Goal: Task Accomplishment & Management: Use online tool/utility

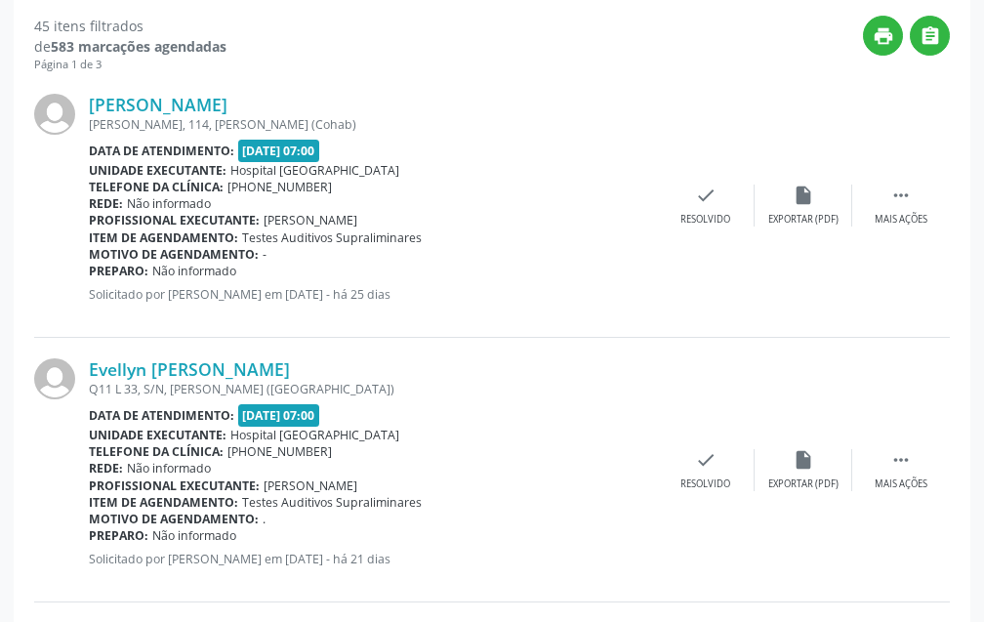
scroll to position [122, 0]
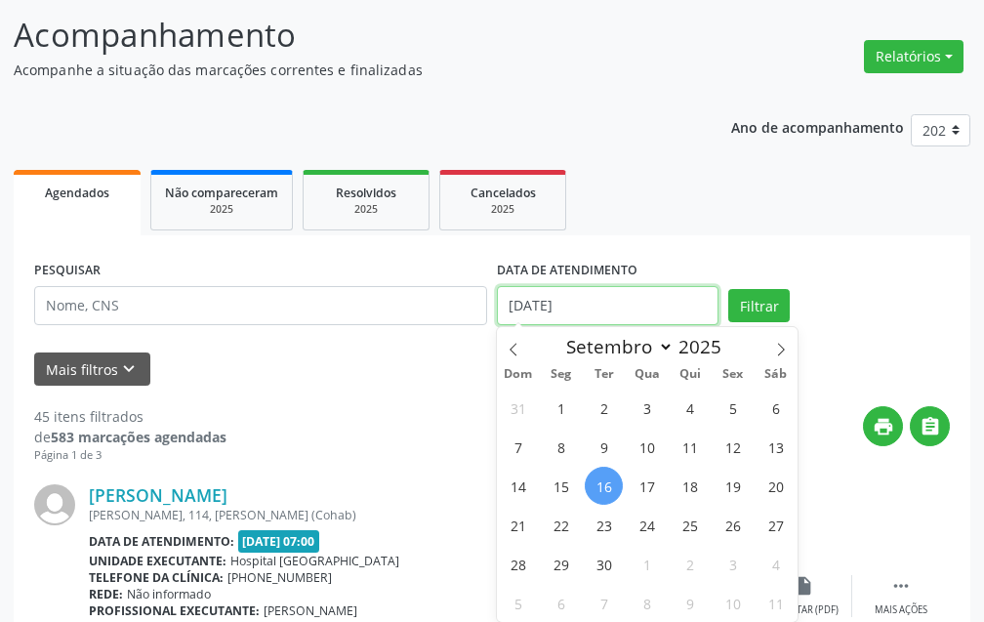
click at [586, 302] on input "[DATE]" at bounding box center [608, 305] width 222 height 39
click at [611, 487] on span "16" at bounding box center [604, 486] width 38 height 38
type input "[DATE]"
click at [599, 489] on span "16" at bounding box center [604, 486] width 38 height 38
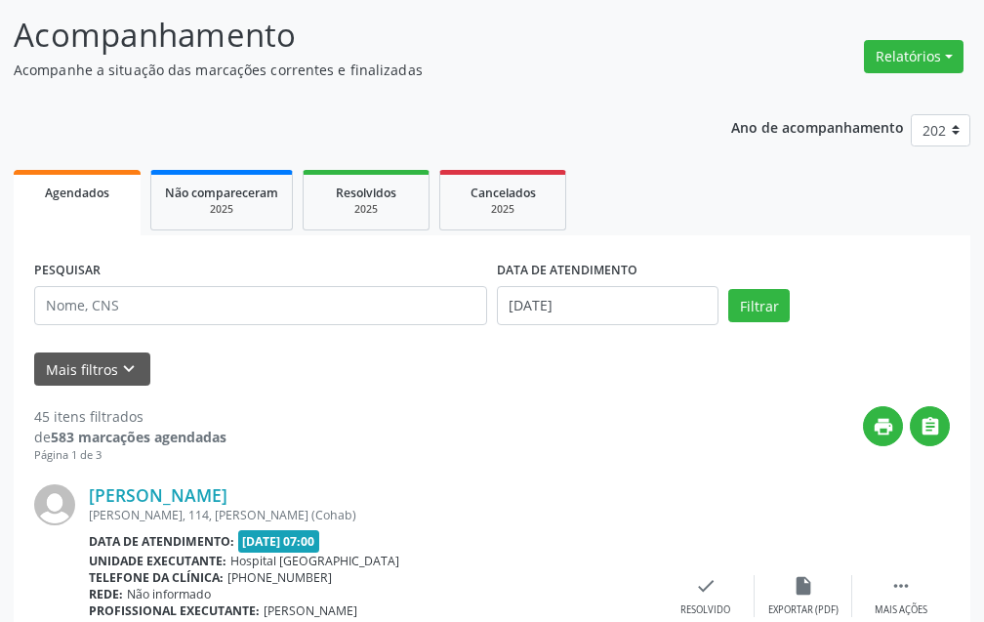
click at [599, 487] on div "[PERSON_NAME]" at bounding box center [373, 494] width 568 height 21
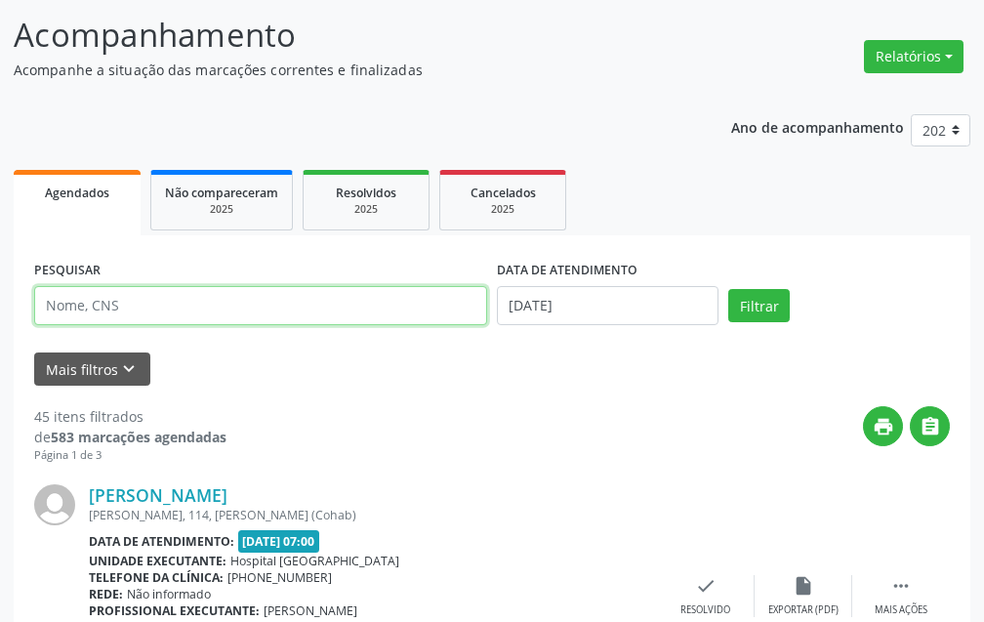
click at [336, 302] on input "text" at bounding box center [260, 305] width 453 height 39
type input "[PERSON_NAME]"
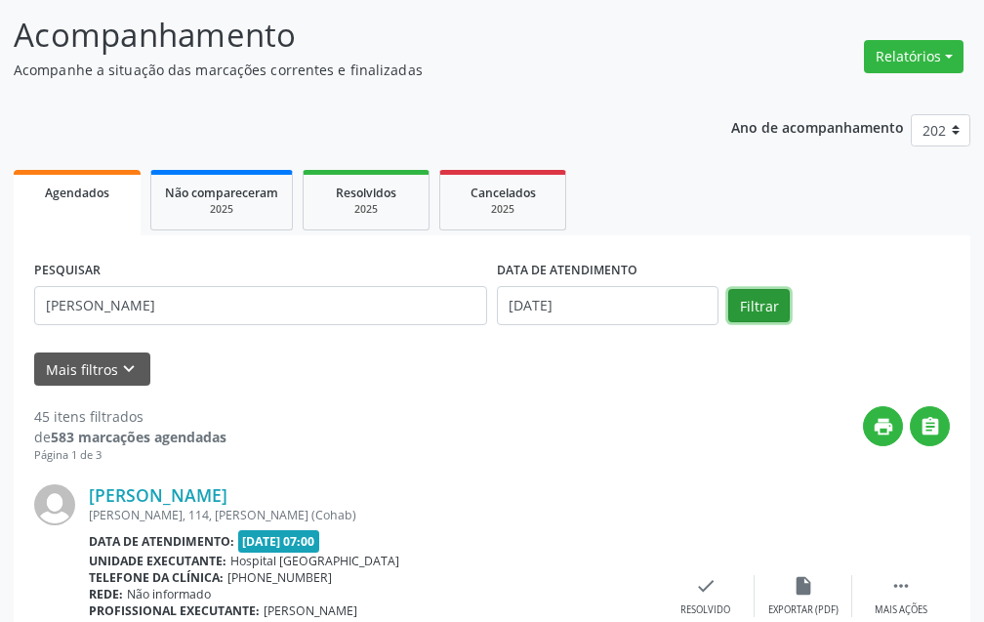
click at [749, 307] on button "Filtrar" at bounding box center [759, 305] width 62 height 33
click at [692, 593] on div "check Resolvido" at bounding box center [706, 596] width 98 height 42
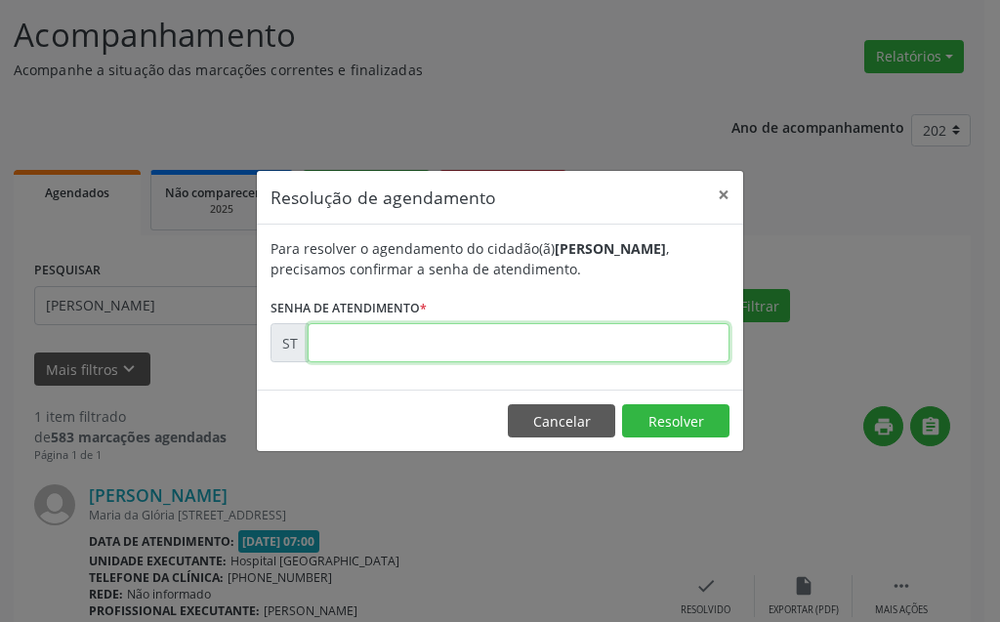
click at [594, 348] on input "text" at bounding box center [519, 342] width 422 height 39
type input "00021115"
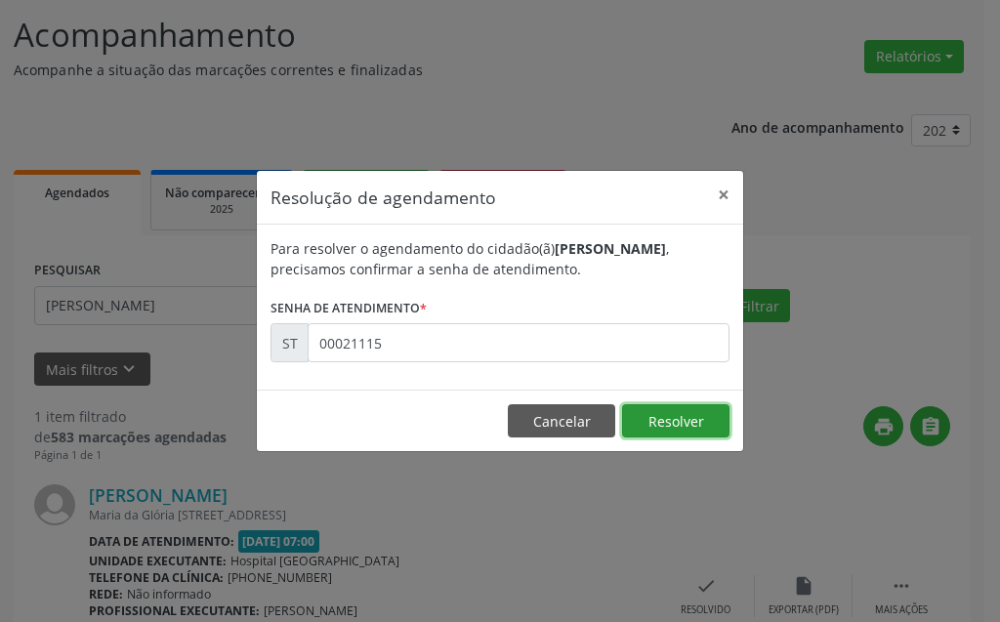
click at [651, 420] on button "Resolver" at bounding box center [675, 420] width 107 height 33
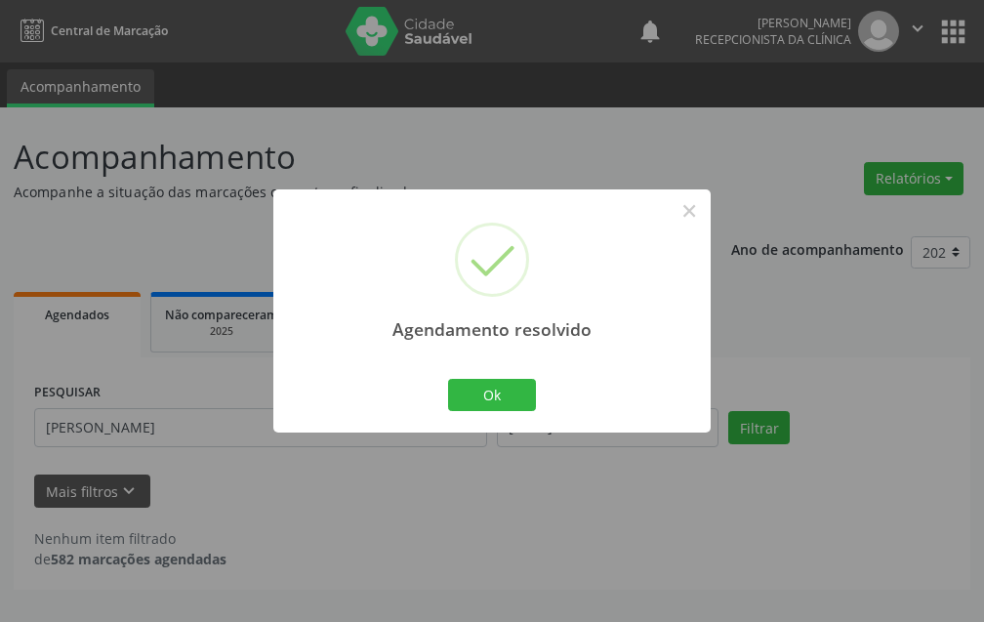
scroll to position [0, 0]
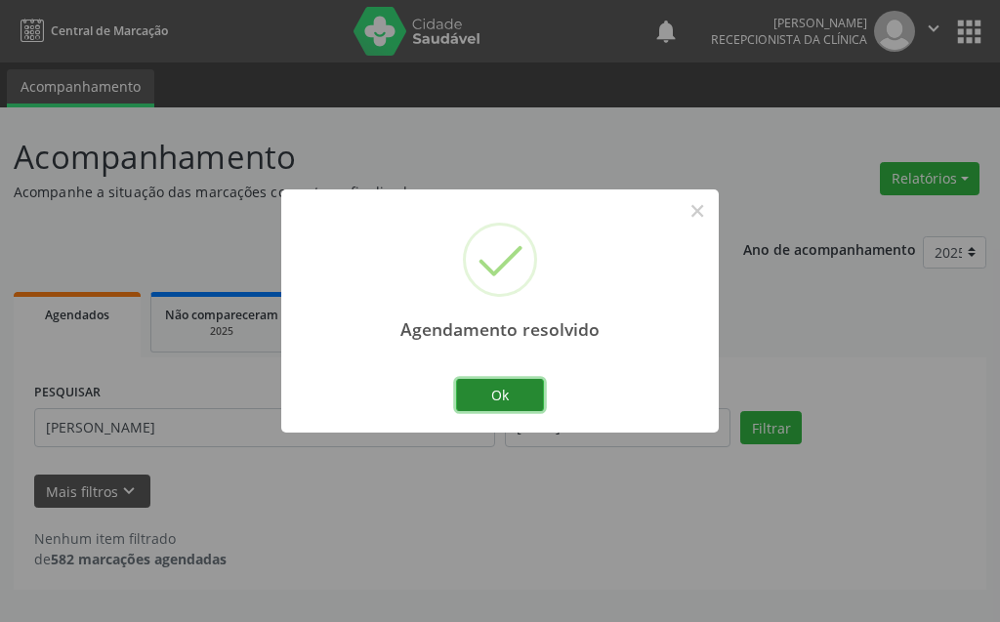
click at [483, 382] on button "Ok" at bounding box center [500, 395] width 88 height 33
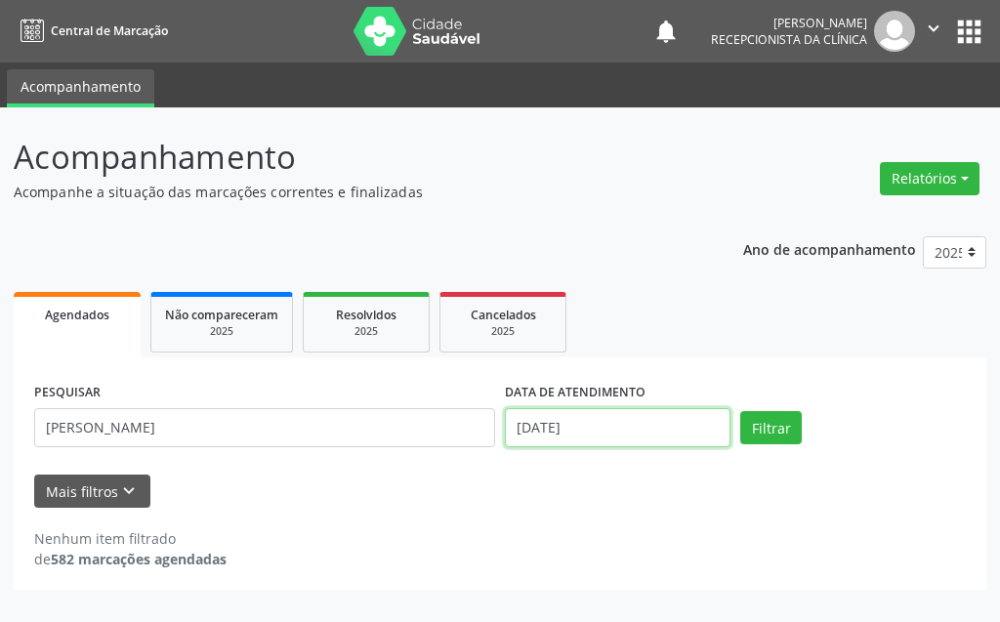
click at [601, 436] on input "[DATE]" at bounding box center [618, 427] width 226 height 39
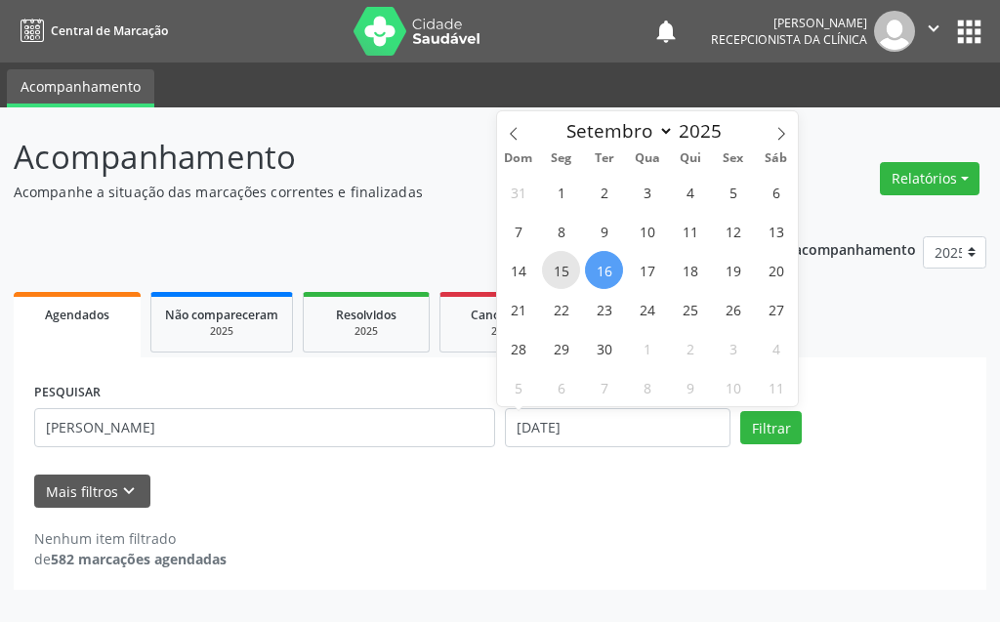
click at [555, 277] on span "15" at bounding box center [561, 270] width 38 height 38
type input "[DATE]"
click at [555, 277] on span "15" at bounding box center [561, 270] width 38 height 38
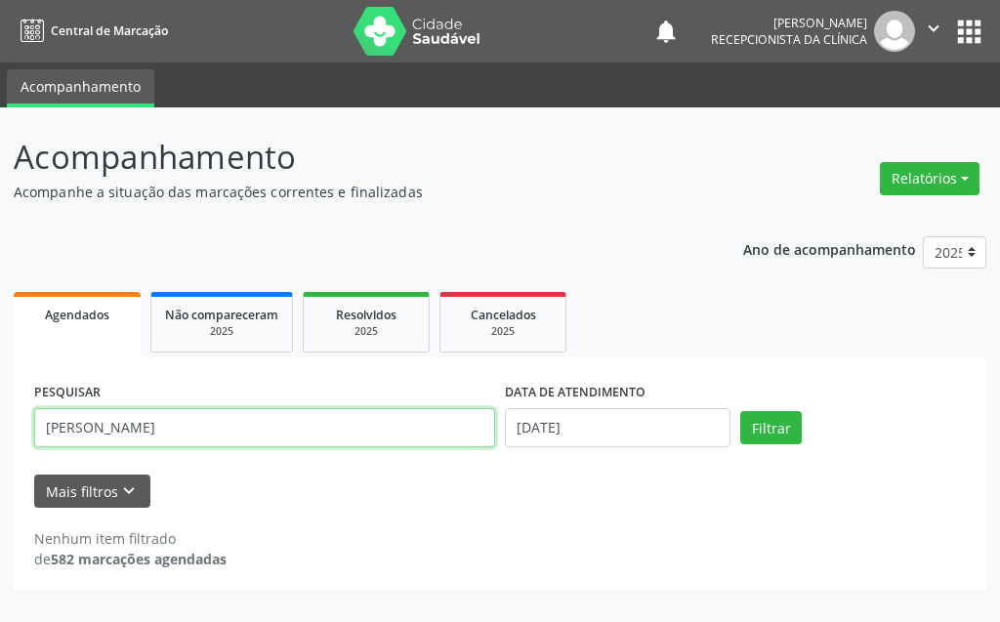
click at [400, 444] on input "[PERSON_NAME]" at bounding box center [264, 427] width 461 height 39
type input "E"
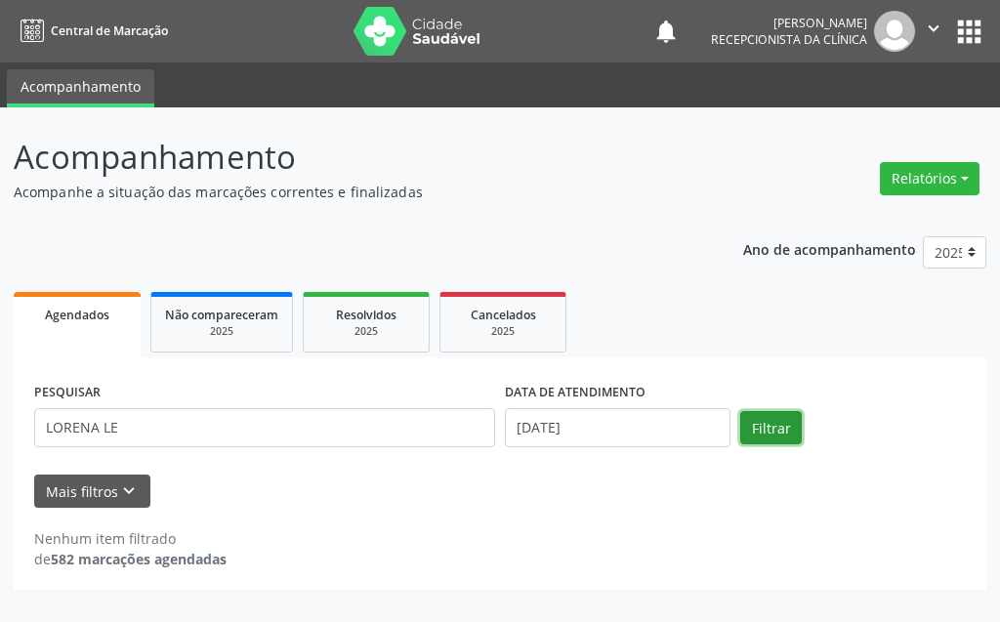
click at [756, 439] on button "Filtrar" at bounding box center [771, 427] width 62 height 33
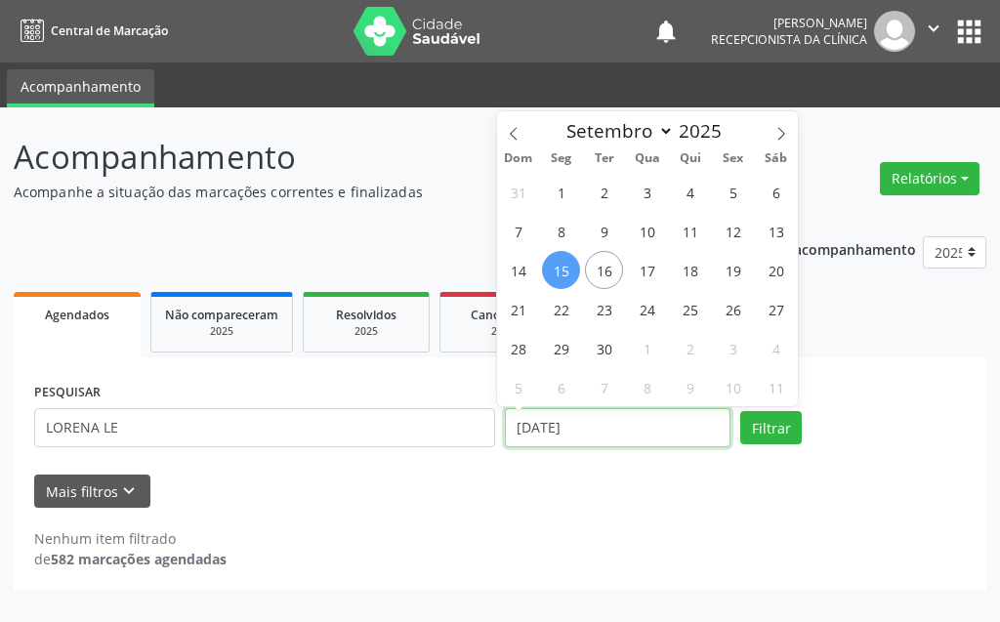
click at [636, 429] on input "[DATE]" at bounding box center [618, 427] width 226 height 39
click at [645, 507] on div "Mais filtros keyboard_arrow_down" at bounding box center [499, 491] width 941 height 34
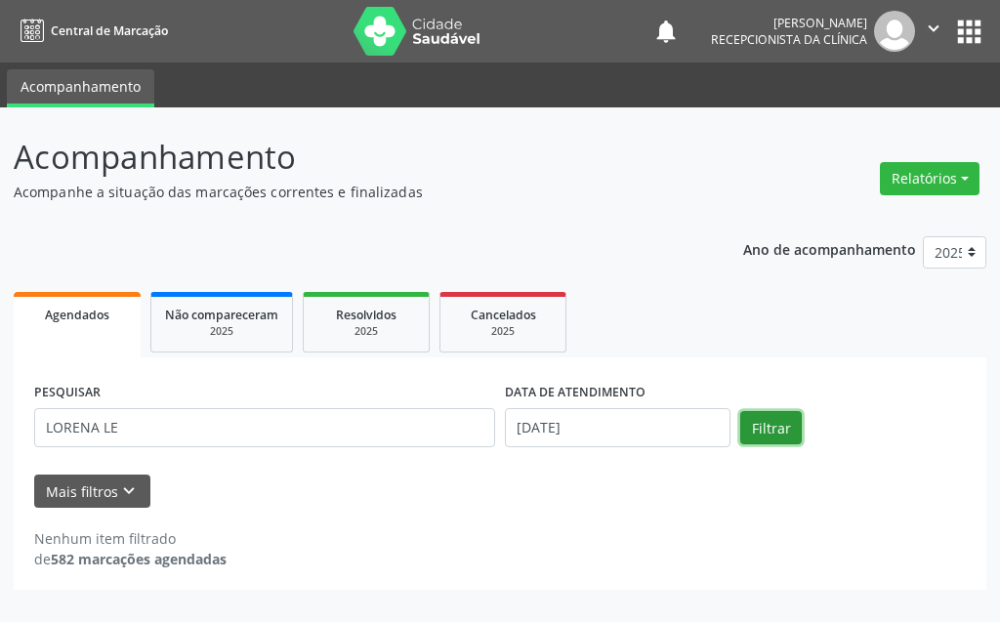
click at [777, 431] on button "Filtrar" at bounding box center [771, 427] width 62 height 33
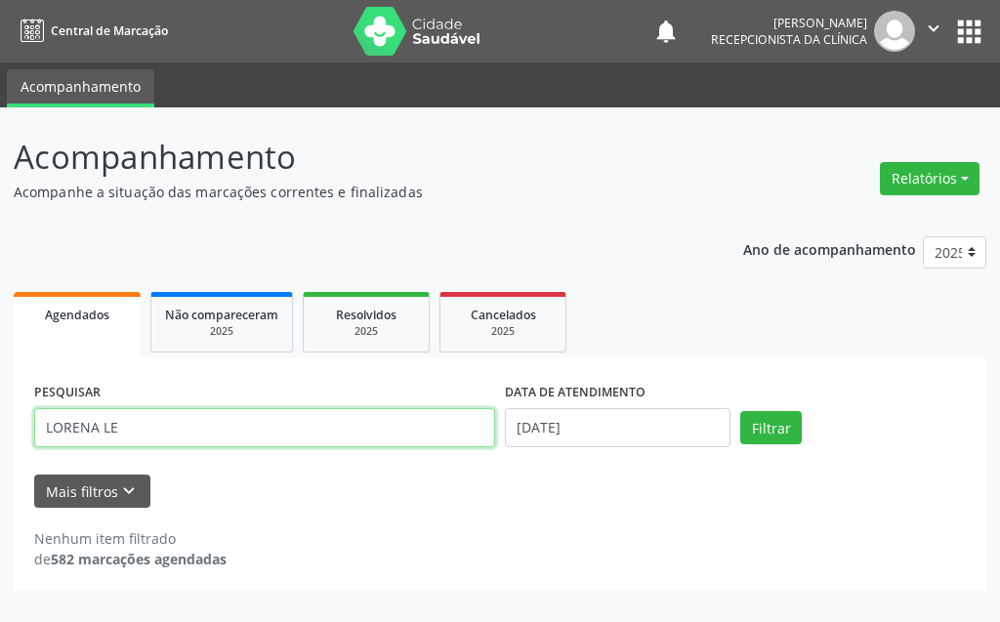
click at [212, 435] on input "LORENA LE" at bounding box center [264, 427] width 461 height 39
type input "[PERSON_NAME]"
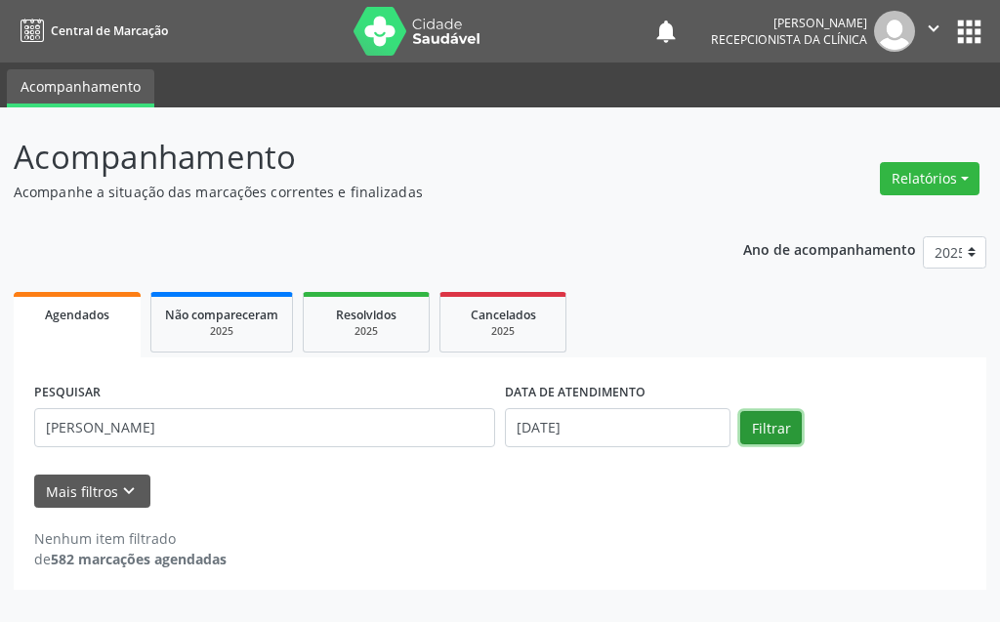
click at [754, 427] on button "Filtrar" at bounding box center [771, 427] width 62 height 33
click at [365, 326] on div "2025" at bounding box center [366, 331] width 98 height 15
select select "8"
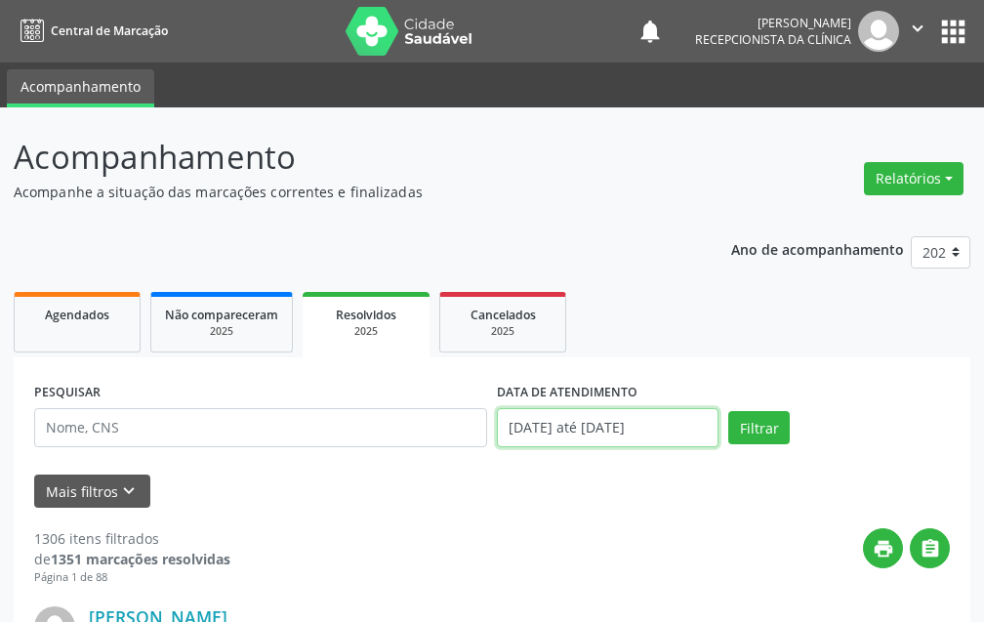
click at [633, 437] on input "[DATE] até [DATE]" at bounding box center [608, 427] width 222 height 39
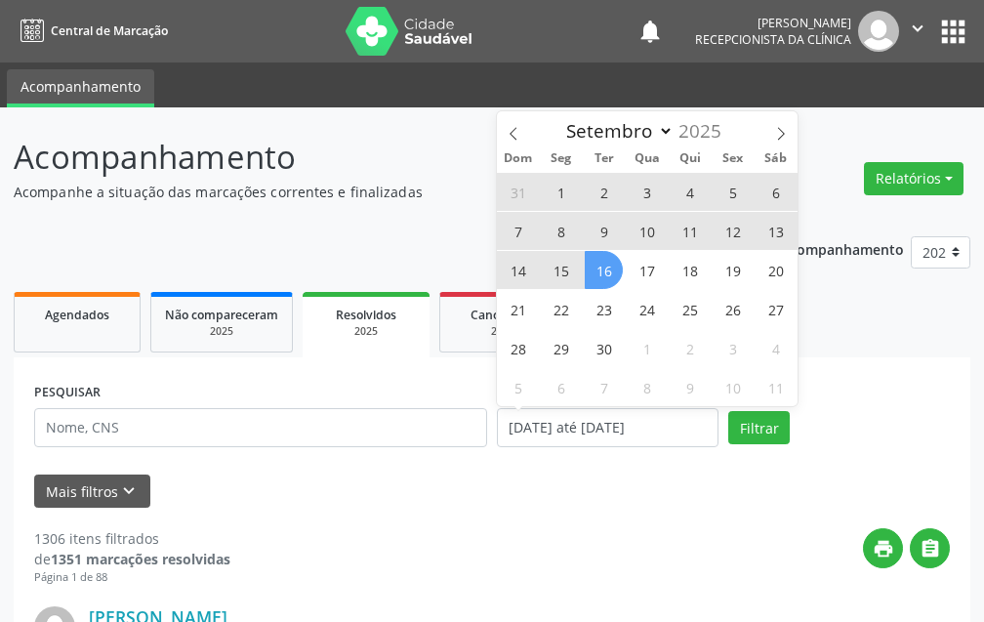
click at [565, 264] on span "15" at bounding box center [561, 270] width 38 height 38
type input "[DATE]"
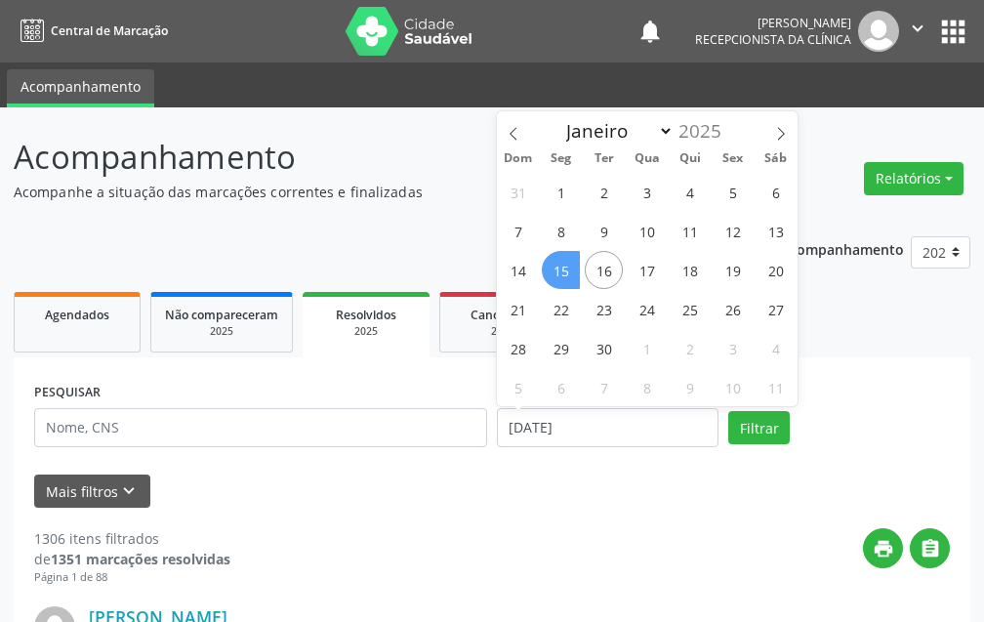
click at [565, 264] on span "15" at bounding box center [561, 270] width 38 height 38
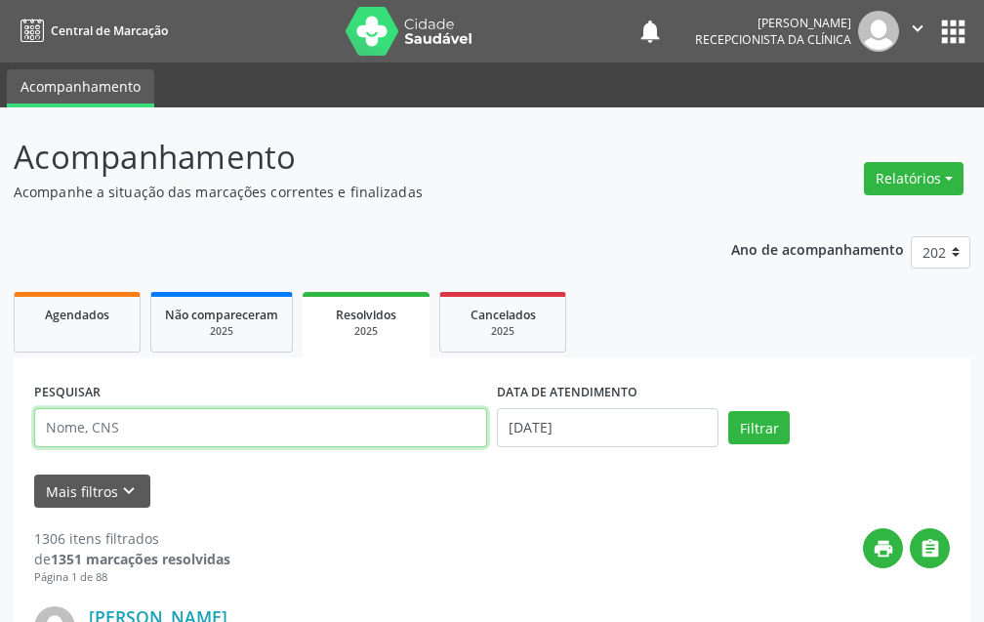
click at [245, 431] on input "text" at bounding box center [260, 427] width 453 height 39
type input "LORENA"
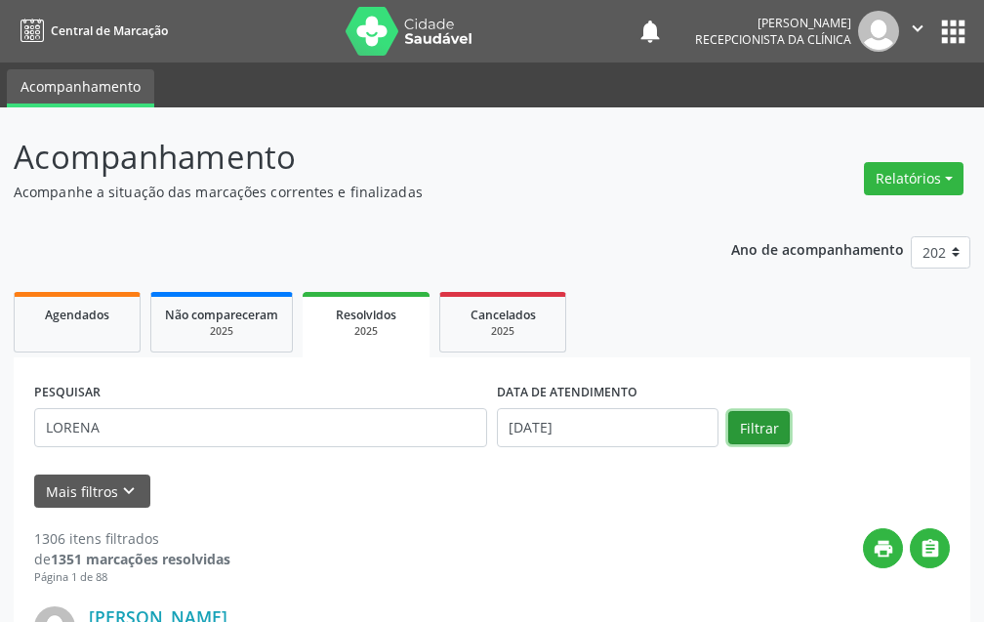
click at [747, 425] on button "Filtrar" at bounding box center [759, 427] width 62 height 33
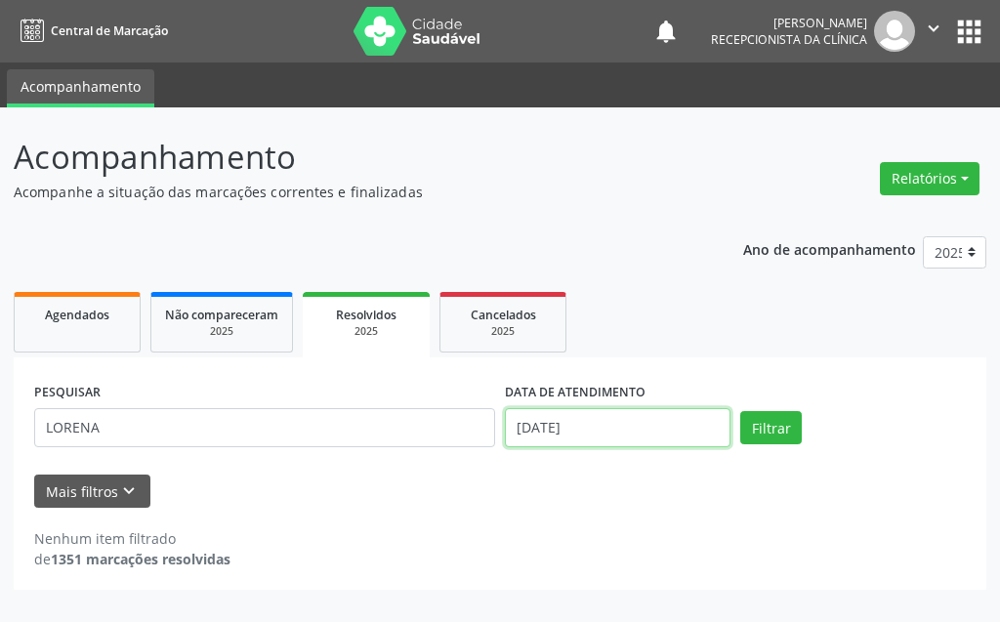
click at [594, 413] on input "[DATE]" at bounding box center [618, 427] width 226 height 39
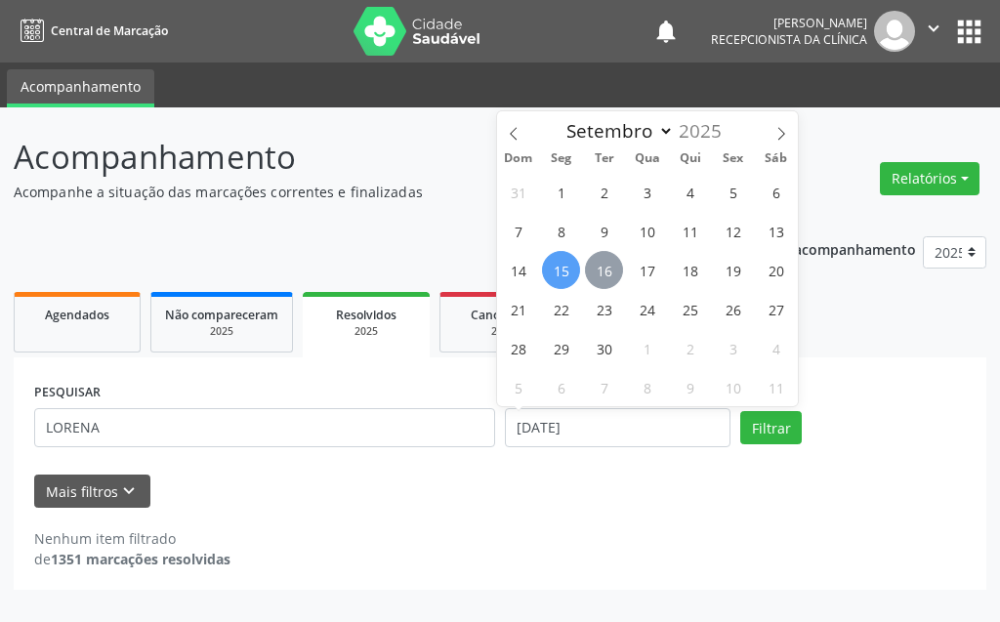
click at [600, 270] on span "16" at bounding box center [604, 270] width 38 height 38
type input "[DATE]"
click at [600, 270] on span "16" at bounding box center [604, 270] width 38 height 38
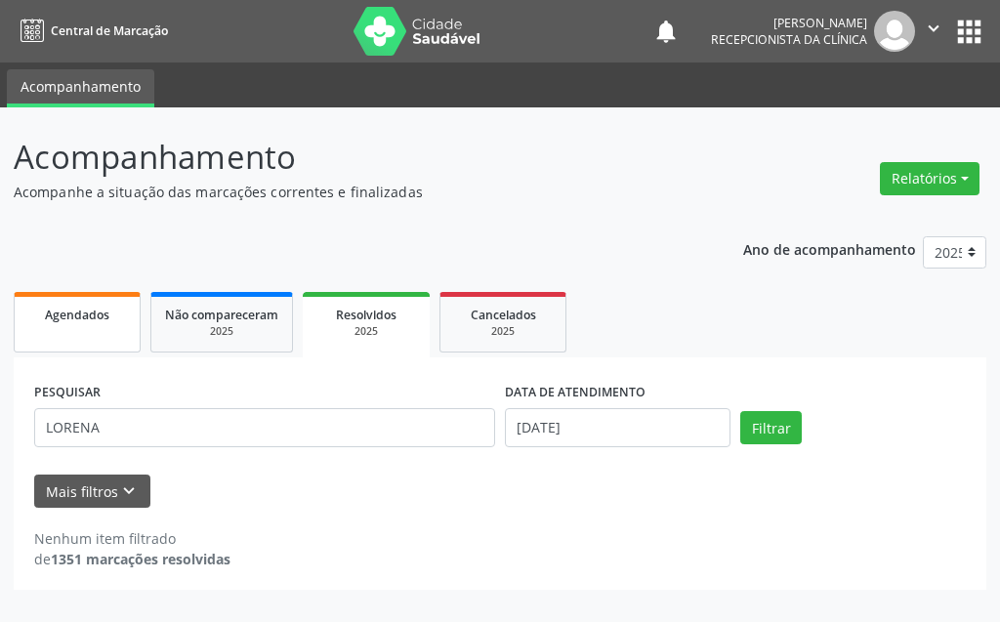
click at [83, 326] on link "Agendados" at bounding box center [77, 322] width 127 height 61
click at [50, 325] on link "Agendados" at bounding box center [77, 324] width 127 height 65
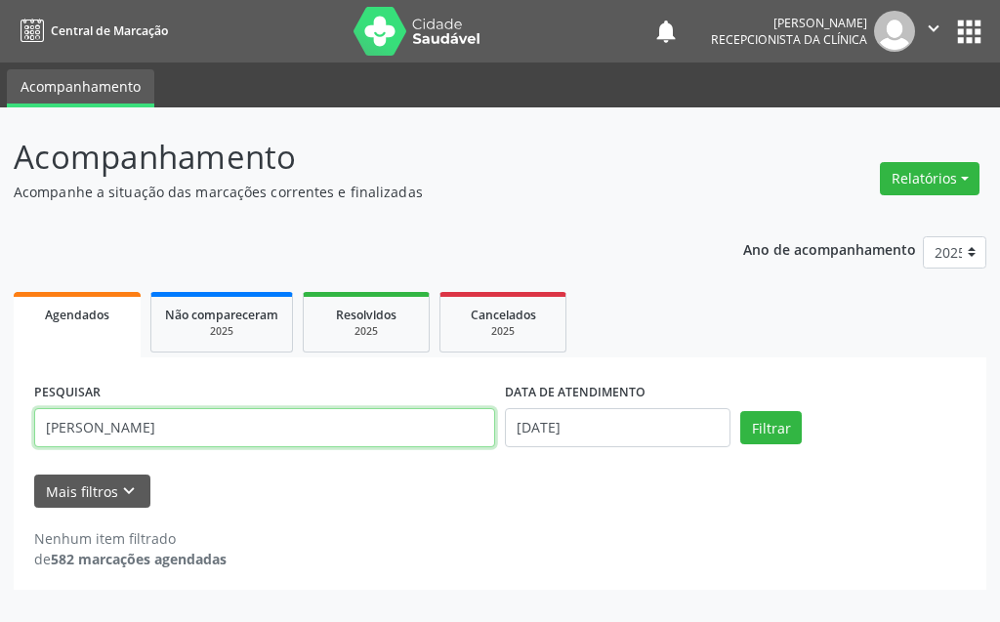
click at [357, 432] on input "[PERSON_NAME]" at bounding box center [264, 427] width 461 height 39
type input "[PERSON_NAME]"
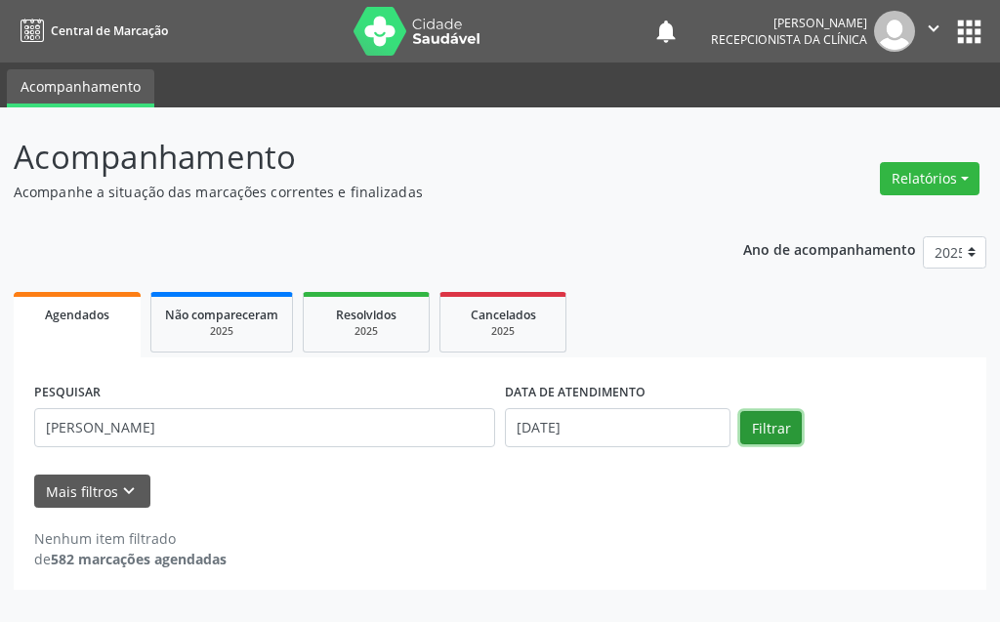
click at [789, 426] on button "Filtrar" at bounding box center [771, 427] width 62 height 33
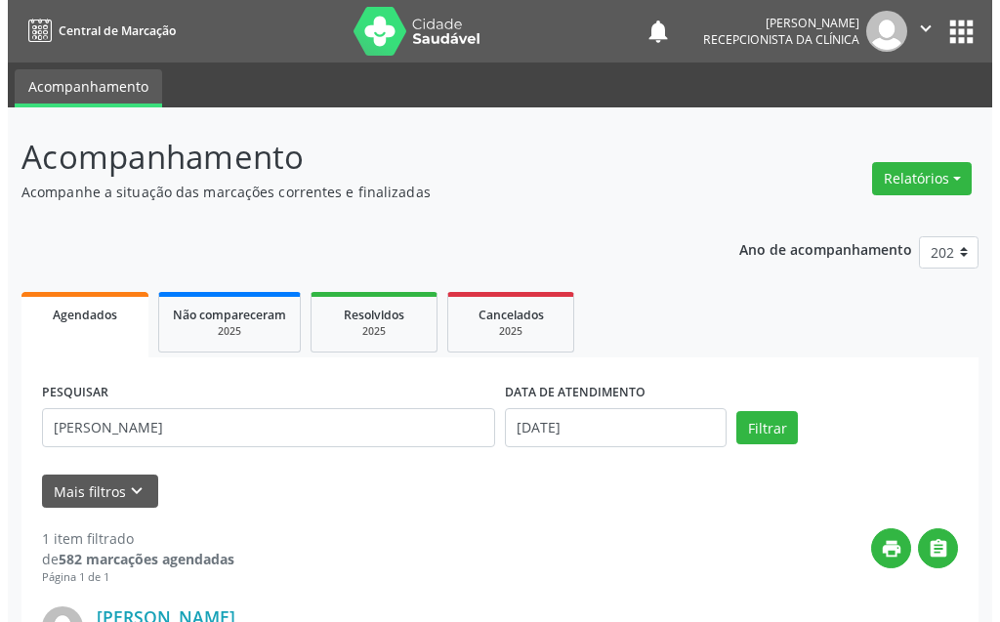
scroll to position [262, 0]
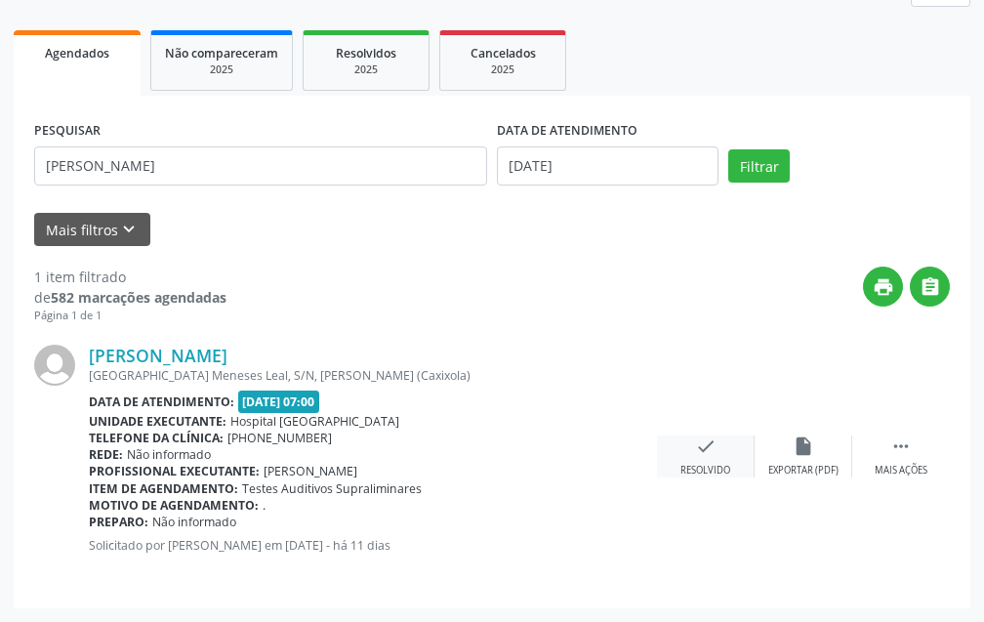
click at [715, 449] on icon "check" at bounding box center [705, 445] width 21 height 21
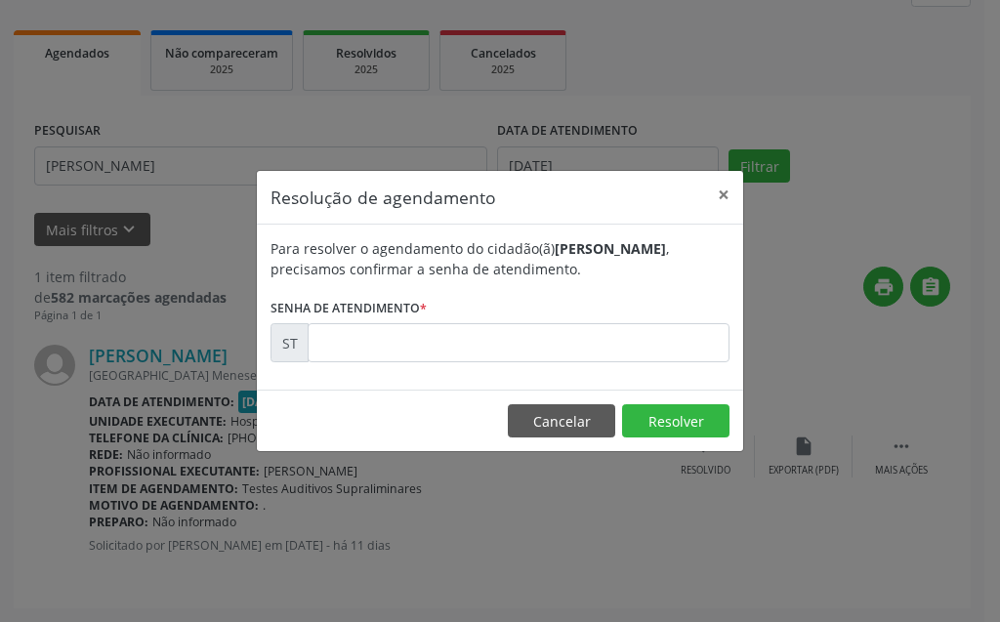
click at [606, 370] on div "Para resolver o agendamento do cidadão(ã) [PERSON_NAME] , precisamos confirmar …" at bounding box center [500, 307] width 486 height 165
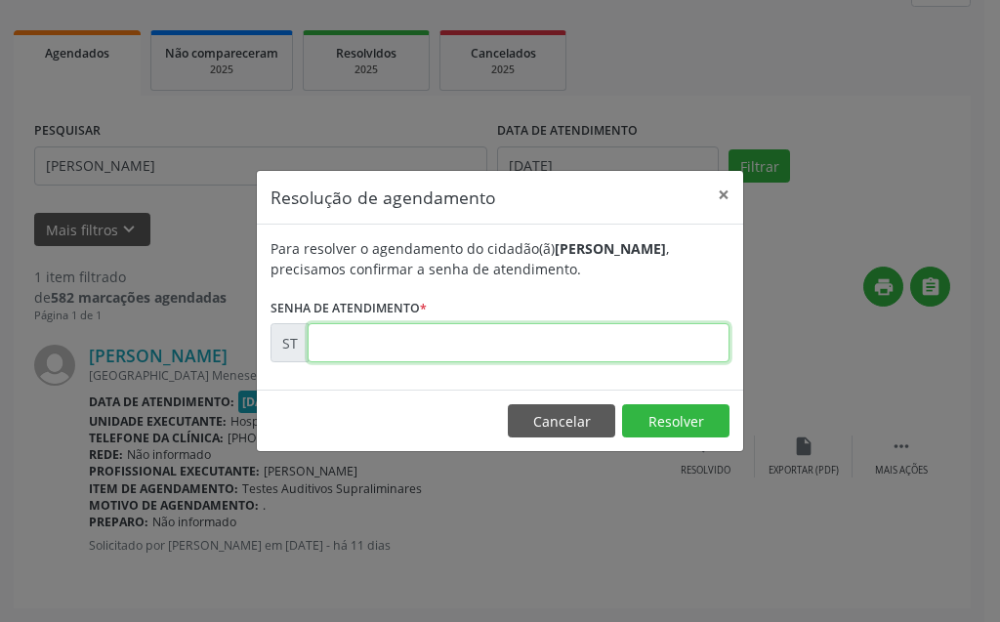
click at [622, 333] on input "text" at bounding box center [519, 342] width 422 height 39
type input "00021353"
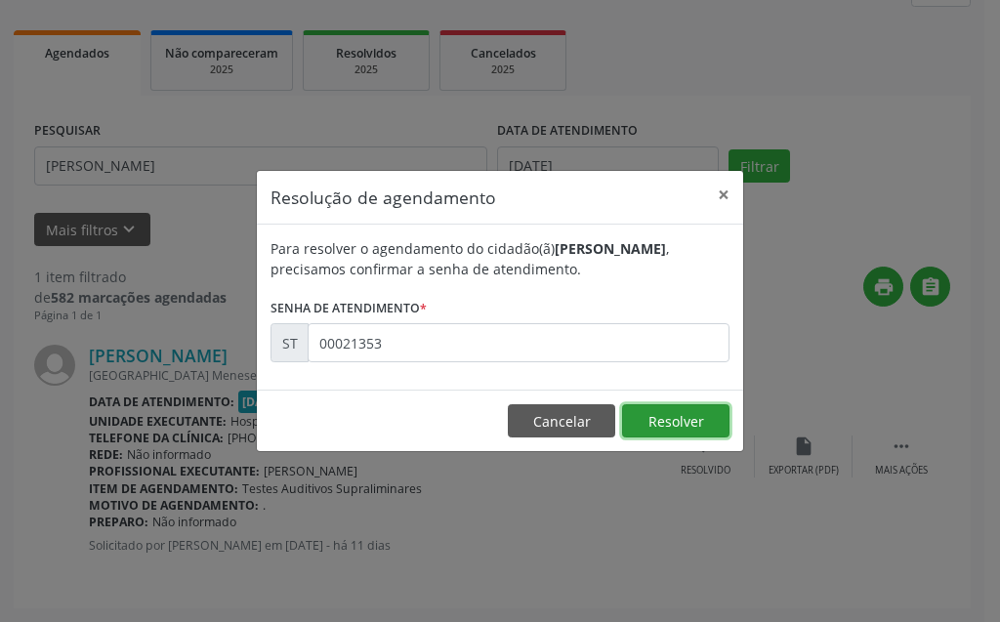
click at [687, 433] on button "Resolver" at bounding box center [675, 420] width 107 height 33
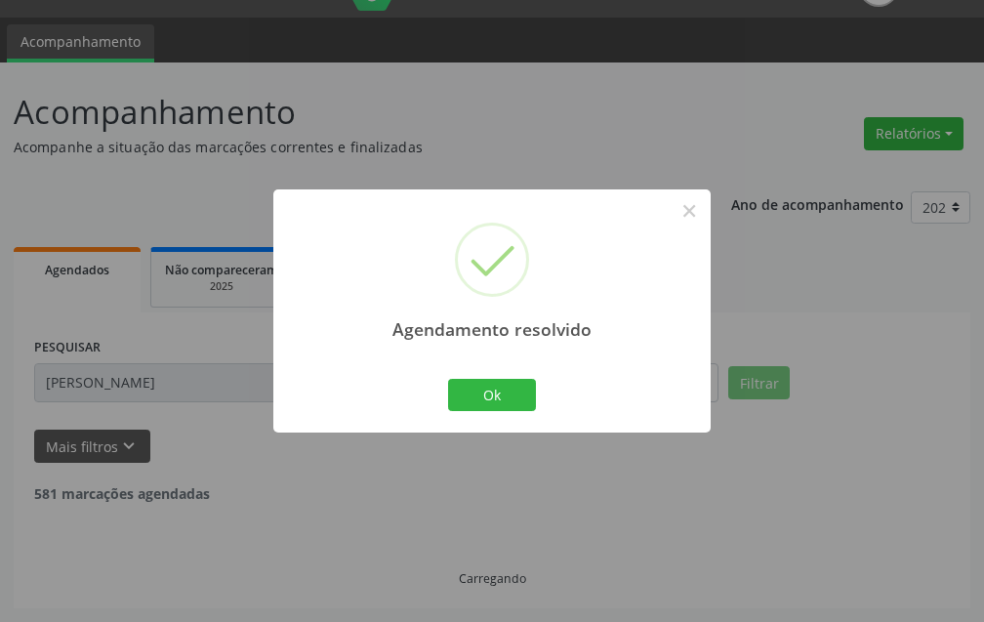
scroll to position [0, 0]
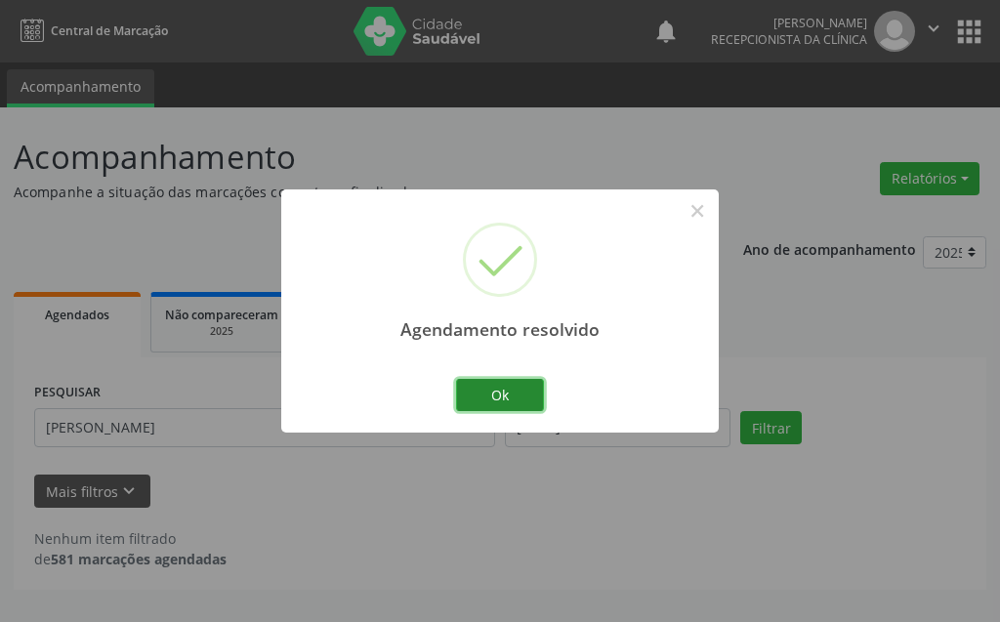
click at [517, 404] on button "Ok" at bounding box center [500, 395] width 88 height 33
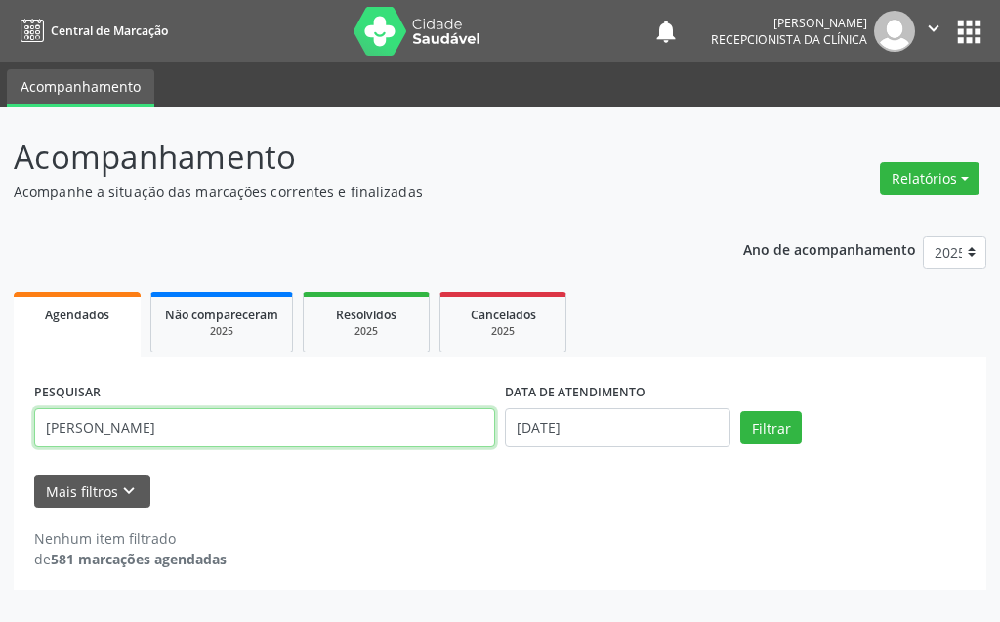
click at [268, 432] on input "[PERSON_NAME]" at bounding box center [264, 427] width 461 height 39
click at [338, 432] on input "[PERSON_NAME]" at bounding box center [264, 427] width 461 height 39
type input "L"
type input "AYLA"
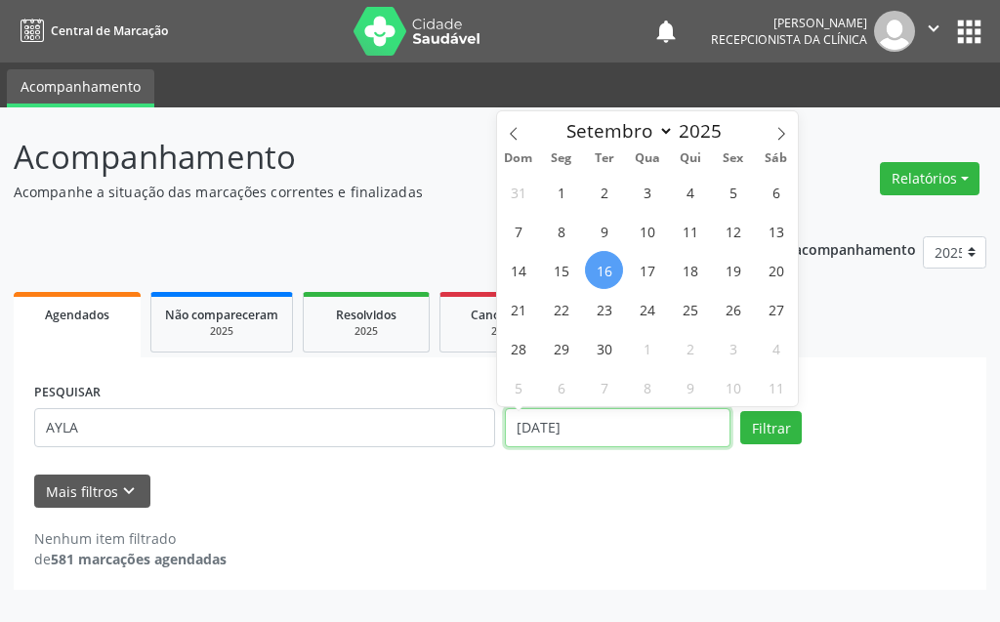
click at [729, 431] on input "[DATE]" at bounding box center [618, 427] width 226 height 39
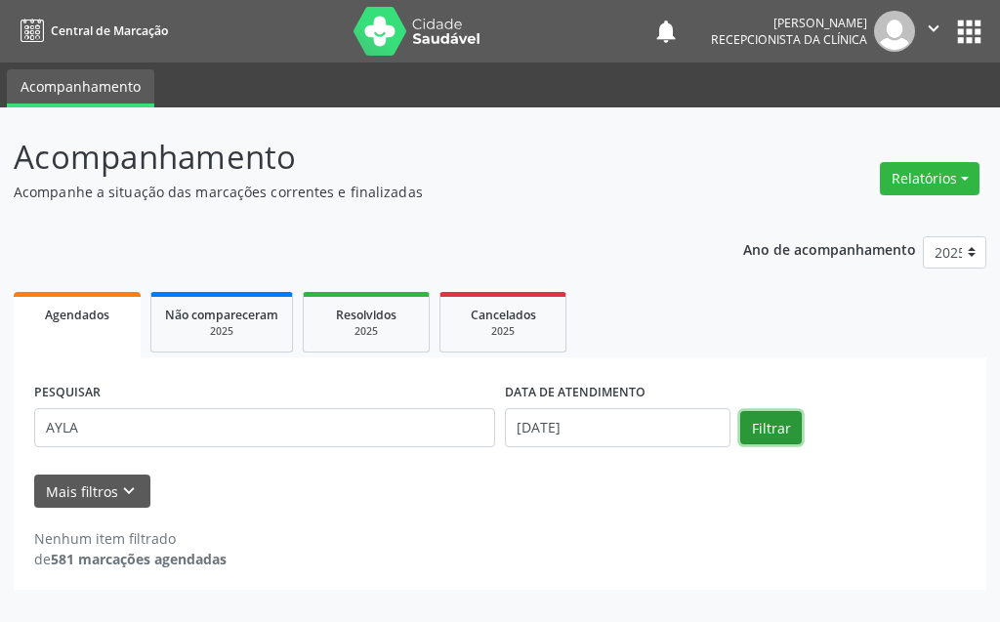
click at [772, 421] on button "Filtrar" at bounding box center [771, 427] width 62 height 33
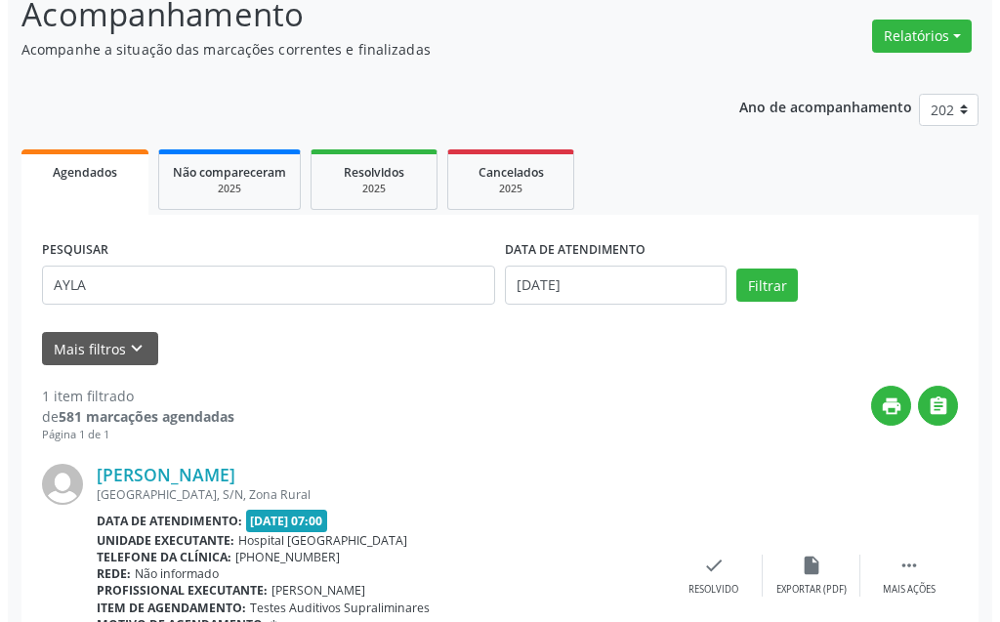
scroll to position [262, 0]
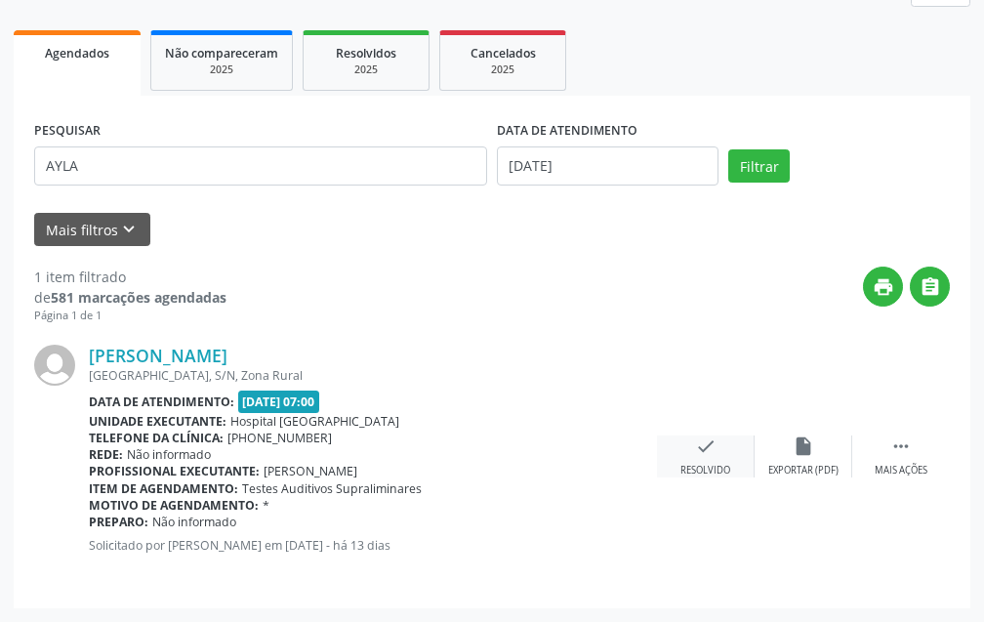
click at [724, 437] on div "check Resolvido" at bounding box center [706, 456] width 98 height 42
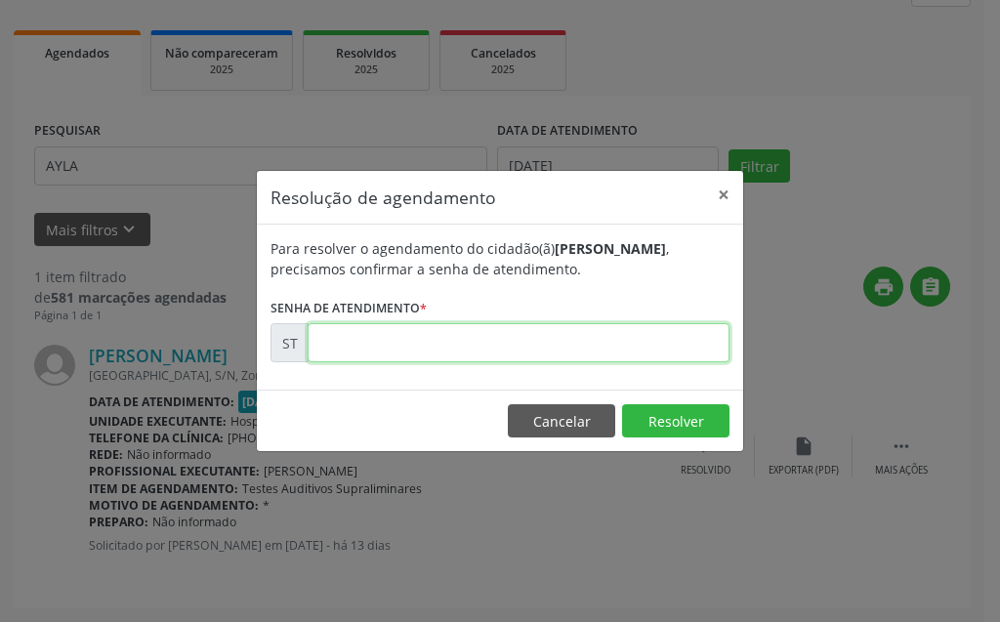
click at [591, 349] on input "text" at bounding box center [519, 342] width 422 height 39
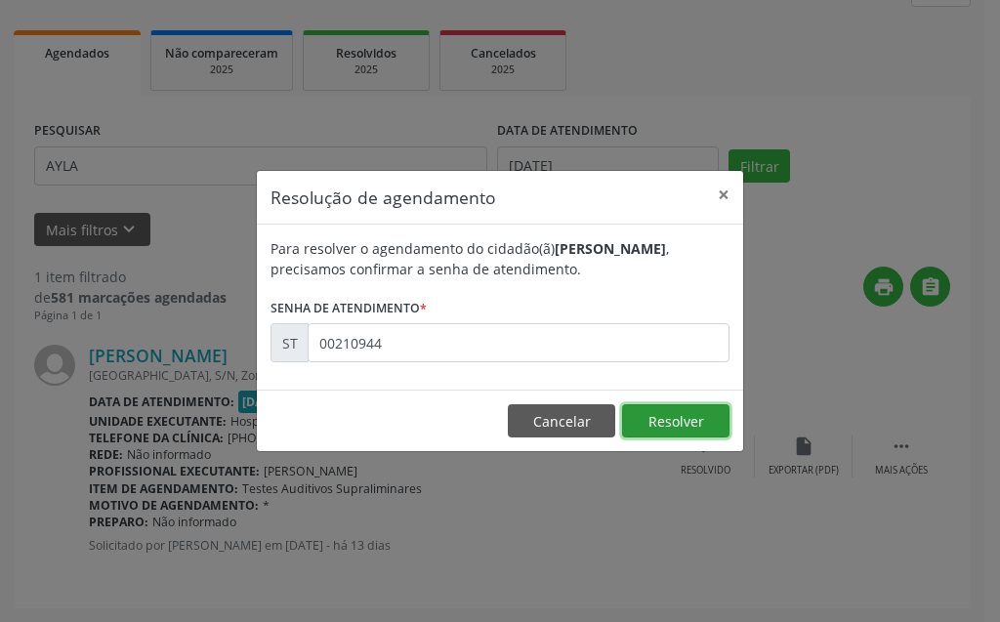
click at [655, 433] on button "Resolver" at bounding box center [675, 420] width 107 height 33
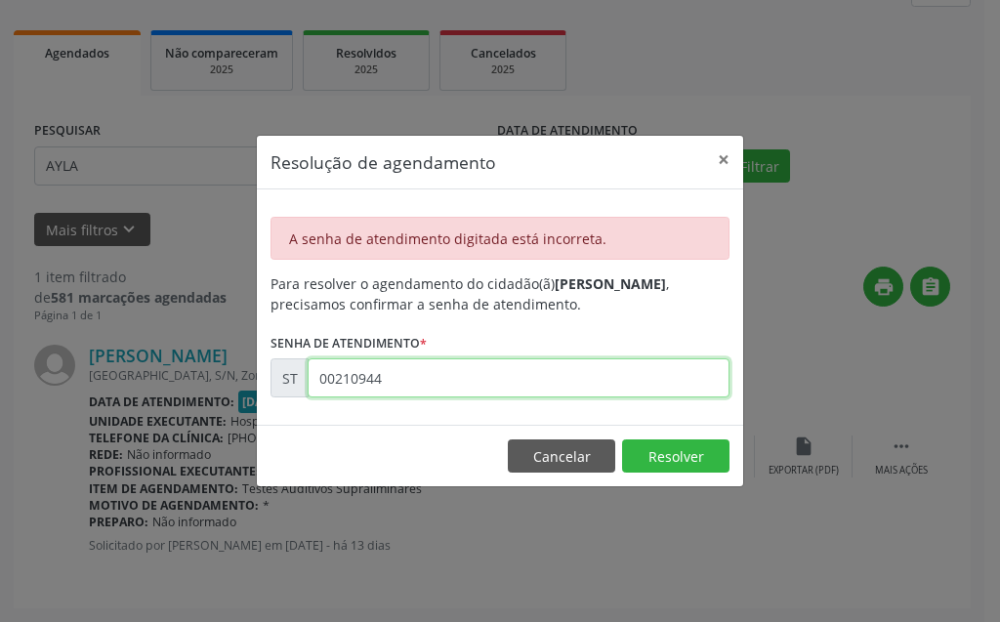
click at [541, 370] on input "00210944" at bounding box center [519, 377] width 422 height 39
type input "00021094"
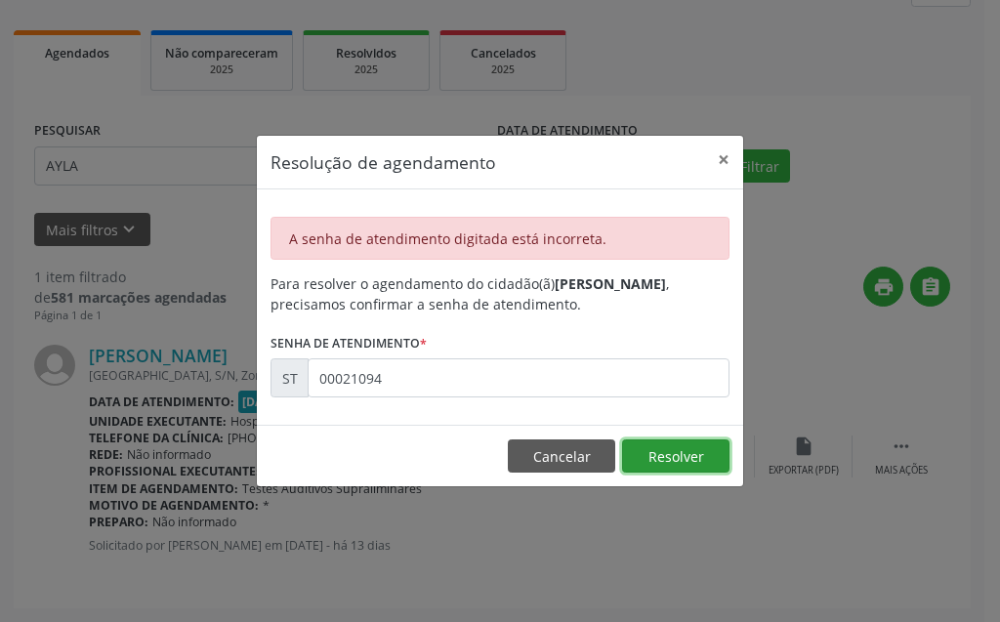
click at [679, 452] on button "Resolver" at bounding box center [675, 455] width 107 height 33
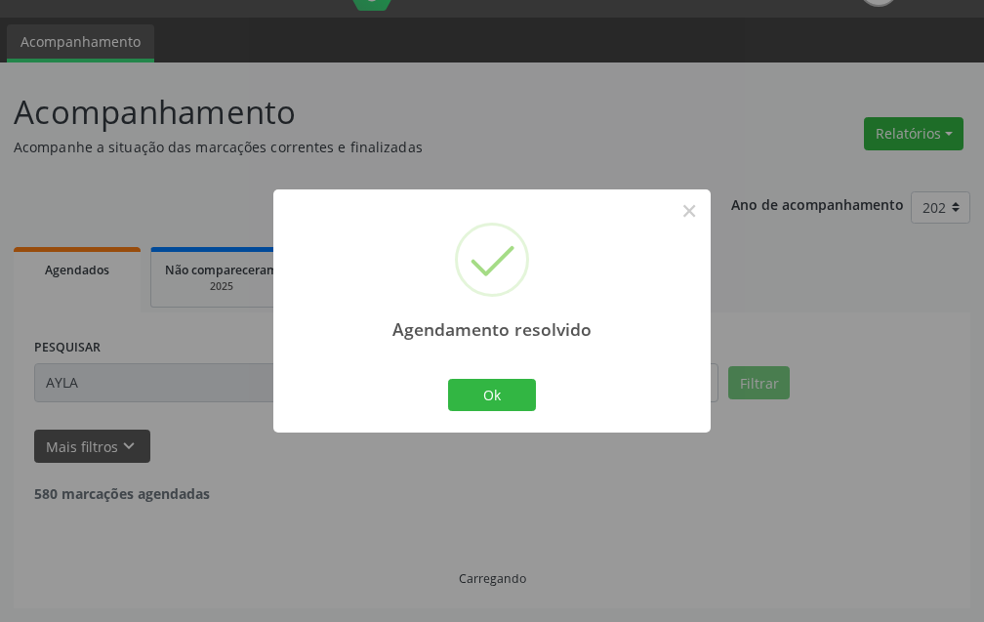
scroll to position [0, 0]
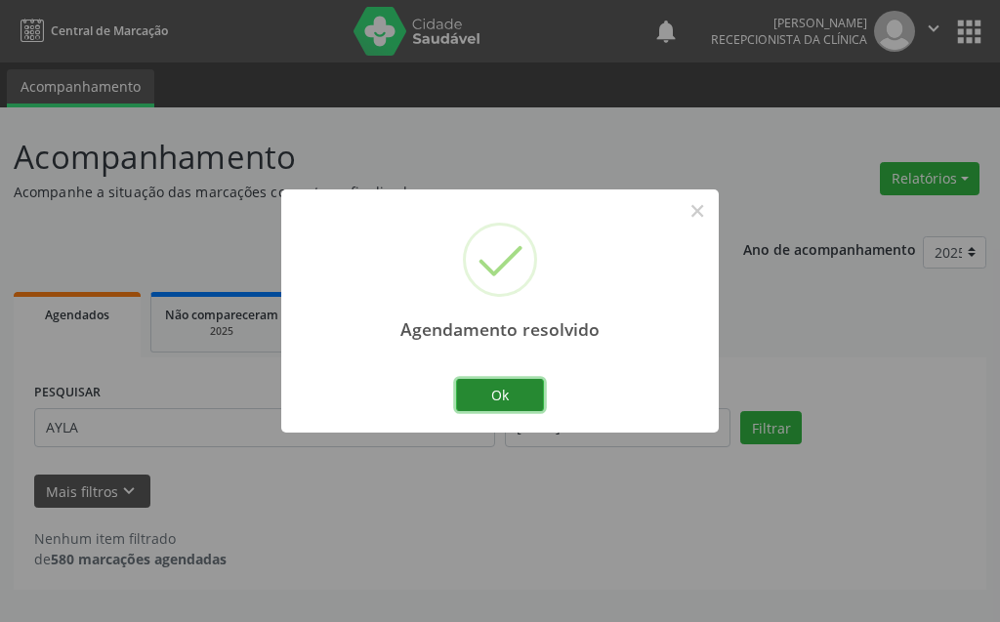
click at [498, 411] on button "Ok" at bounding box center [500, 395] width 88 height 33
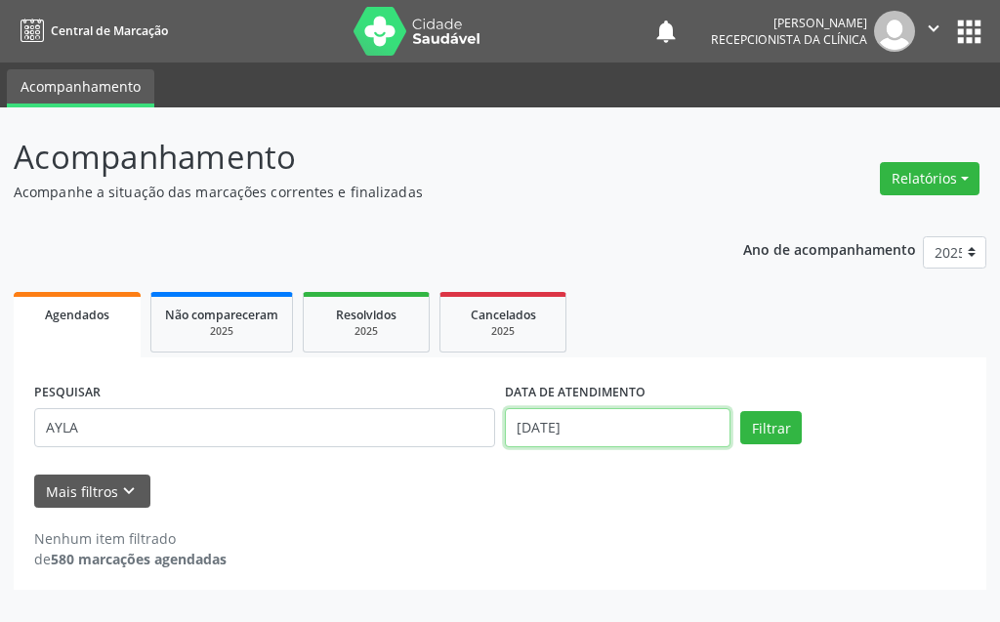
click at [685, 419] on input "[DATE]" at bounding box center [618, 427] width 226 height 39
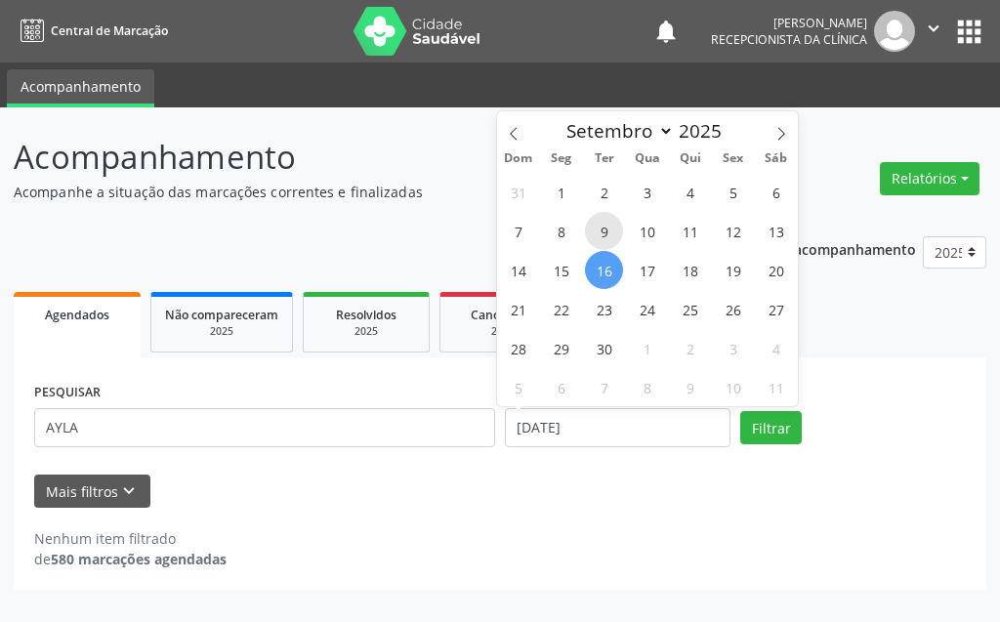
click at [596, 227] on span "9" at bounding box center [604, 231] width 38 height 38
type input "[DATE]"
click at [596, 227] on span "9" at bounding box center [604, 231] width 38 height 38
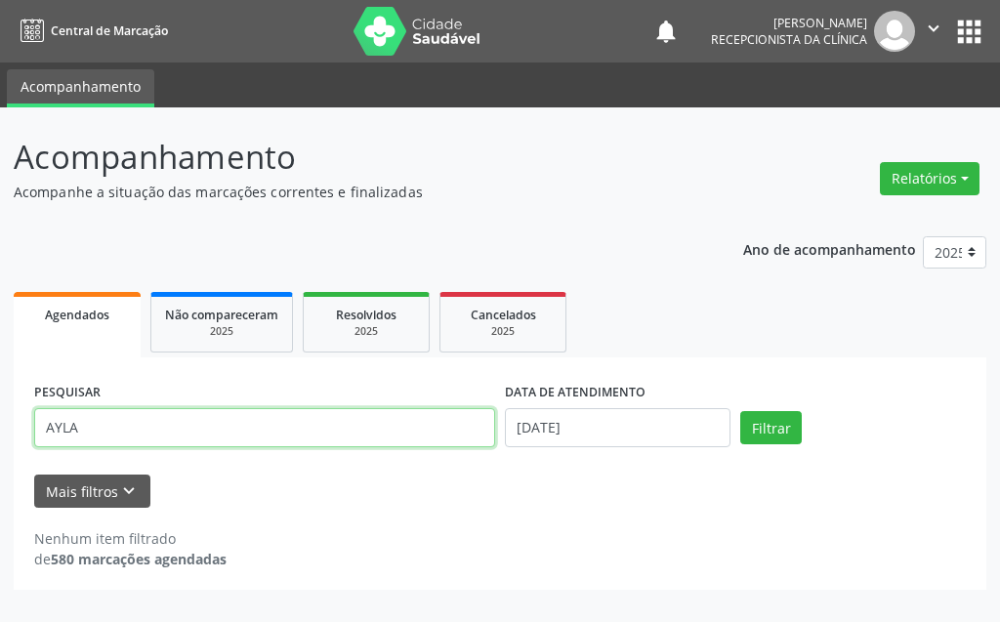
click at [290, 414] on input "AYLA" at bounding box center [264, 427] width 461 height 39
type input "A"
click at [209, 438] on input "EMANUELE" at bounding box center [264, 427] width 461 height 39
type input "[PERSON_NAME]"
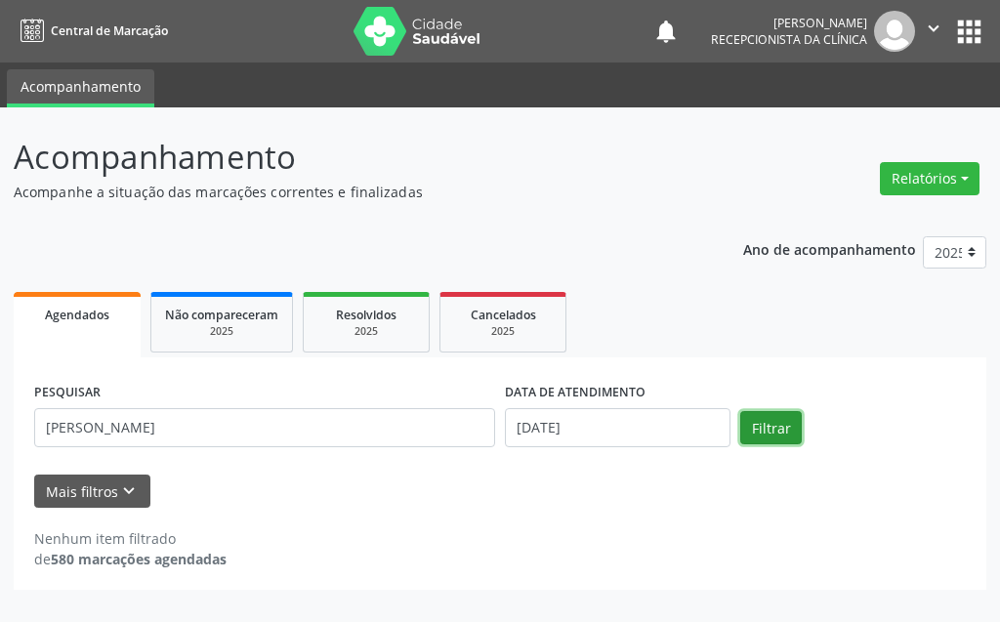
click at [774, 433] on button "Filtrar" at bounding box center [771, 427] width 62 height 33
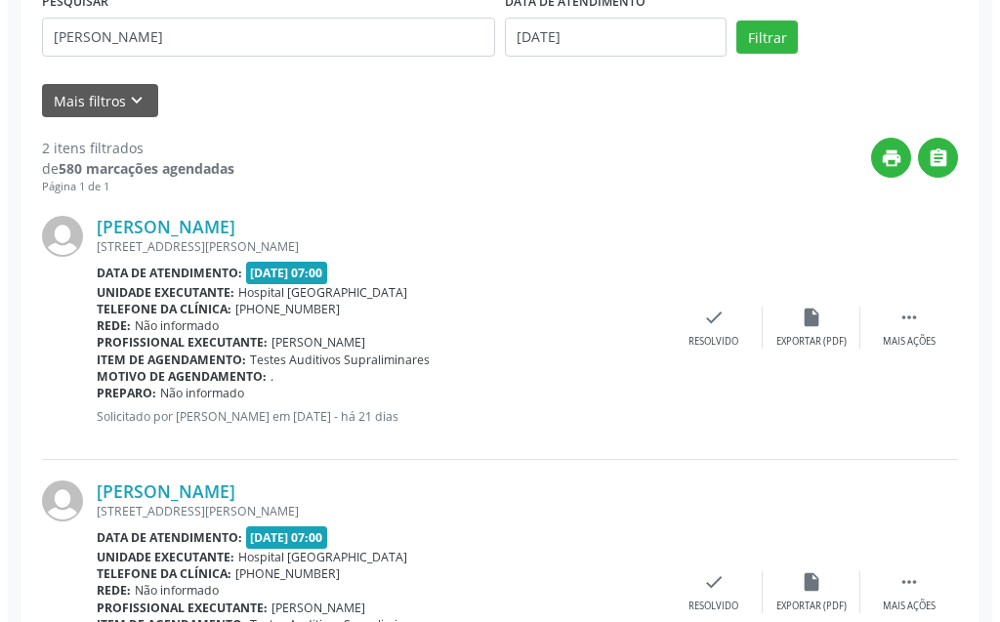
scroll to position [526, 0]
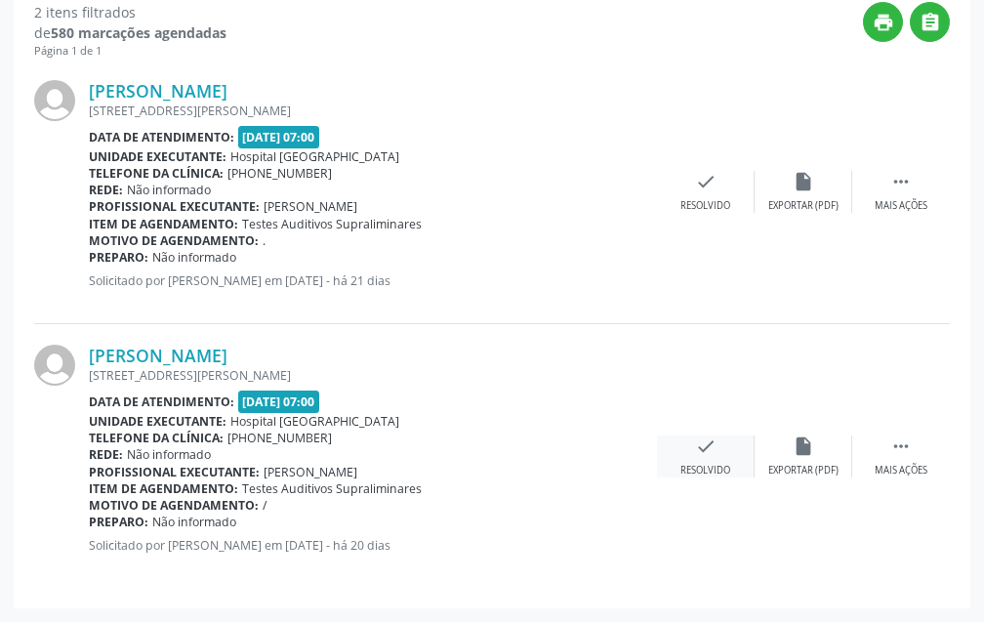
click at [704, 455] on icon "check" at bounding box center [705, 445] width 21 height 21
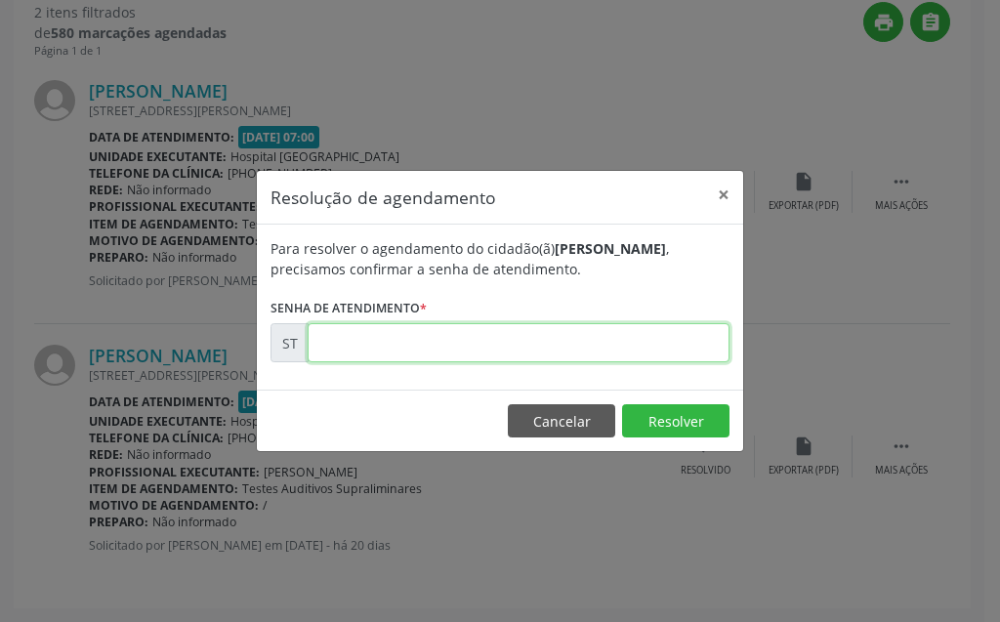
click at [591, 338] on input "text" at bounding box center [519, 342] width 422 height 39
type input "00019025"
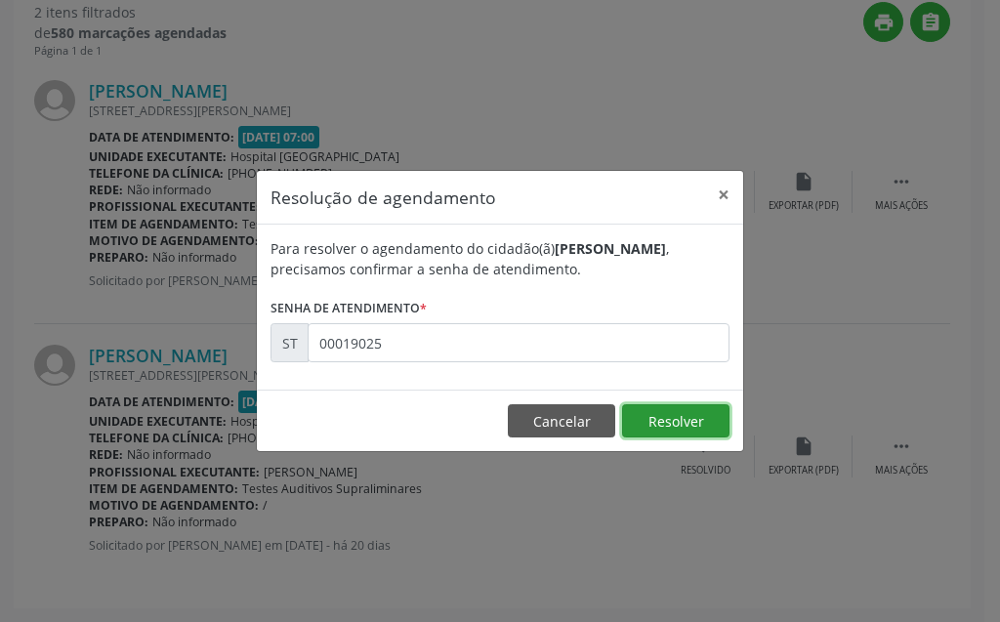
click at [689, 427] on button "Resolver" at bounding box center [675, 420] width 107 height 33
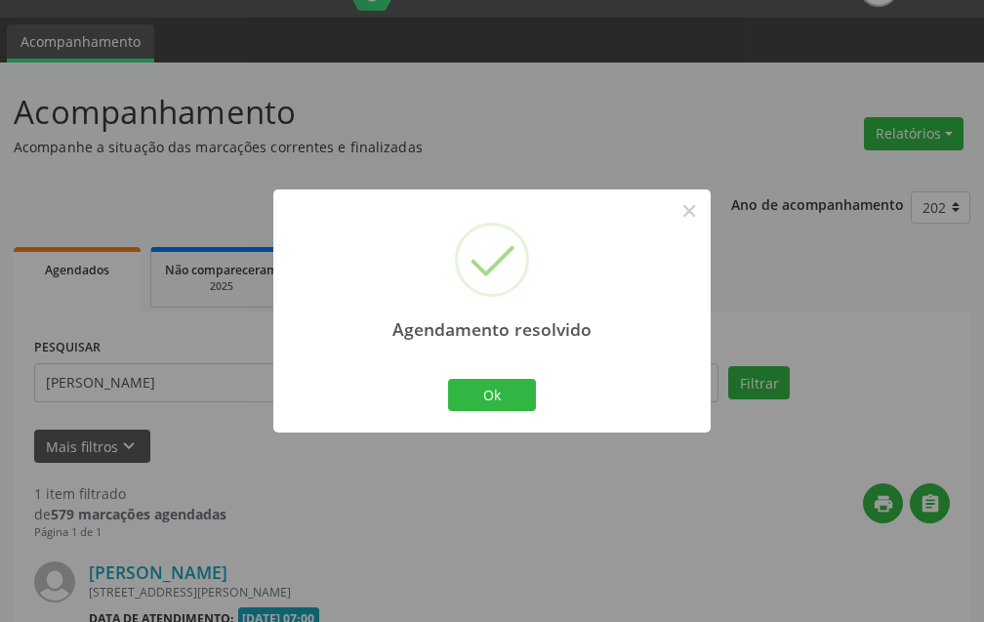
scroll to position [262, 0]
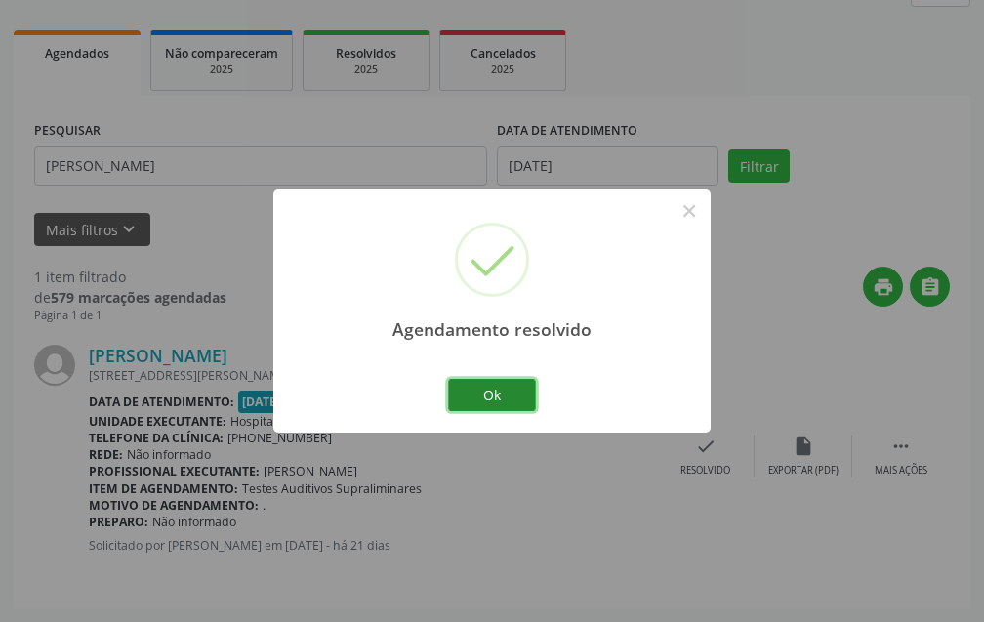
click at [514, 398] on button "Ok" at bounding box center [492, 395] width 88 height 33
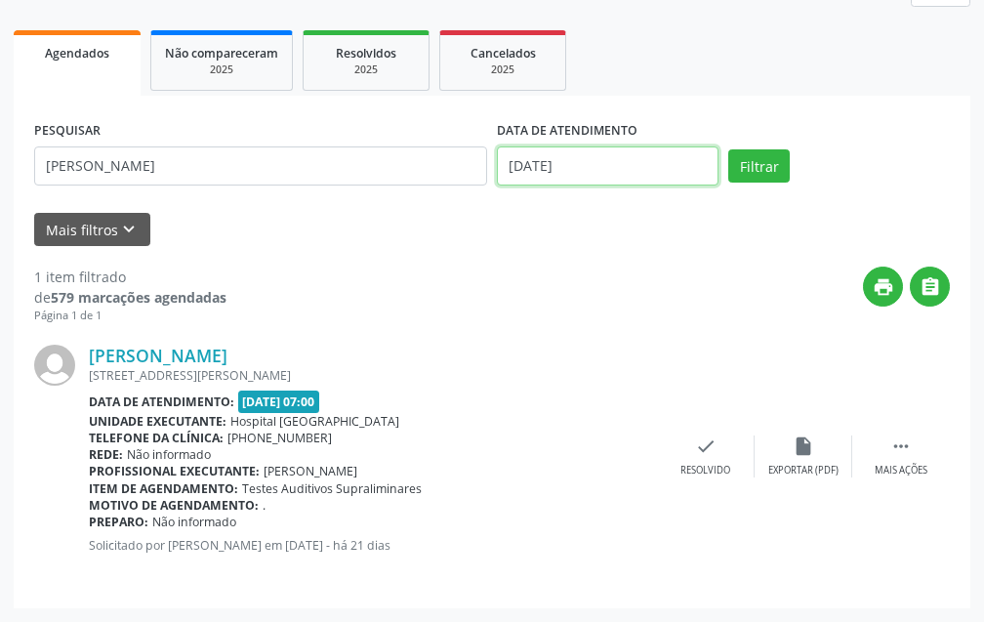
click at [642, 163] on input "[DATE]" at bounding box center [608, 165] width 222 height 39
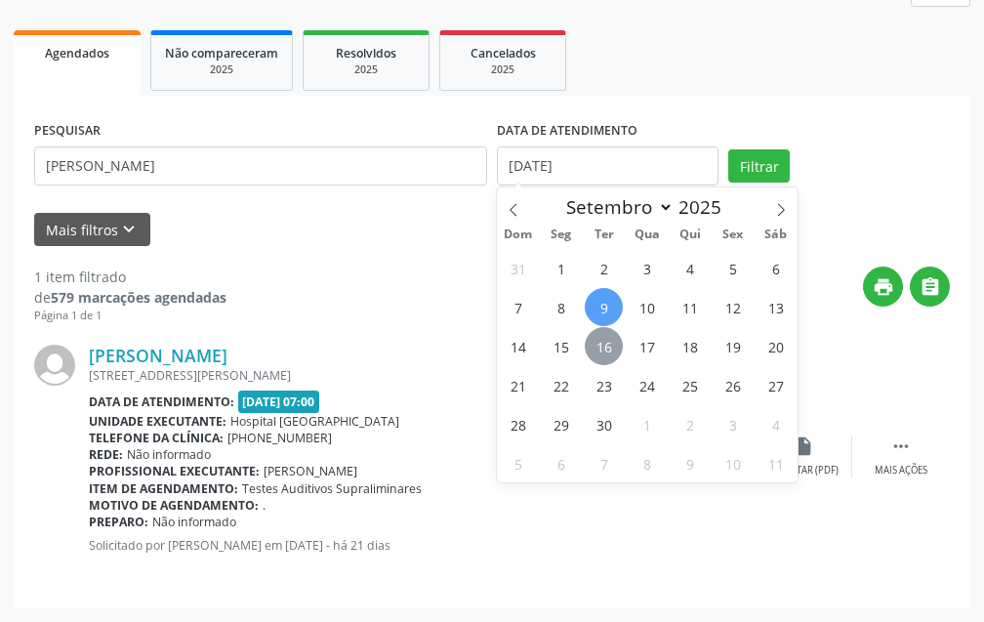
click at [596, 350] on span "16" at bounding box center [604, 346] width 38 height 38
type input "[DATE]"
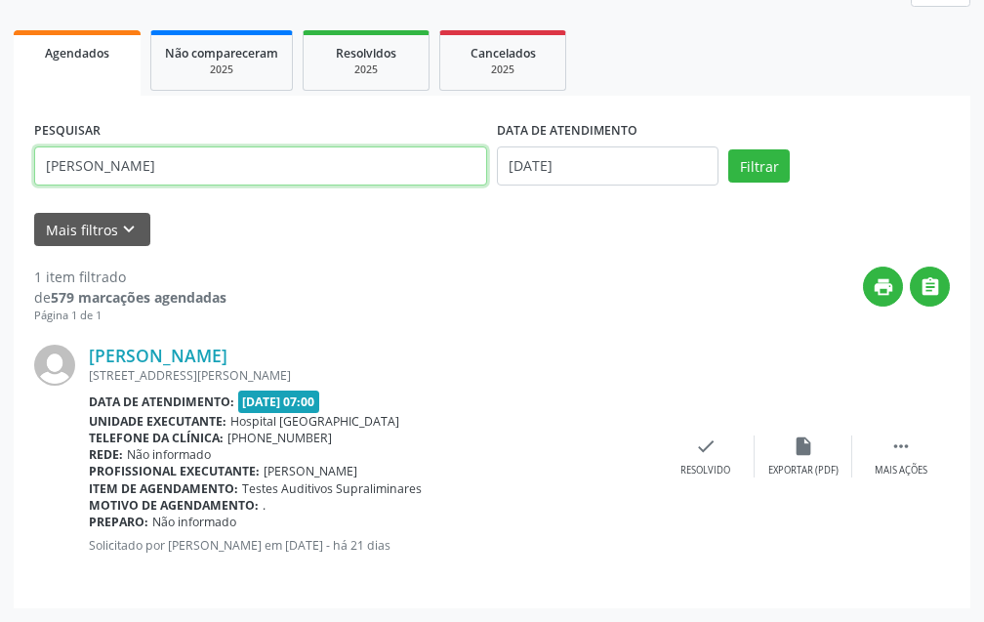
click at [368, 181] on input "[PERSON_NAME]" at bounding box center [260, 165] width 453 height 39
type input "E"
type input "EVERTON"
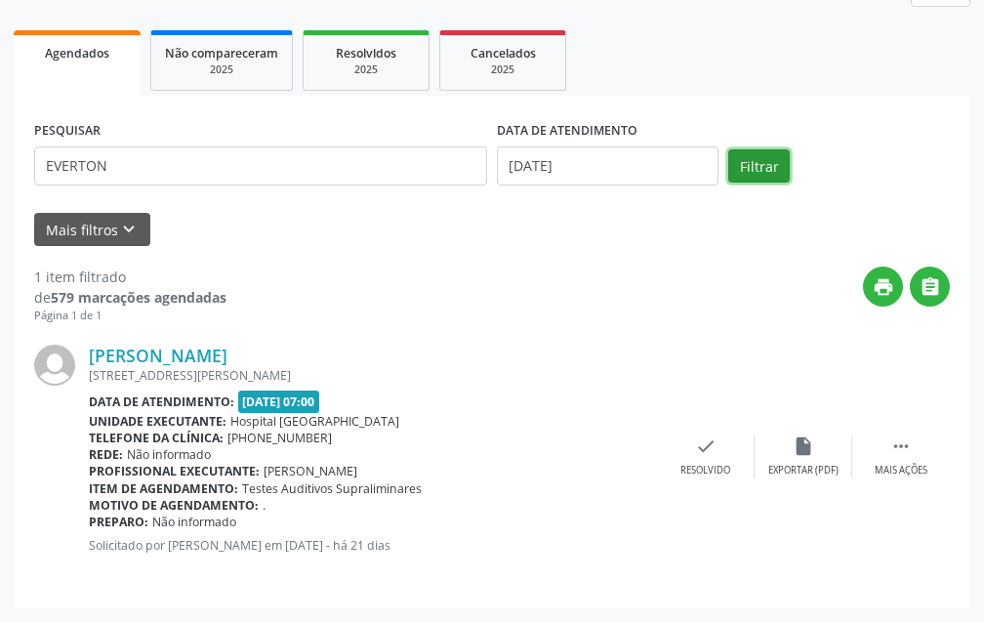
click at [773, 154] on button "Filtrar" at bounding box center [759, 165] width 62 height 33
click at [708, 449] on icon "check" at bounding box center [705, 445] width 21 height 21
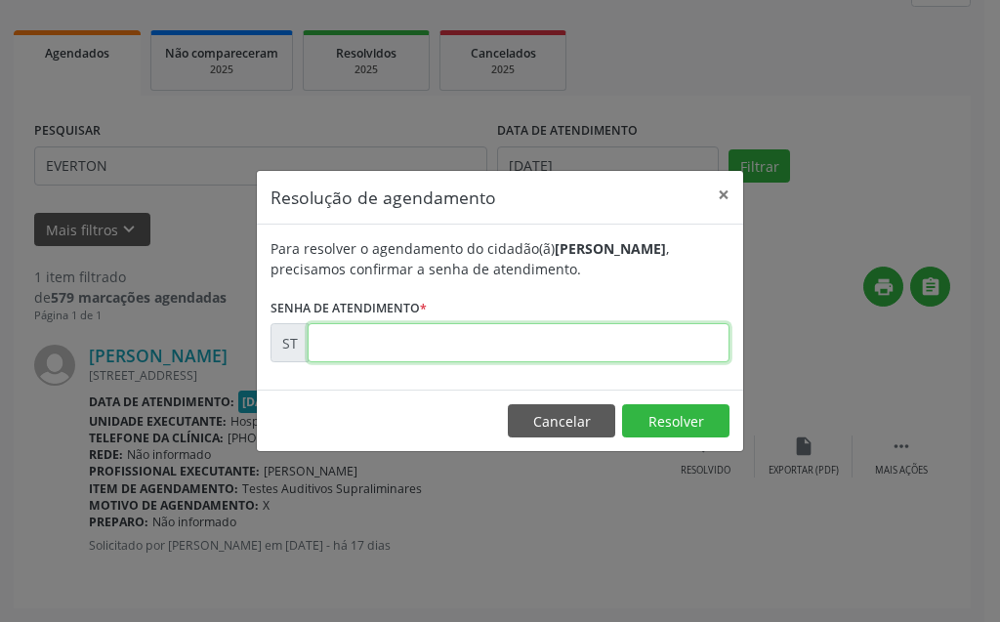
drag, startPoint x: 551, startPoint y: 324, endPoint x: 539, endPoint y: 337, distance: 17.3
click at [549, 329] on input "text" at bounding box center [519, 342] width 422 height 39
type input "00020323"
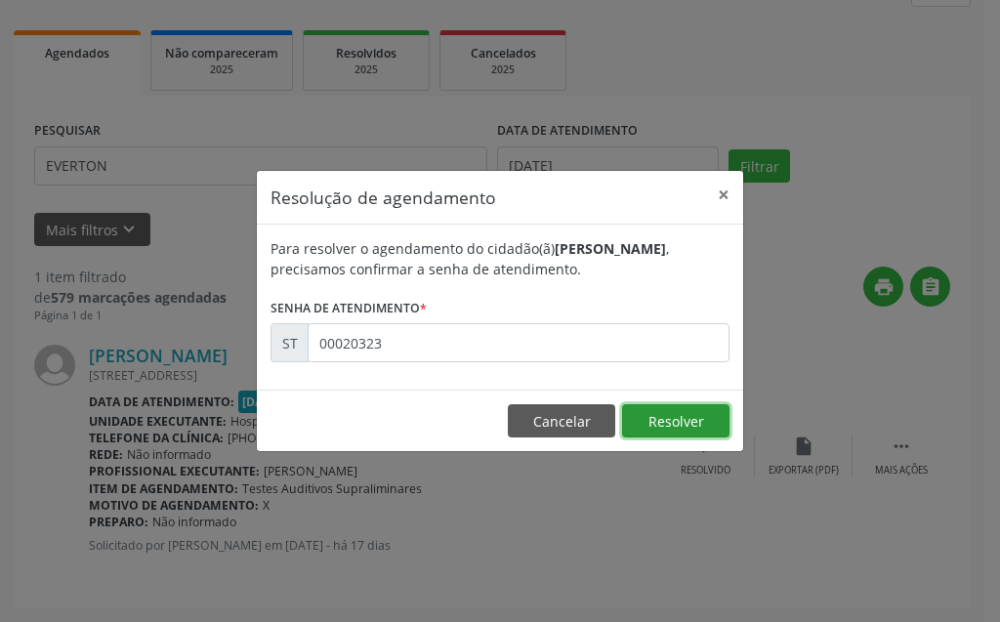
click at [691, 418] on button "Resolver" at bounding box center [675, 420] width 107 height 33
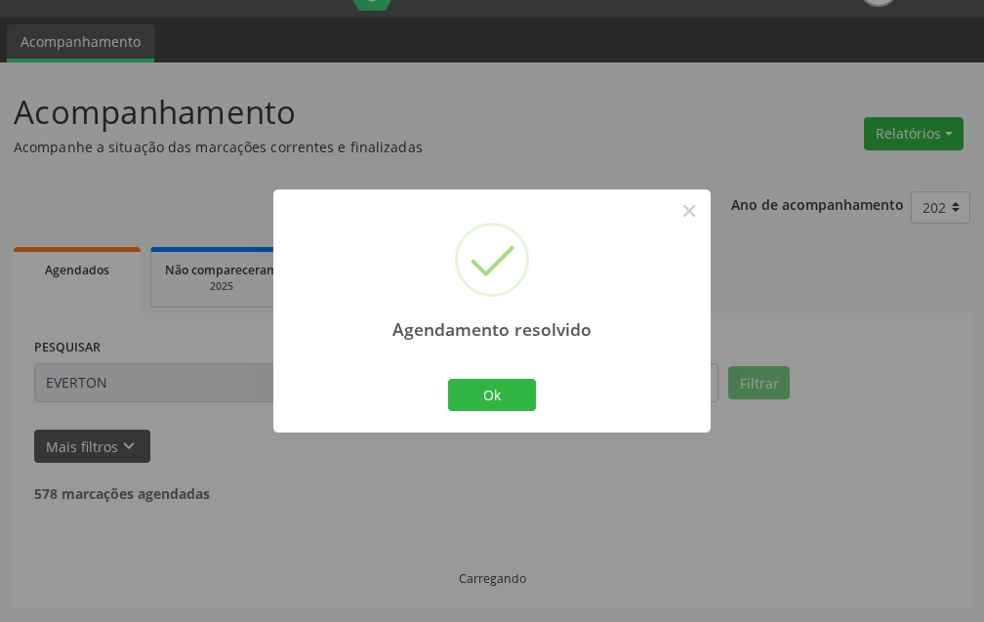
scroll to position [0, 0]
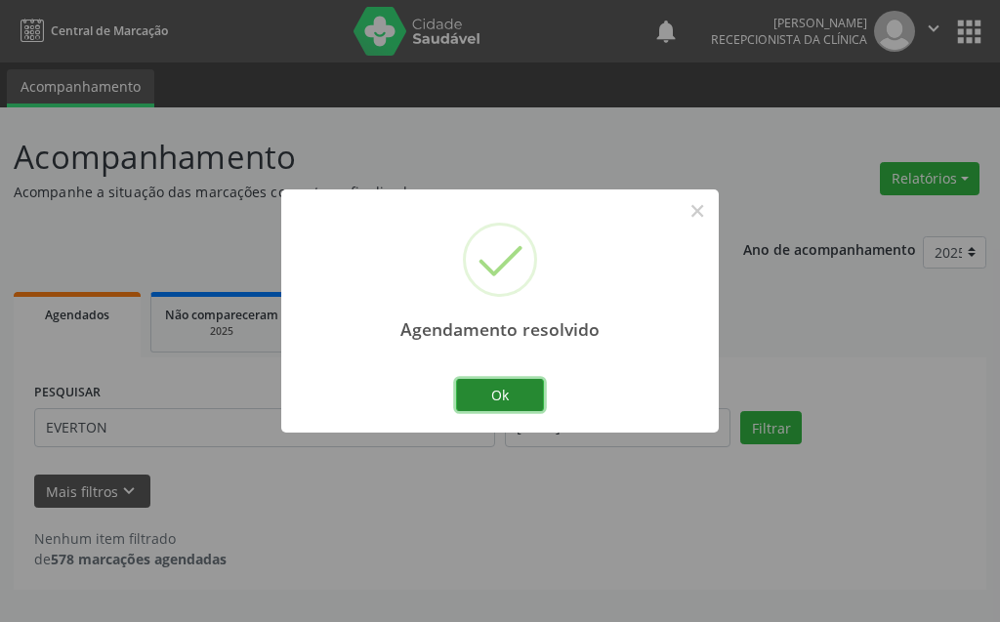
click at [509, 396] on button "Ok" at bounding box center [500, 395] width 88 height 33
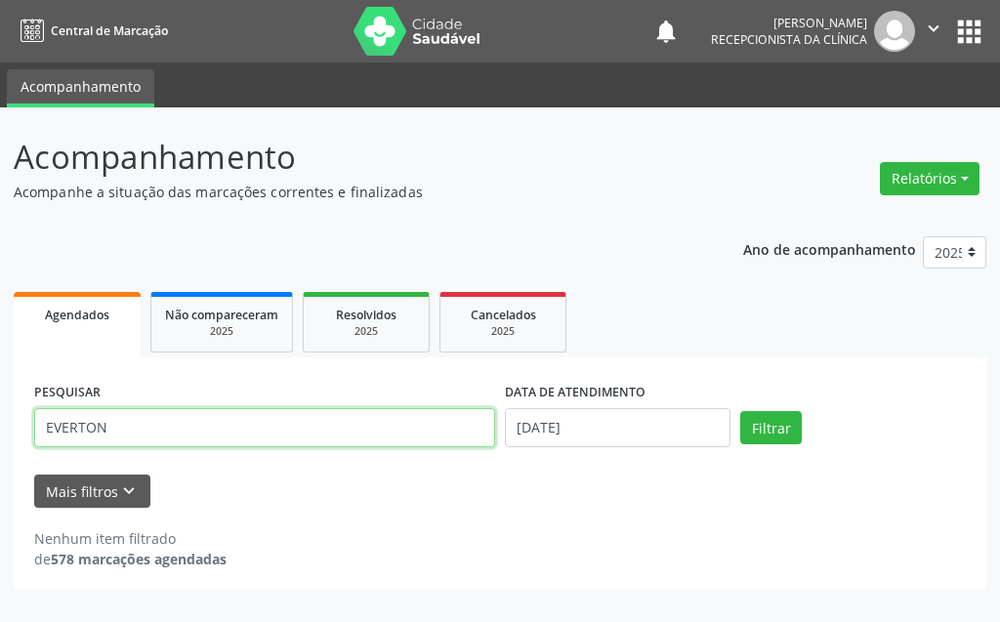
click at [340, 420] on input "EVERTON" at bounding box center [264, 427] width 461 height 39
type input "E"
type input "[PERSON_NAME]"
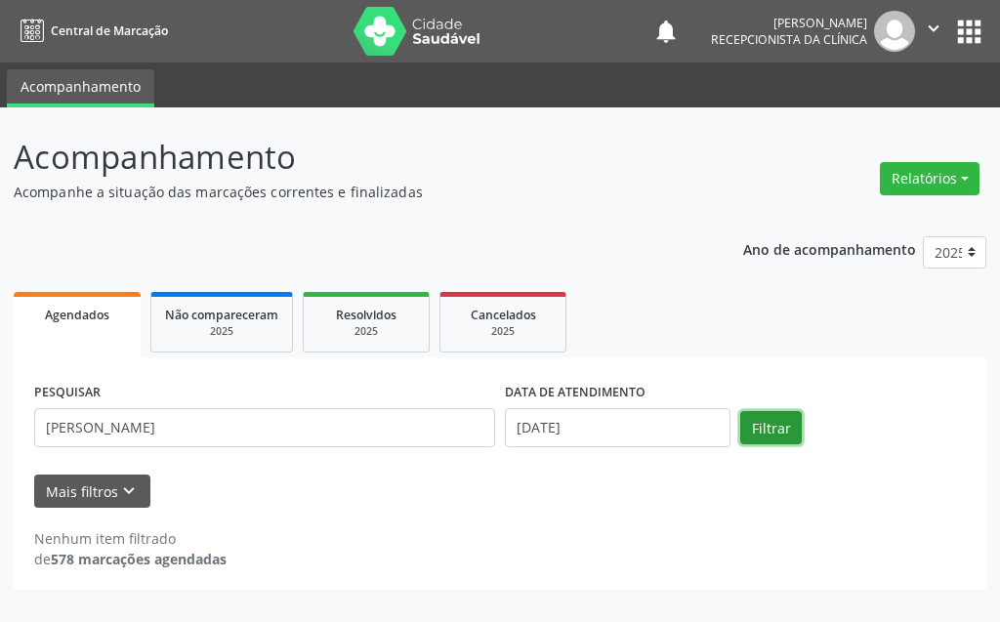
click at [758, 427] on button "Filtrar" at bounding box center [771, 427] width 62 height 33
click at [788, 424] on button "Filtrar" at bounding box center [771, 427] width 62 height 33
click at [402, 327] on div "2025" at bounding box center [366, 331] width 98 height 15
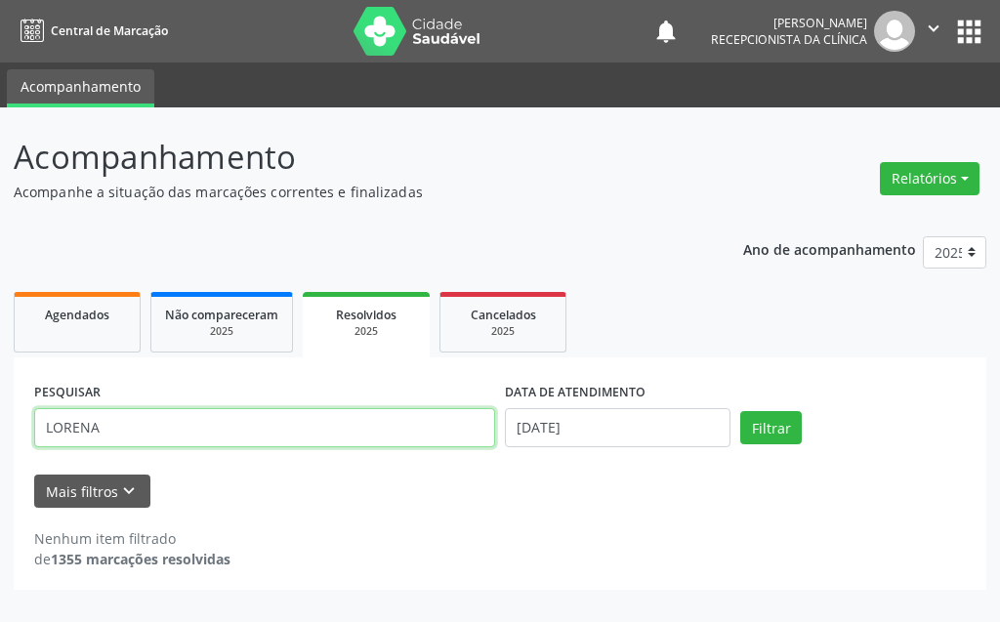
click at [249, 416] on input "LORENA" at bounding box center [264, 427] width 461 height 39
type input "L"
type input "[PERSON_NAME]"
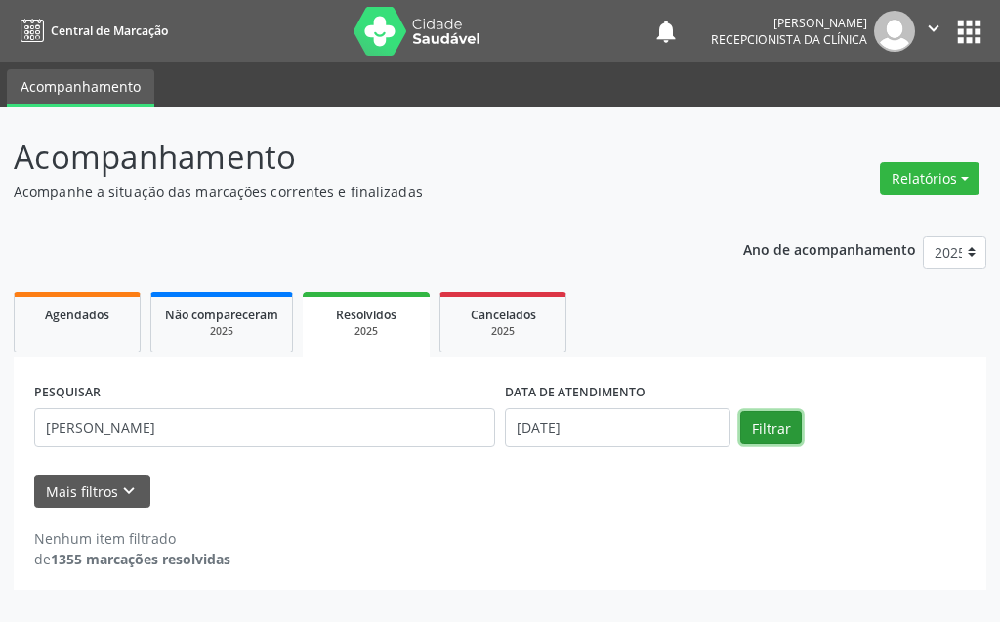
click at [780, 433] on button "Filtrar" at bounding box center [771, 427] width 62 height 33
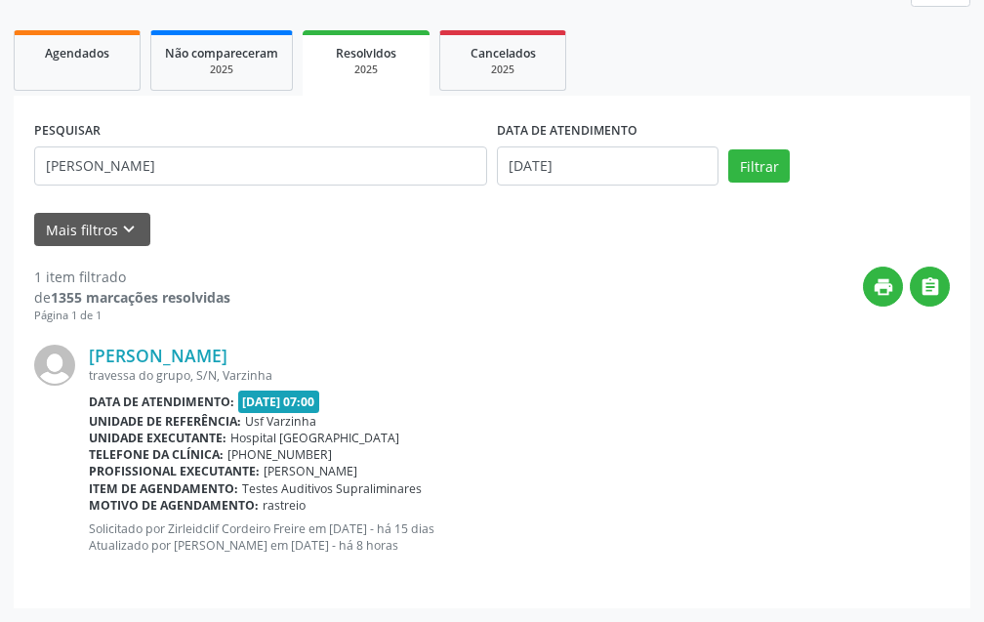
scroll to position [66, 0]
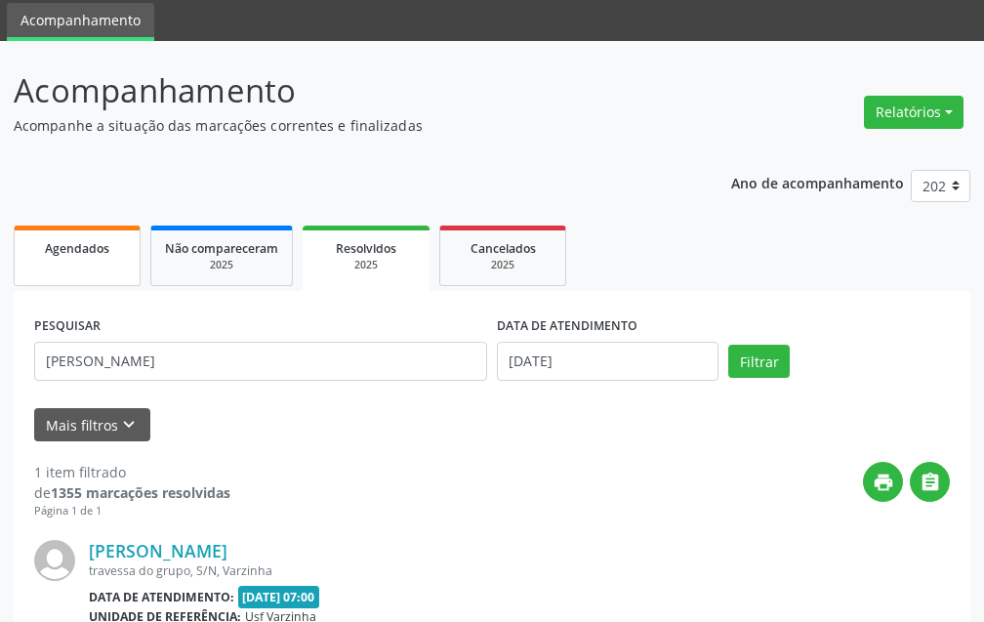
click at [88, 252] on span "Agendados" at bounding box center [77, 248] width 64 height 17
click at [88, 252] on div "Ano de acompanhamento 2025 2024 Agendados Não compareceram 2025 Resolvidos 2025…" at bounding box center [492, 480] width 957 height 648
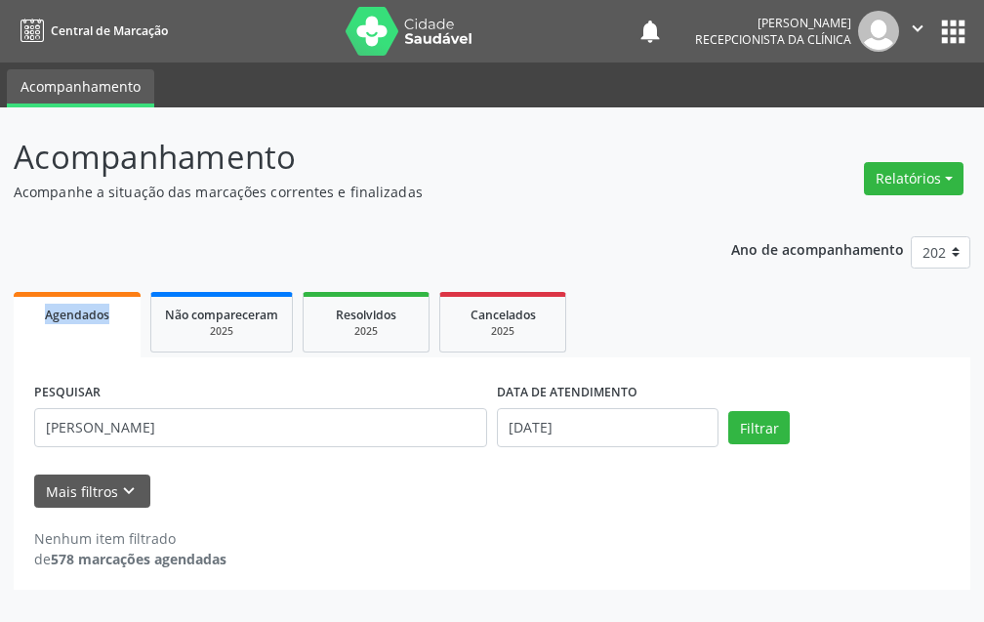
scroll to position [0, 0]
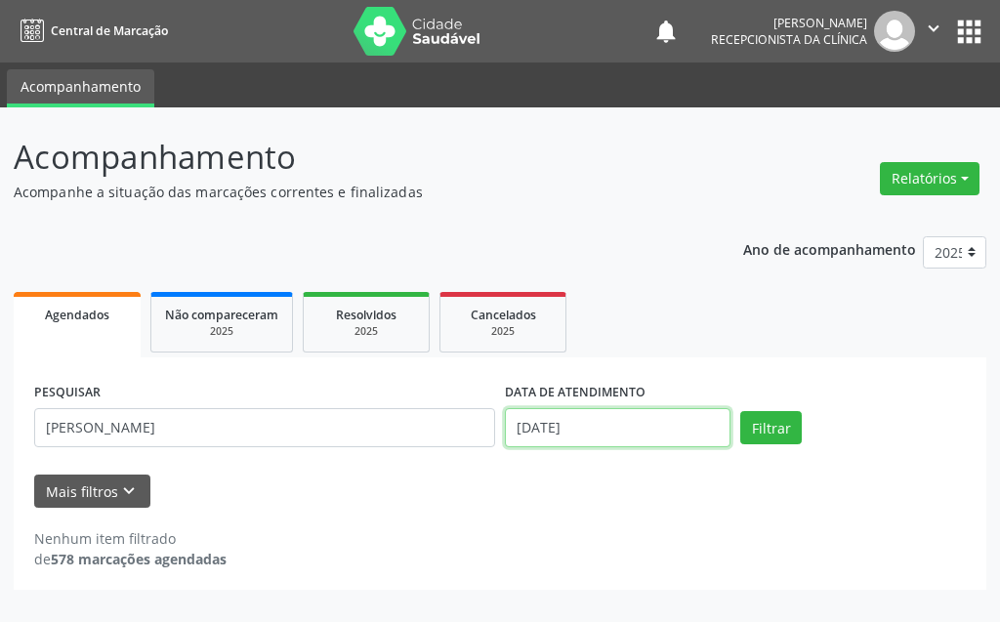
click at [625, 424] on input "[DATE]" at bounding box center [618, 427] width 226 height 39
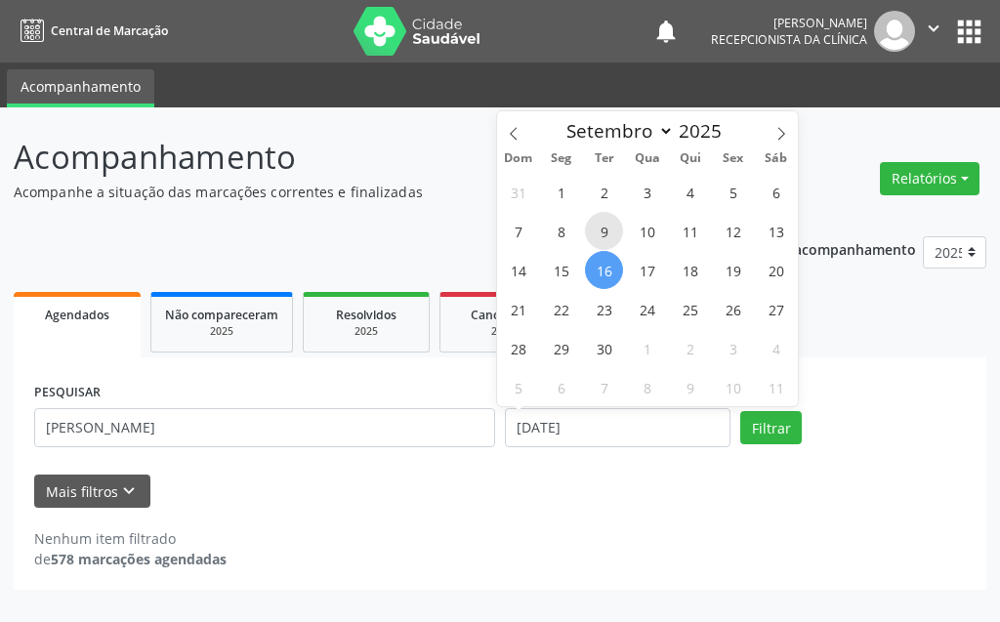
click at [601, 233] on span "9" at bounding box center [604, 231] width 38 height 38
type input "[DATE]"
click at [601, 232] on span "9" at bounding box center [604, 231] width 38 height 38
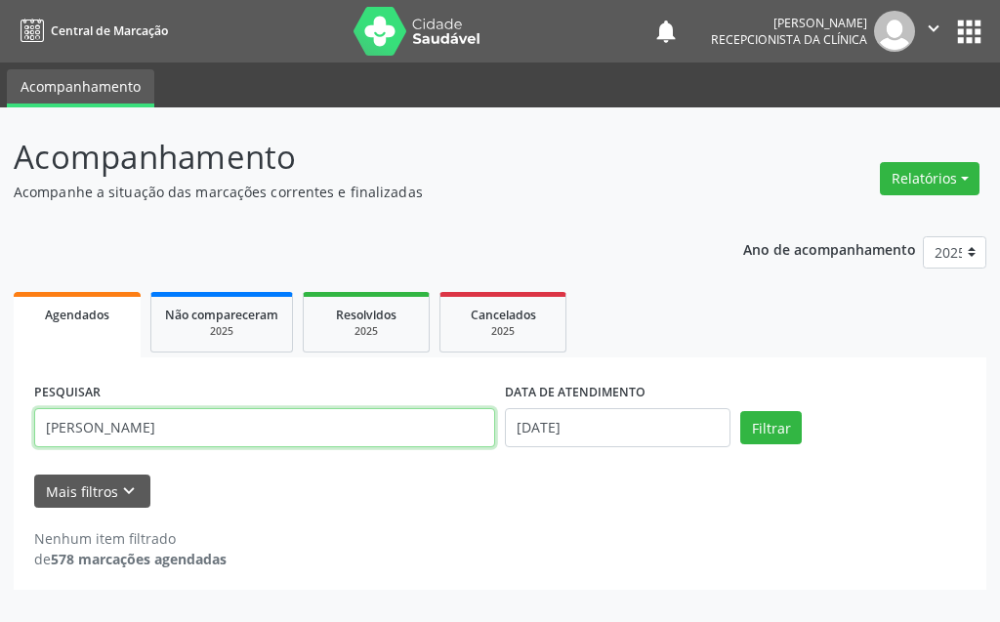
click at [140, 431] on input "[PERSON_NAME]" at bounding box center [264, 427] width 461 height 39
type input "S"
type input "MAITE"
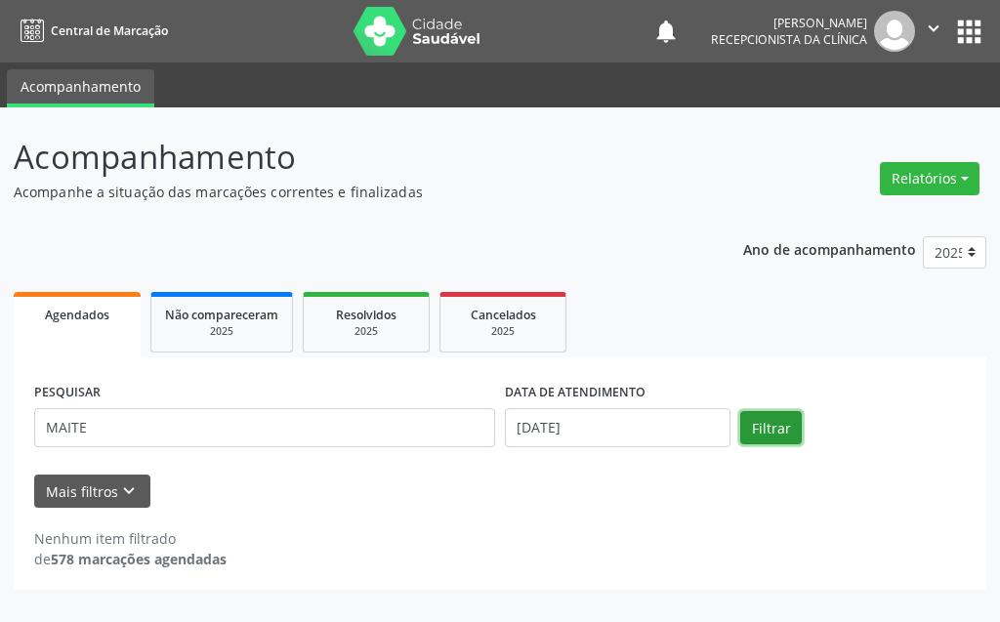
click at [777, 425] on button "Filtrar" at bounding box center [771, 427] width 62 height 33
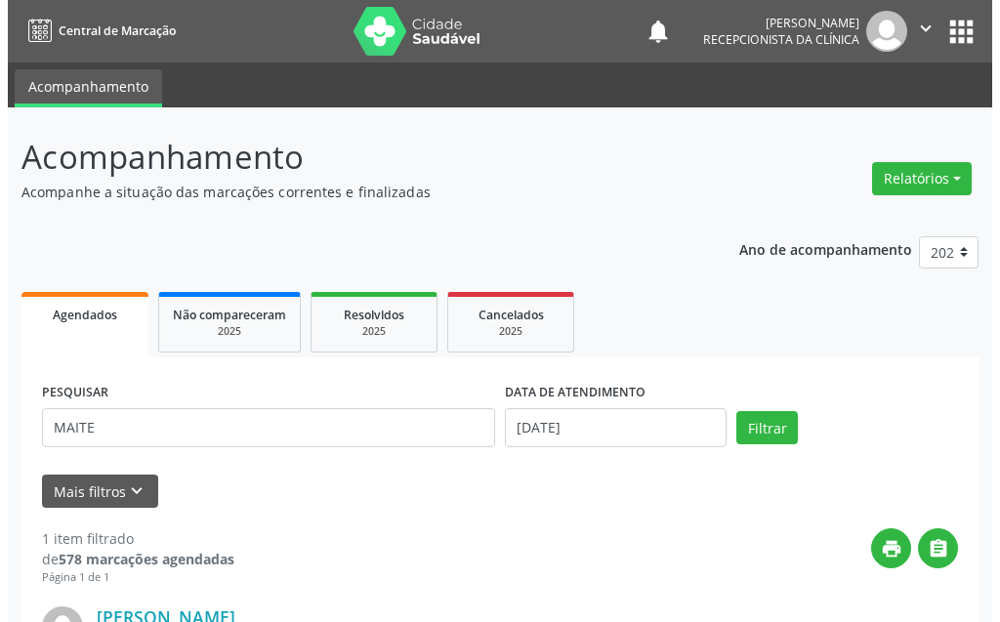
scroll to position [262, 0]
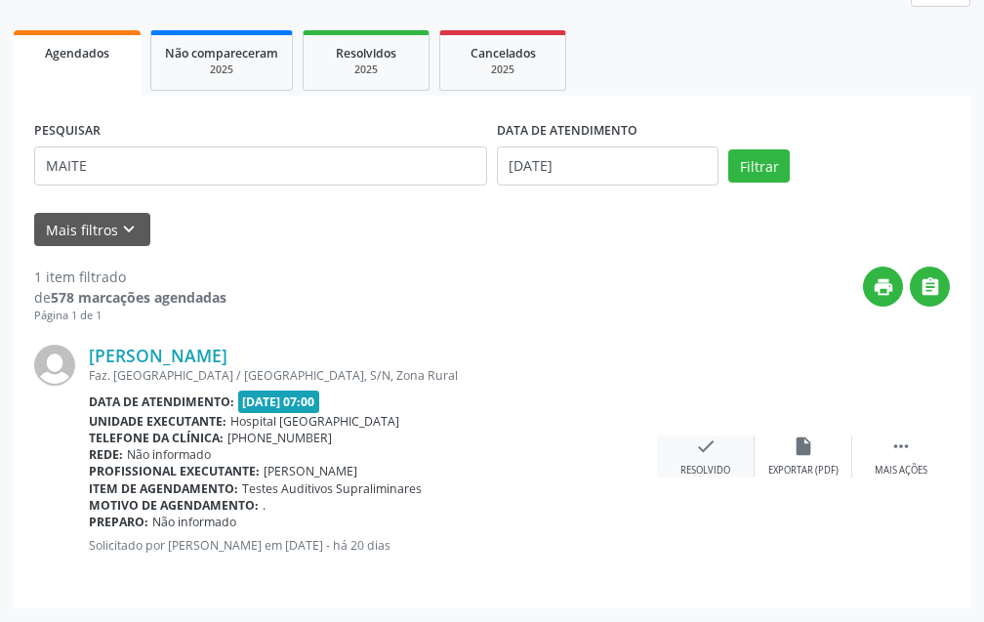
click at [718, 454] on div "check Resolvido" at bounding box center [706, 456] width 98 height 42
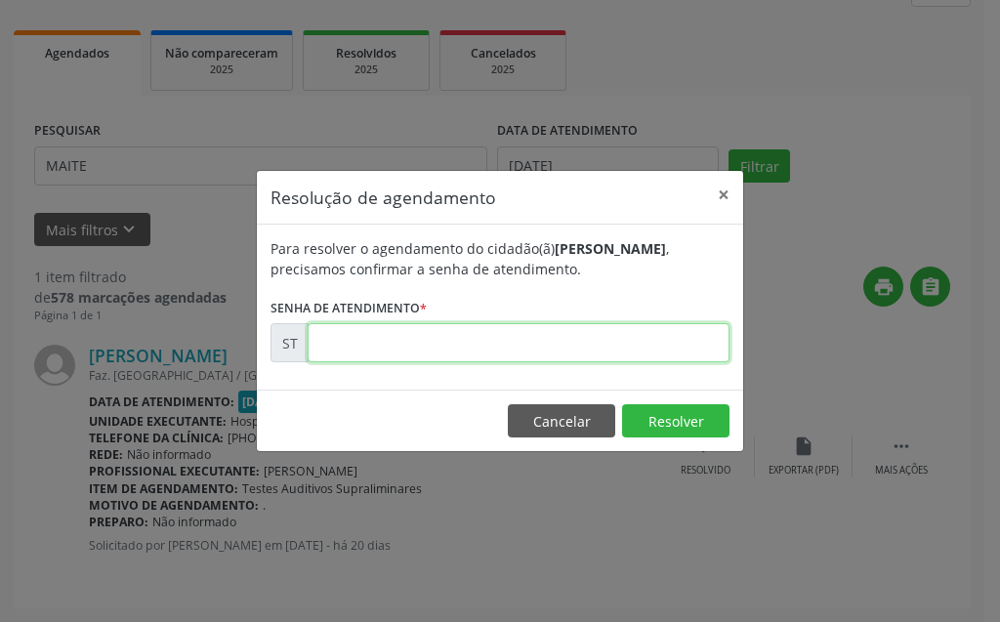
click at [594, 334] on input "text" at bounding box center [519, 342] width 422 height 39
type input "00019223"
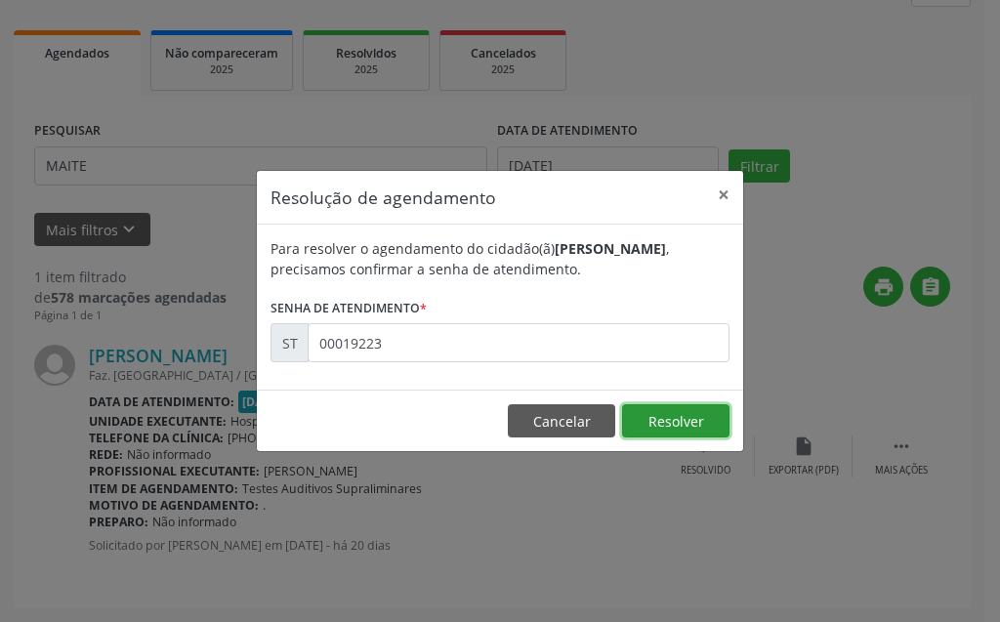
click at [704, 413] on button "Resolver" at bounding box center [675, 420] width 107 height 33
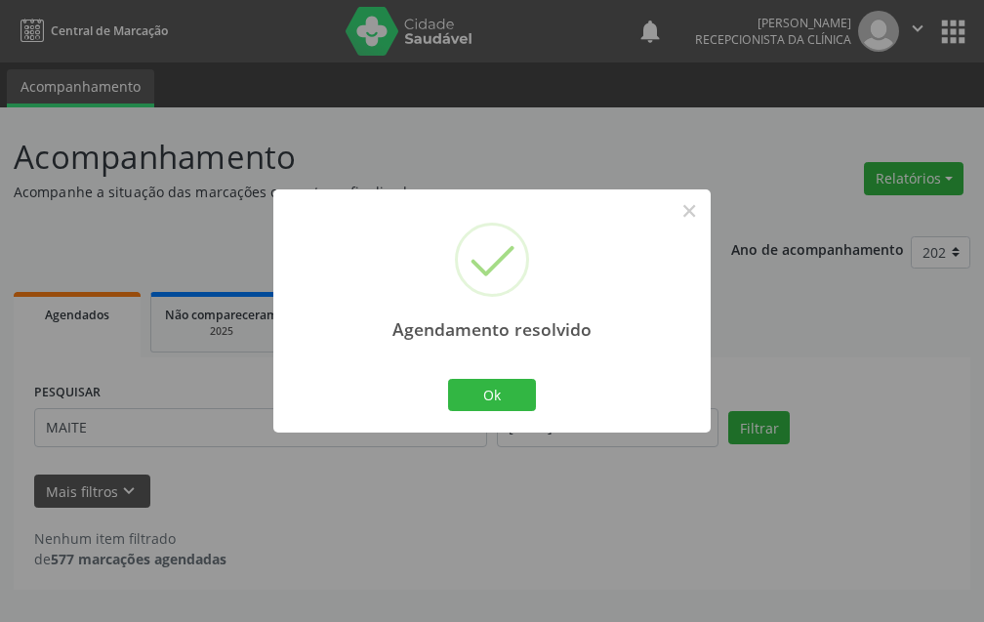
scroll to position [0, 0]
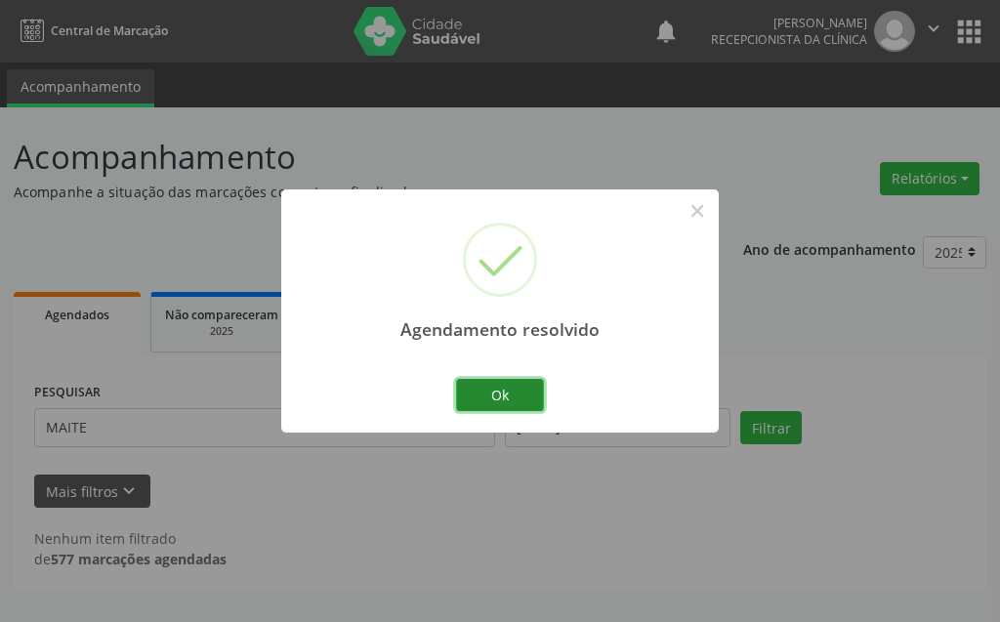
click at [529, 395] on button "Ok" at bounding box center [500, 395] width 88 height 33
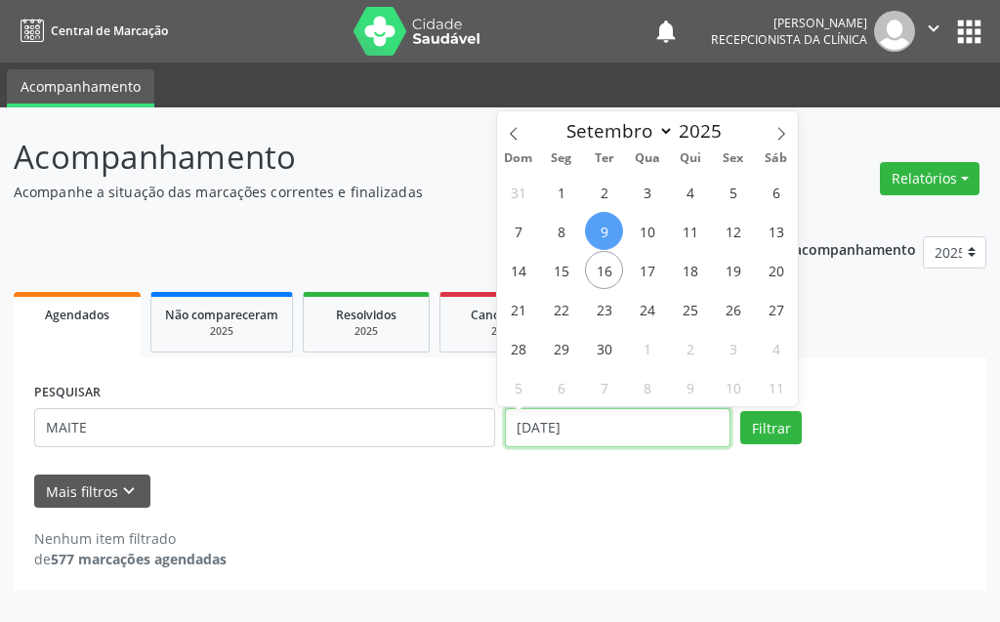
click at [593, 442] on input "[DATE]" at bounding box center [618, 427] width 226 height 39
click at [607, 284] on span "16" at bounding box center [604, 270] width 38 height 38
type input "[DATE]"
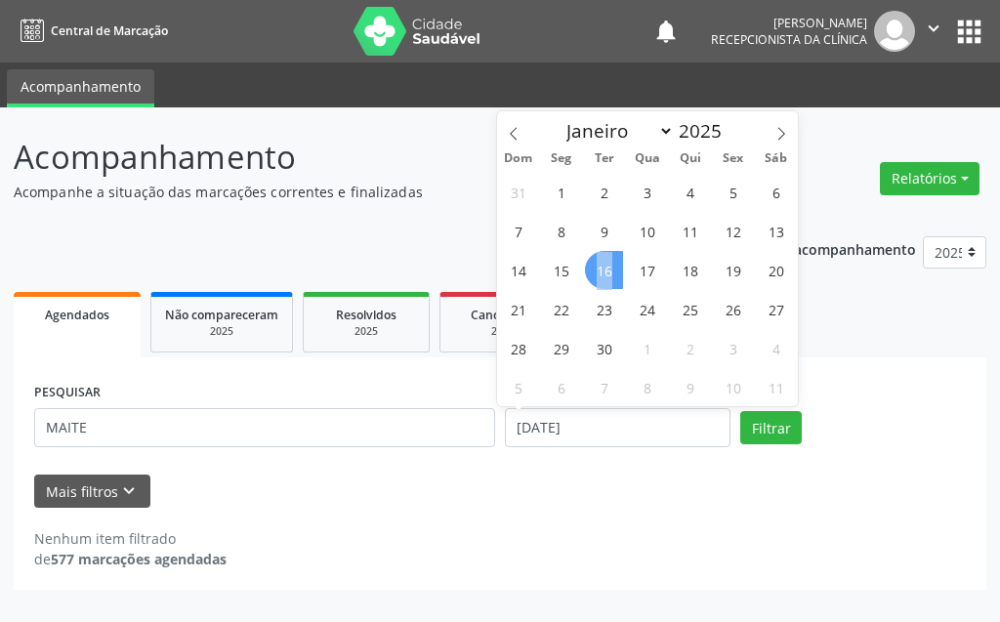
click at [607, 284] on span "16" at bounding box center [604, 270] width 38 height 38
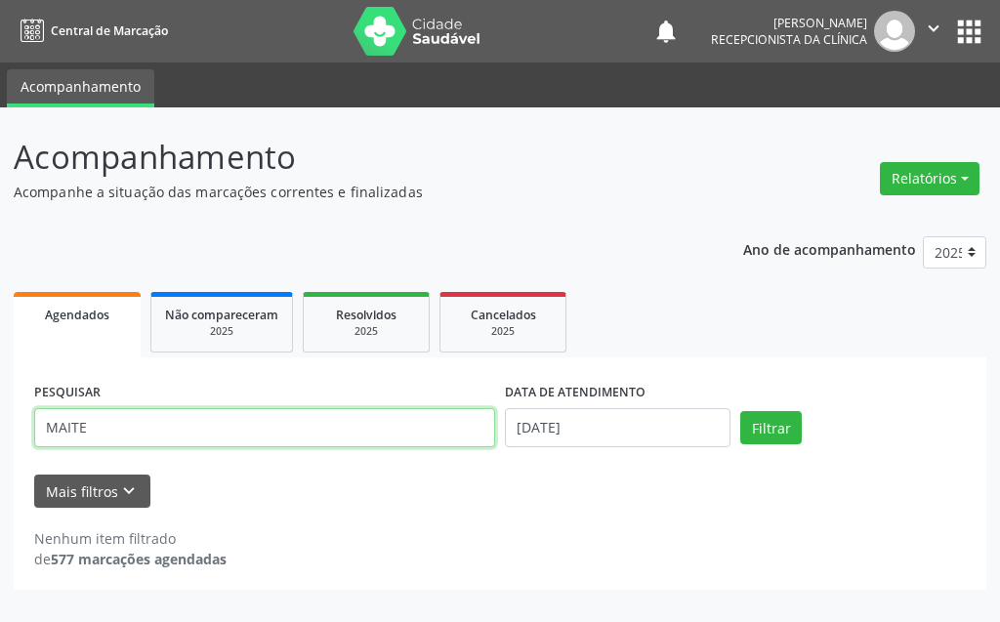
click at [304, 436] on input "MAITE" at bounding box center [264, 427] width 461 height 39
type input "M"
type input "[PERSON_NAME]"
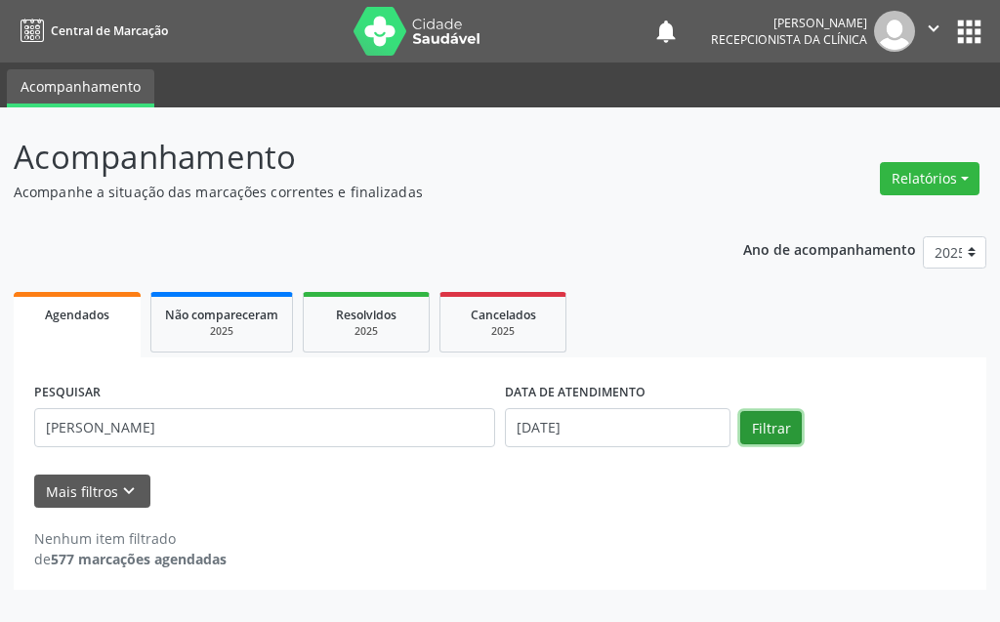
click at [759, 427] on button "Filtrar" at bounding box center [771, 427] width 62 height 33
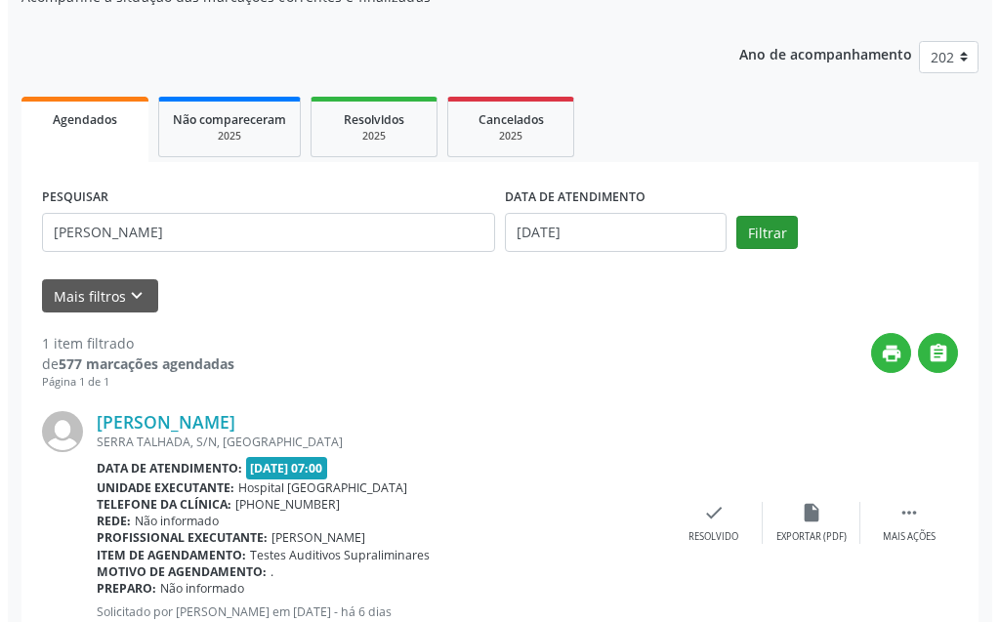
scroll to position [262, 0]
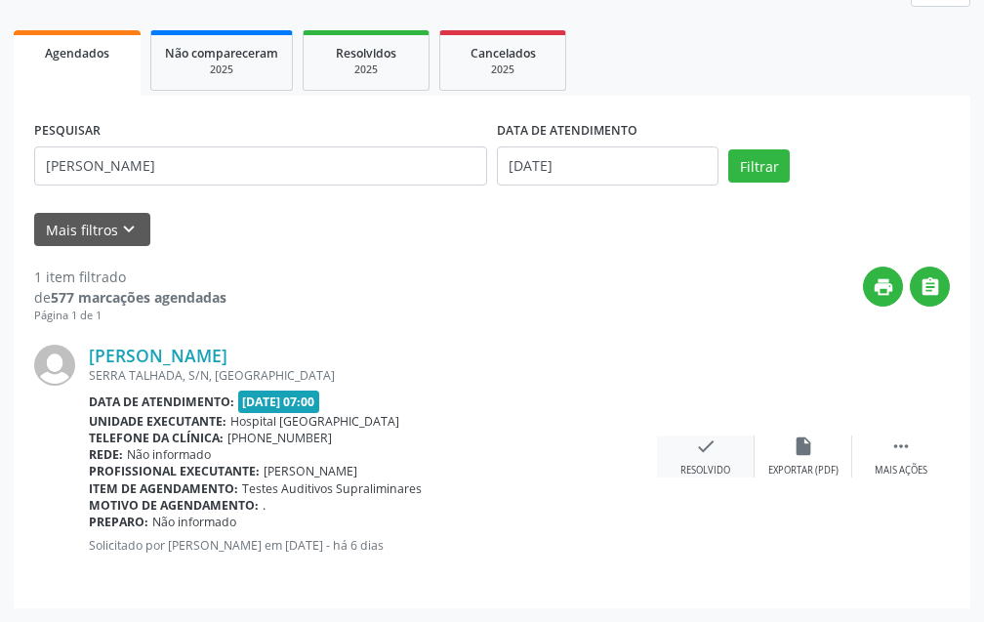
click at [707, 453] on icon "check" at bounding box center [705, 445] width 21 height 21
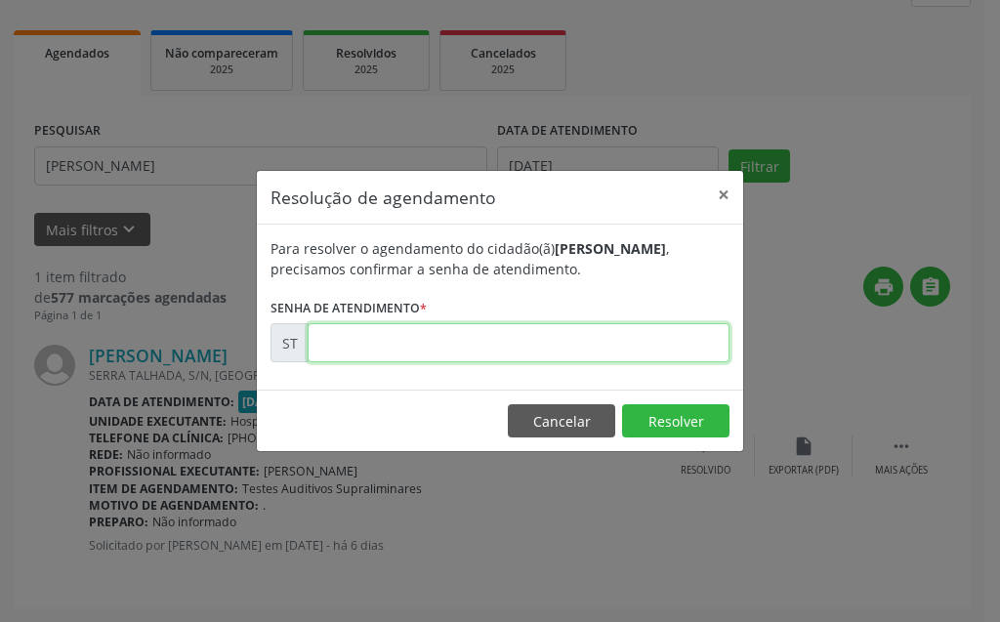
click at [645, 348] on input "text" at bounding box center [519, 342] width 422 height 39
type input "00021655"
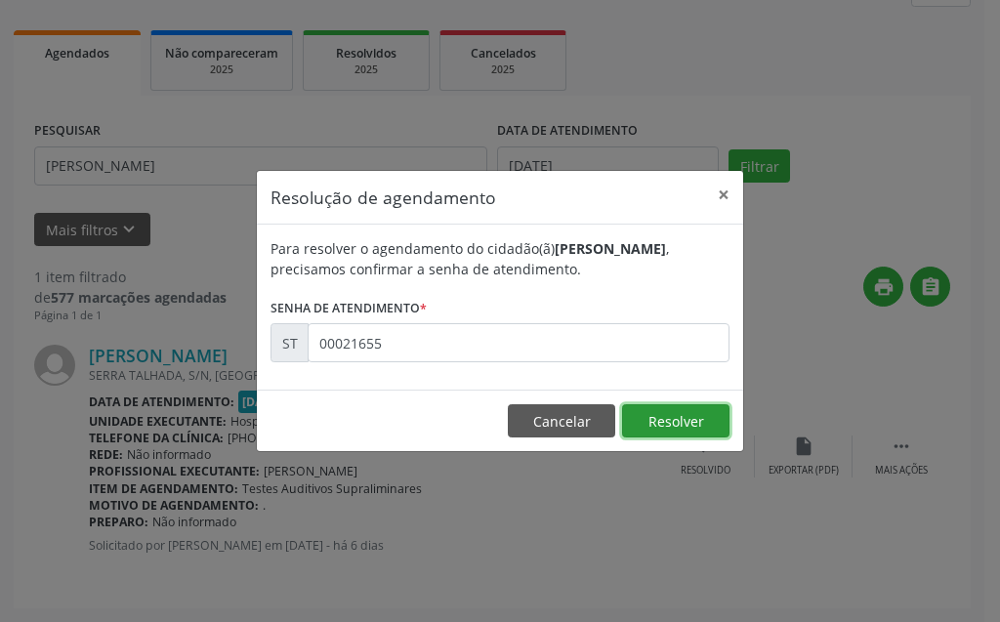
click at [711, 430] on button "Resolver" at bounding box center [675, 420] width 107 height 33
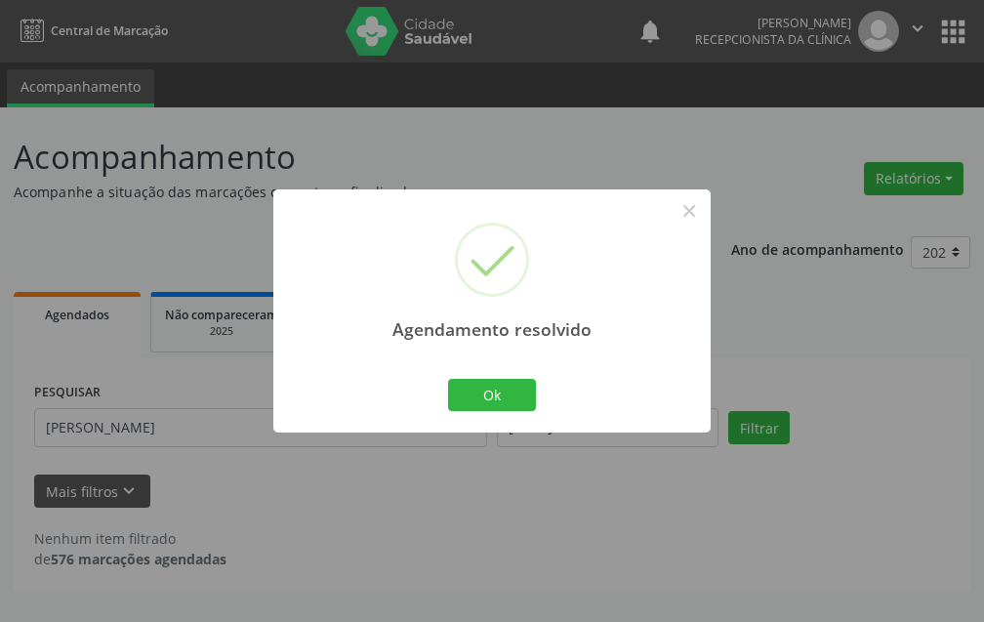
scroll to position [0, 0]
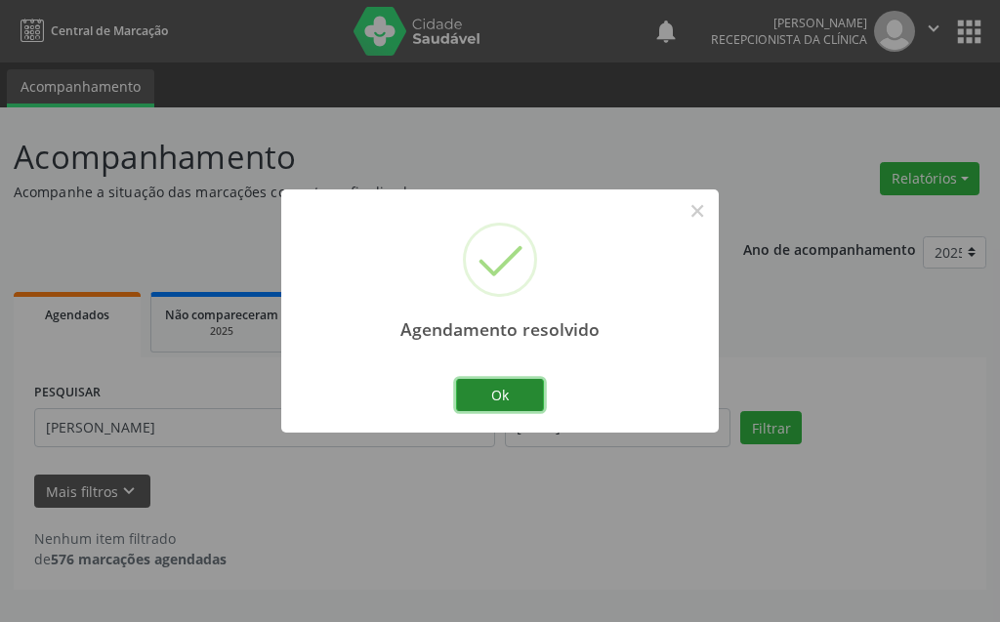
click at [525, 397] on button "Ok" at bounding box center [500, 395] width 88 height 33
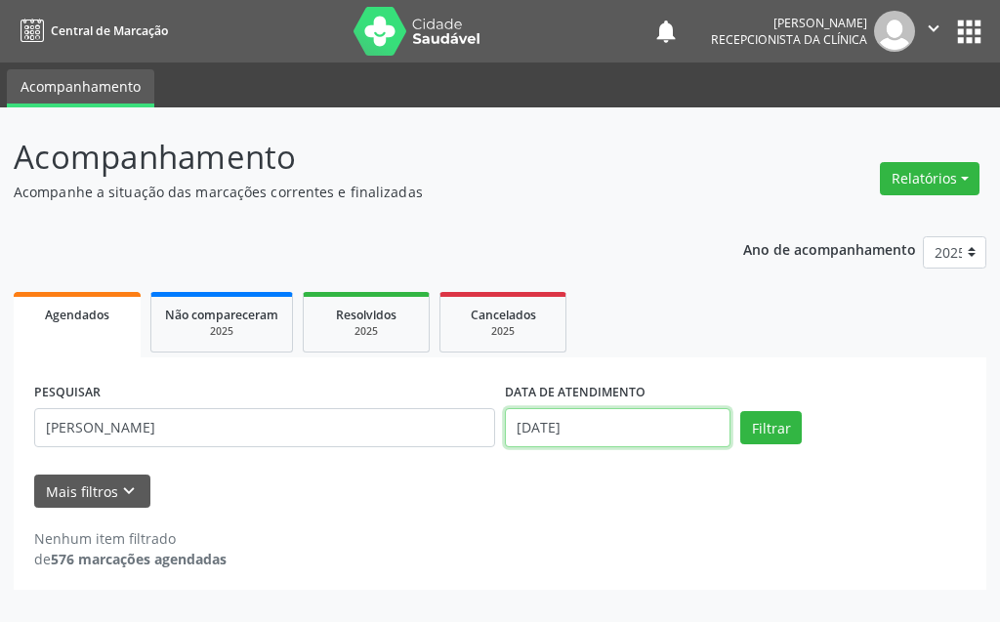
click at [594, 427] on input "[DATE]" at bounding box center [618, 427] width 226 height 39
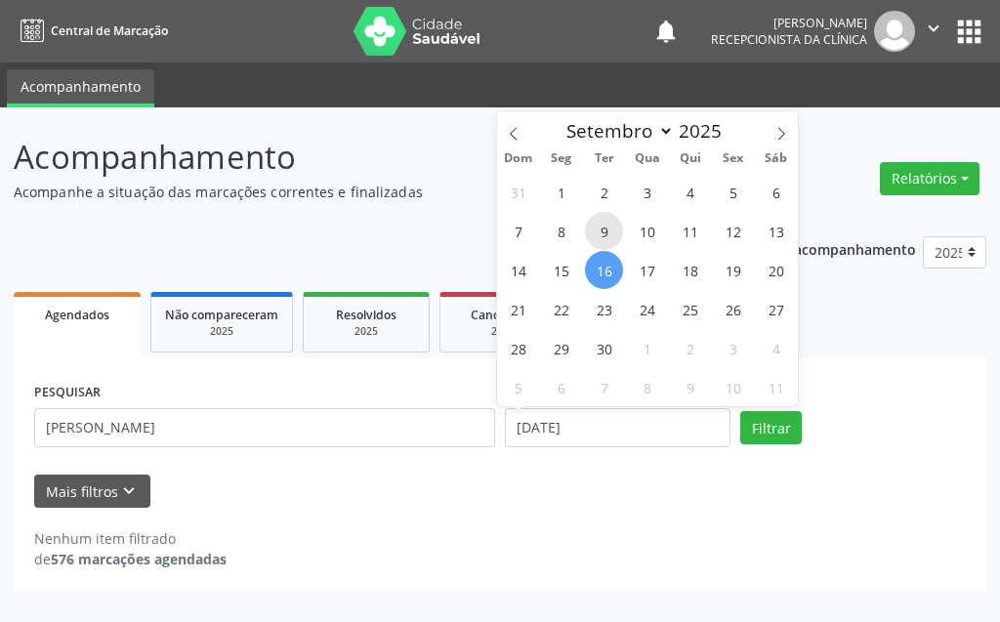
click at [604, 236] on span "9" at bounding box center [604, 231] width 38 height 38
type input "[DATE]"
click at [604, 236] on span "9" at bounding box center [604, 231] width 38 height 38
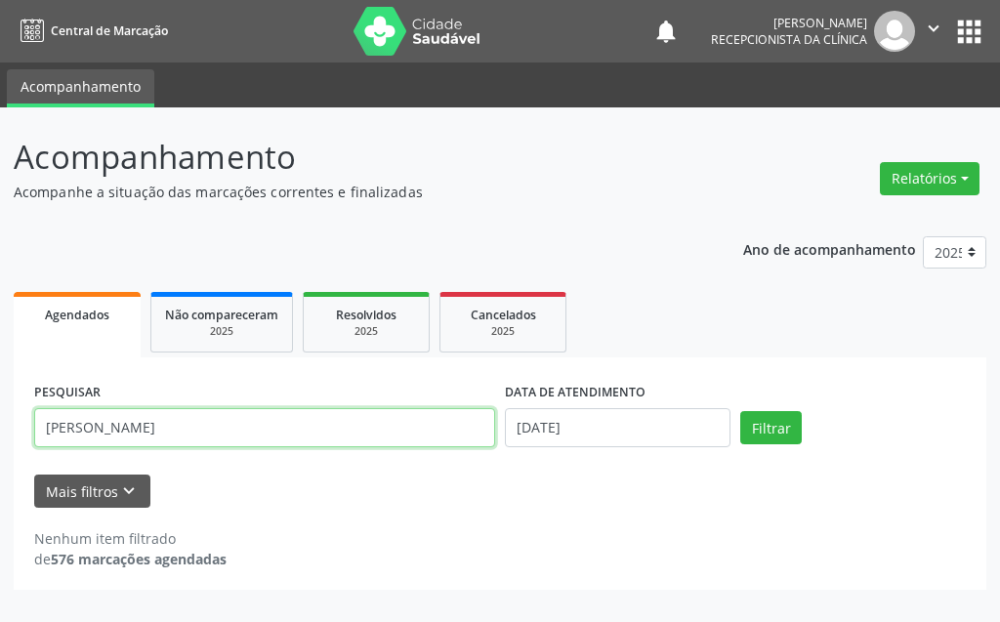
click at [240, 438] on input "[PERSON_NAME]" at bounding box center [264, 427] width 461 height 39
type input "E"
type input "RISONE"
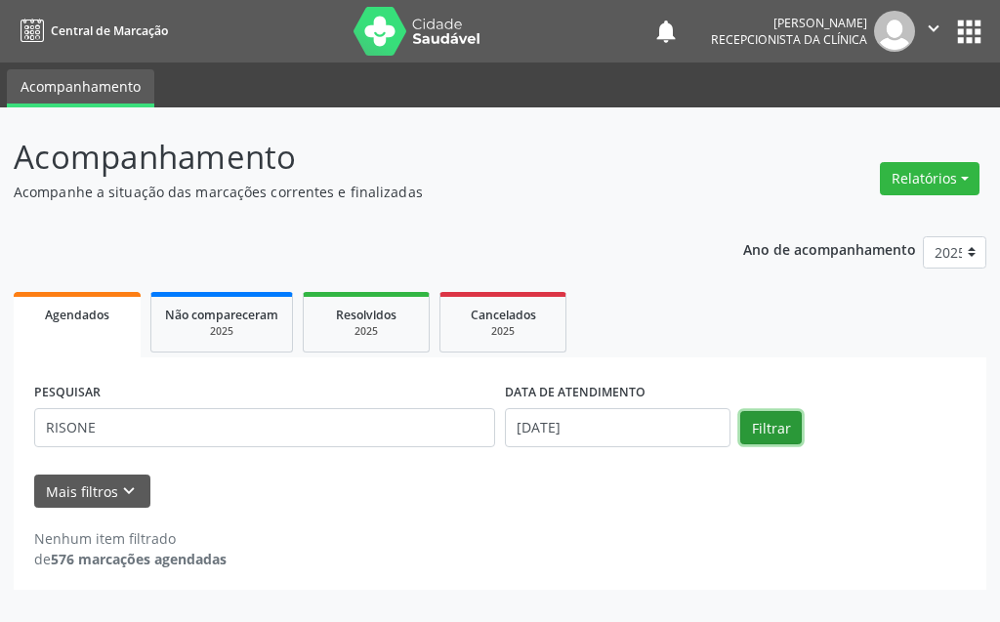
click at [792, 425] on button "Filtrar" at bounding box center [771, 427] width 62 height 33
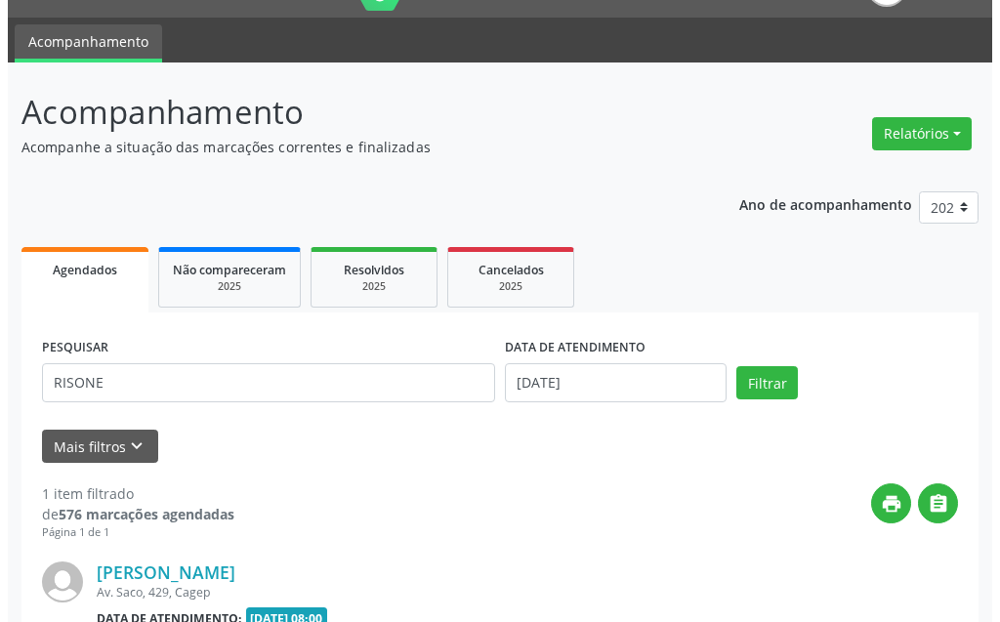
scroll to position [262, 0]
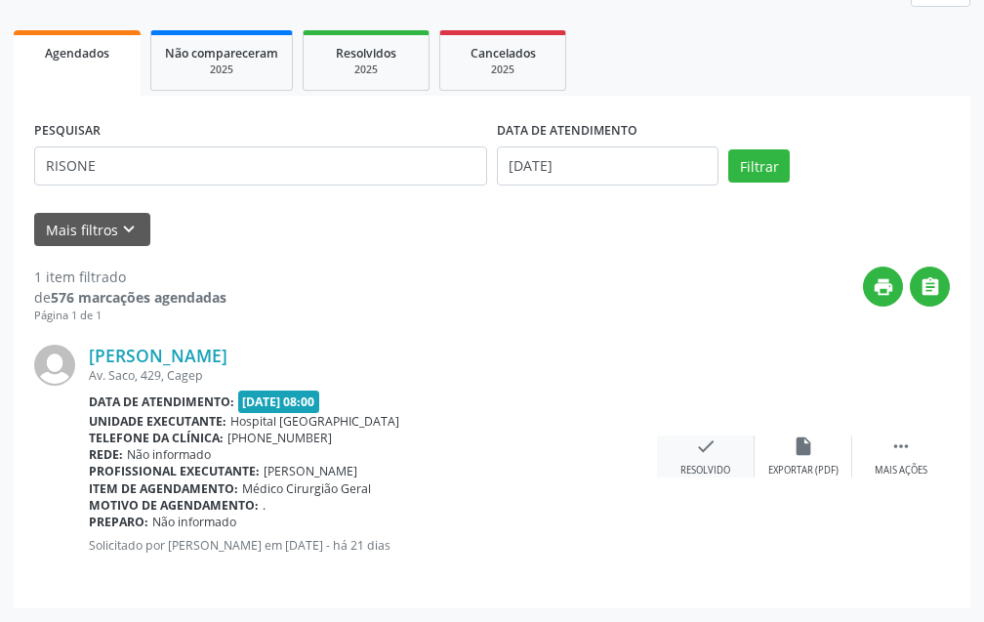
click at [710, 440] on icon "check" at bounding box center [705, 445] width 21 height 21
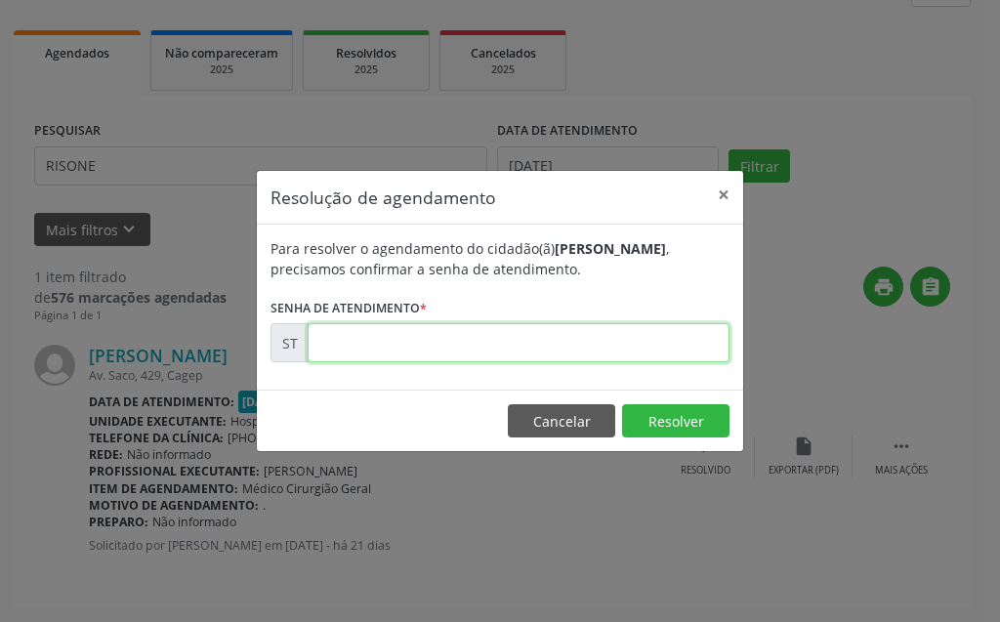
click at [611, 343] on input "text" at bounding box center [519, 342] width 422 height 39
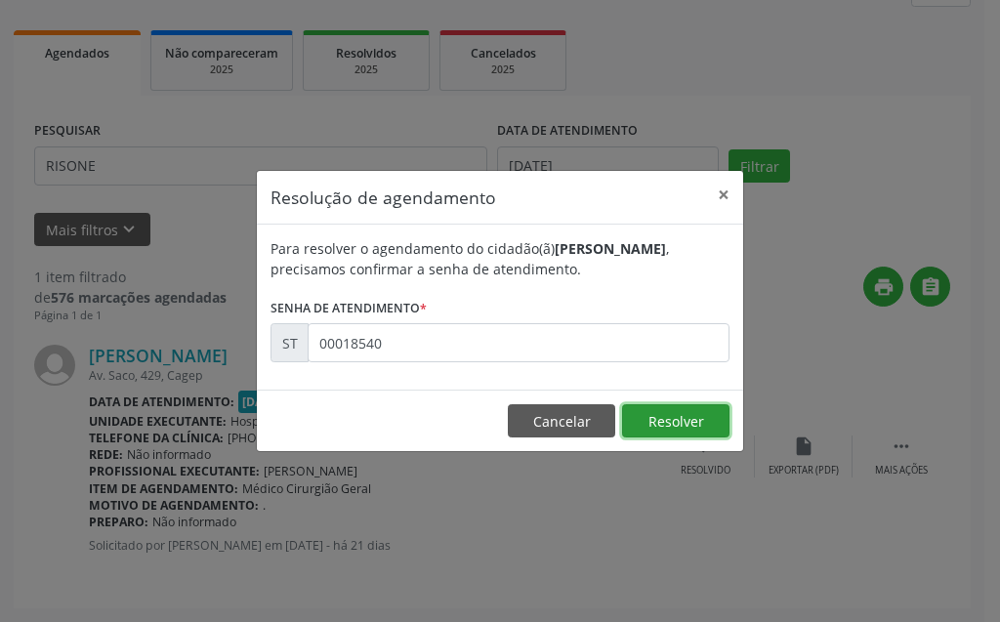
click at [668, 412] on button "Resolver" at bounding box center [675, 420] width 107 height 33
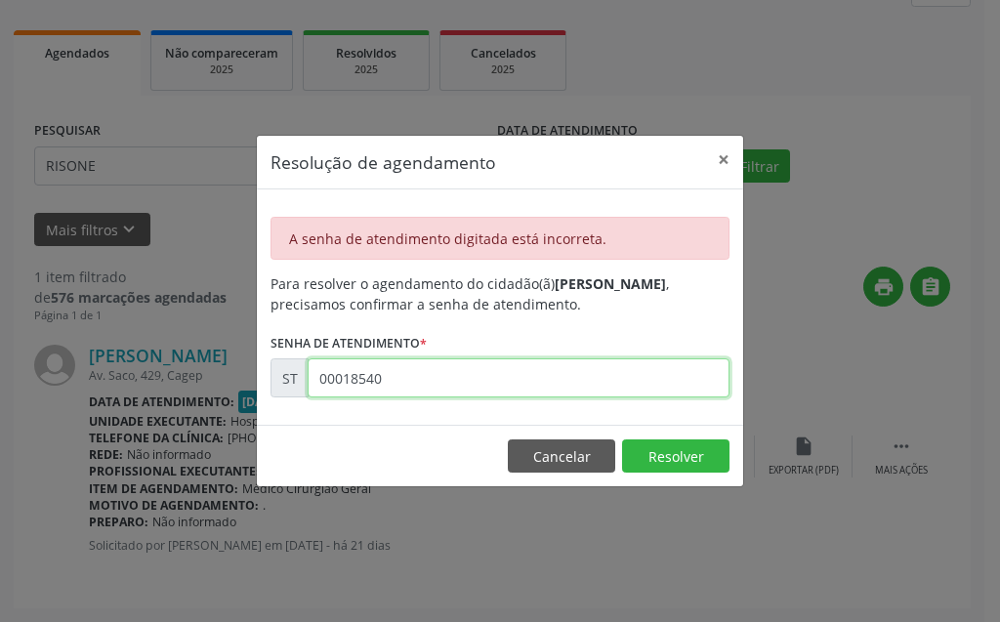
click at [473, 379] on input "00018540" at bounding box center [519, 377] width 422 height 39
type input "00018450"
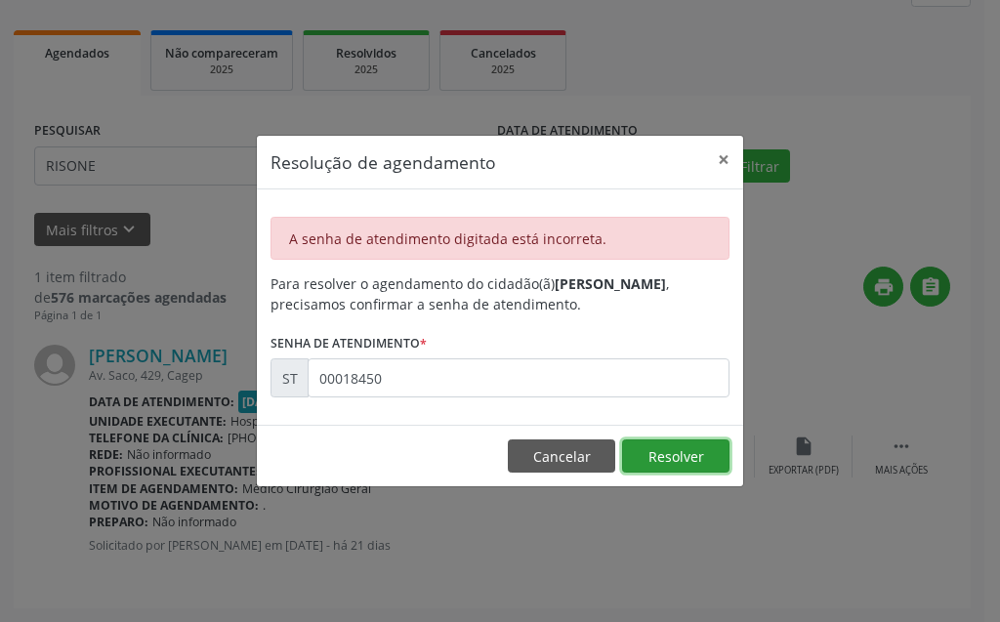
click at [666, 468] on button "Resolver" at bounding box center [675, 455] width 107 height 33
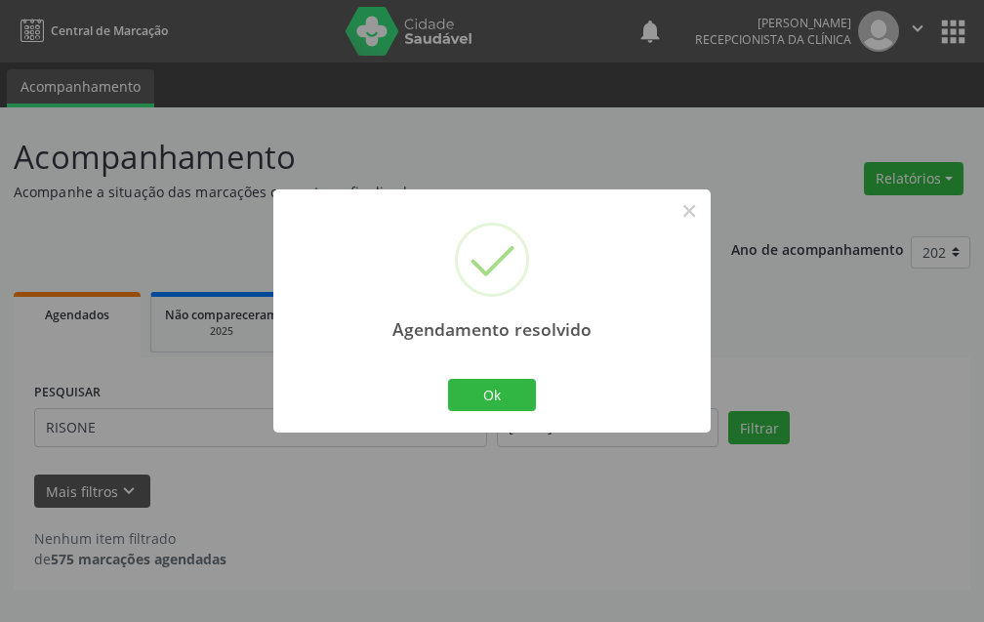
scroll to position [0, 0]
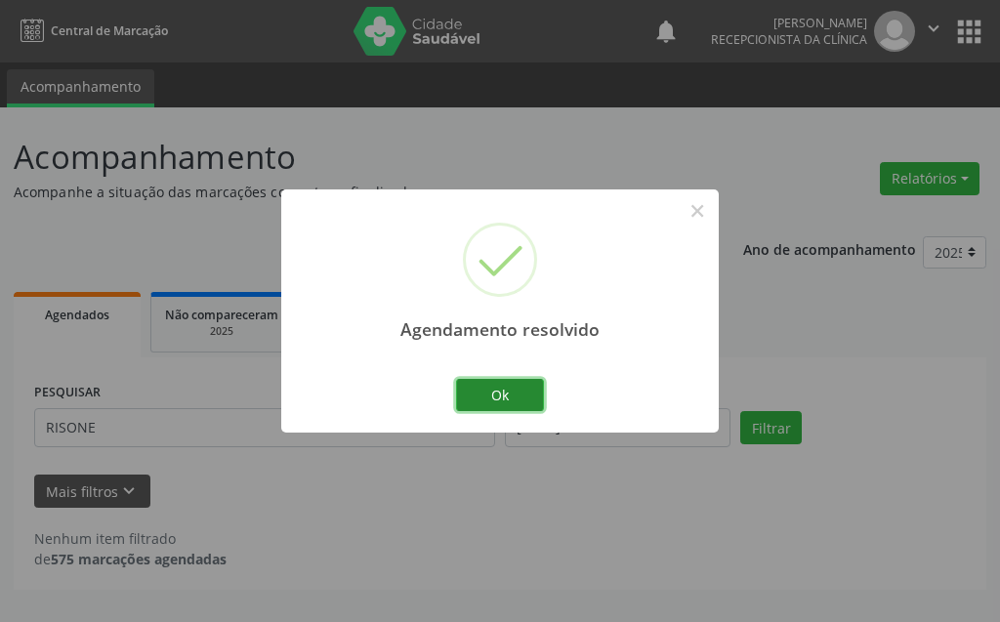
click at [496, 405] on button "Ok" at bounding box center [500, 395] width 88 height 33
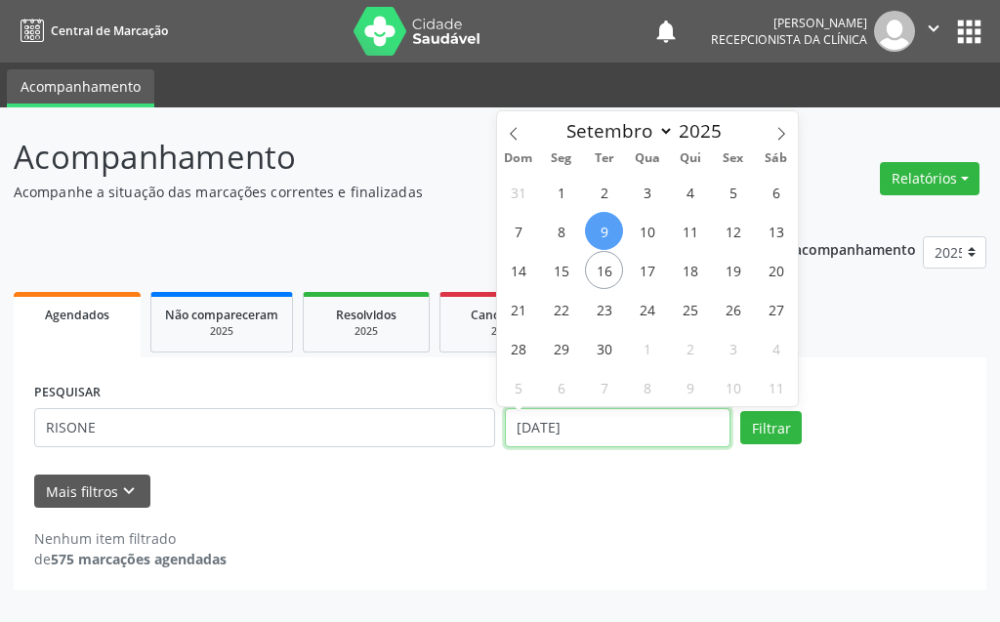
click at [563, 433] on input "[DATE]" at bounding box center [618, 427] width 226 height 39
click at [558, 271] on span "15" at bounding box center [561, 270] width 38 height 38
type input "[DATE]"
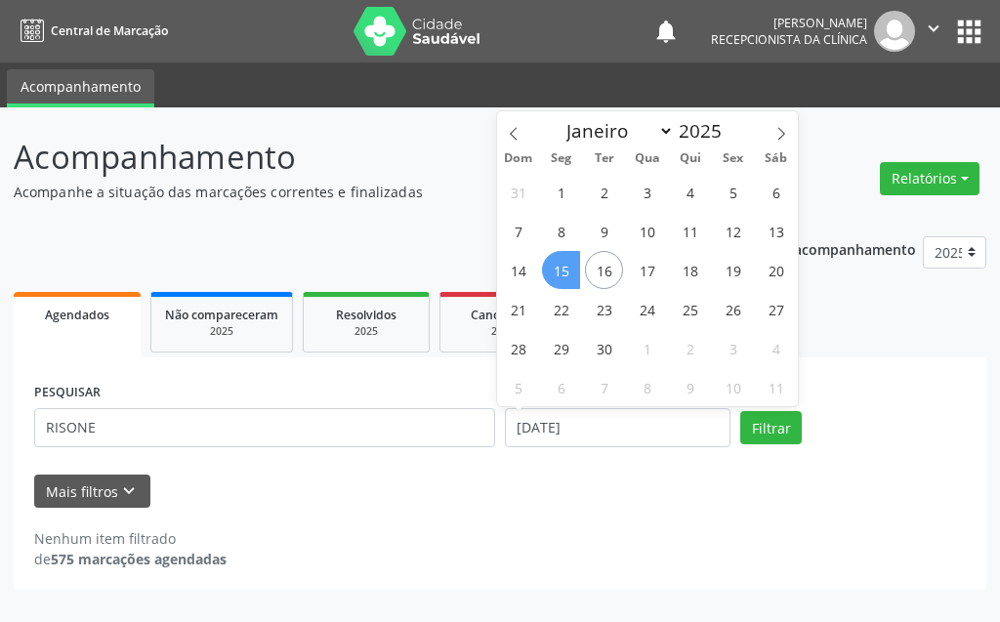
click at [558, 271] on span "15" at bounding box center [561, 270] width 38 height 38
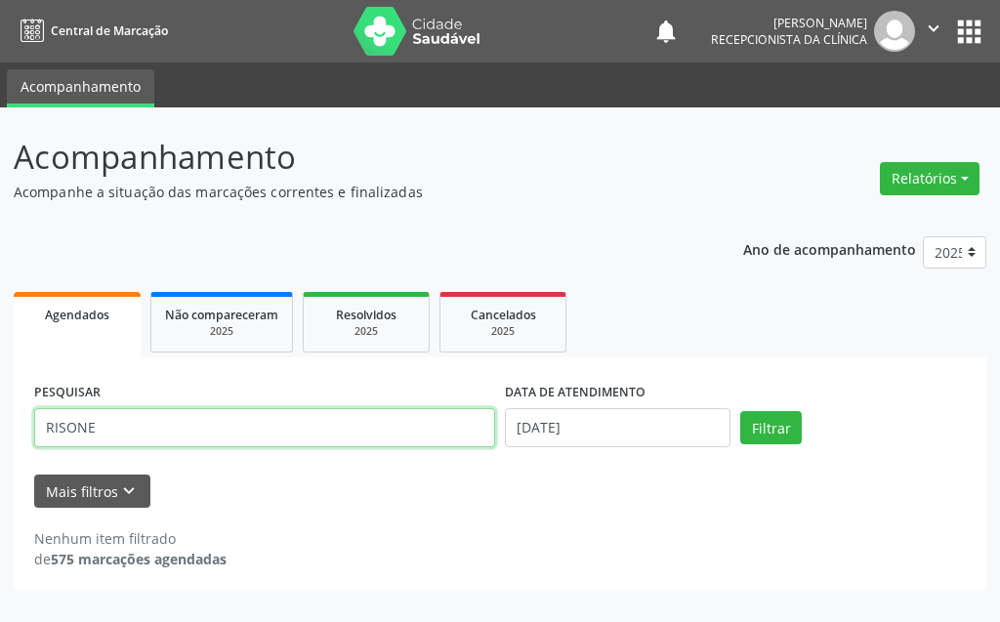
click at [305, 431] on input "RISONE" at bounding box center [264, 427] width 461 height 39
type input "R"
type input "[PERSON_NAME]"
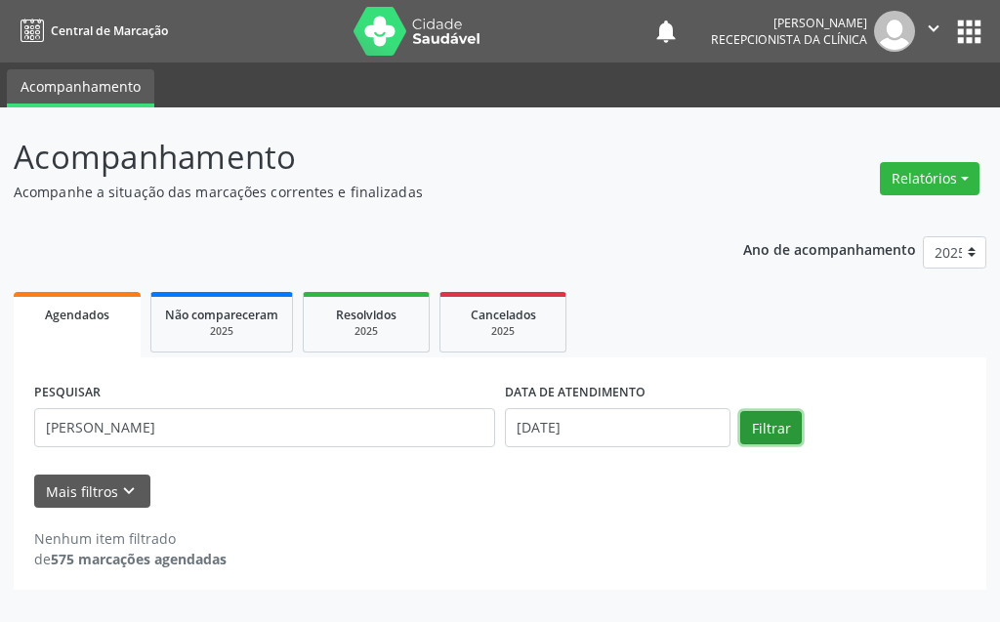
click at [782, 436] on button "Filtrar" at bounding box center [771, 427] width 62 height 33
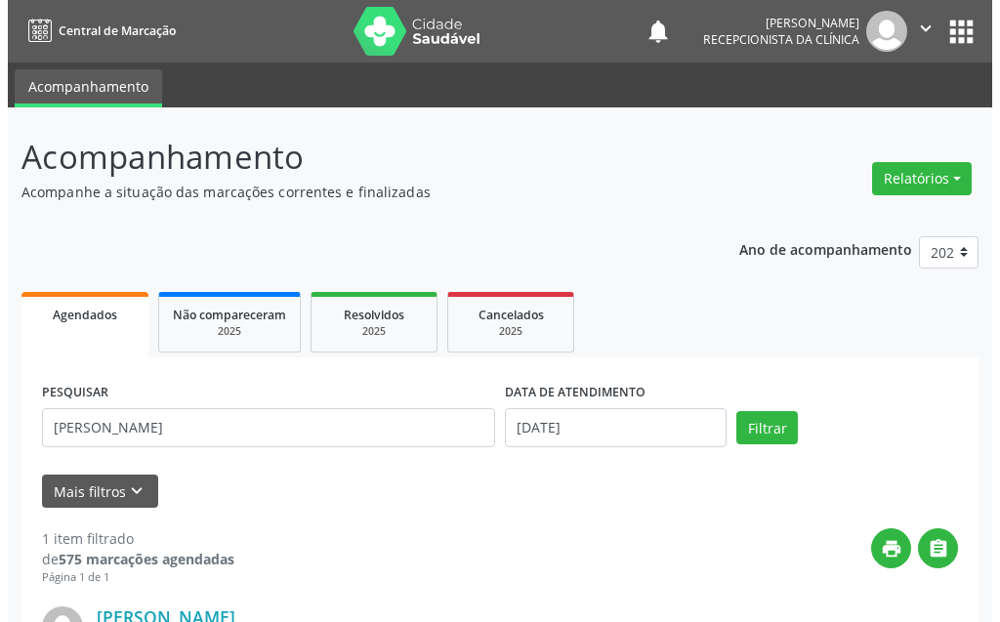
scroll to position [262, 0]
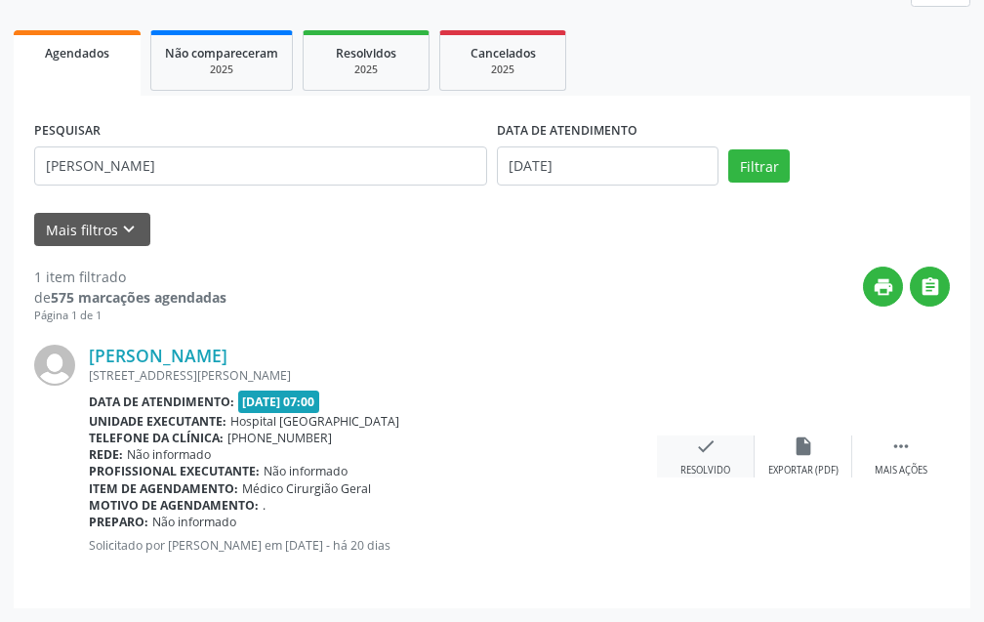
click at [713, 446] on icon "check" at bounding box center [705, 445] width 21 height 21
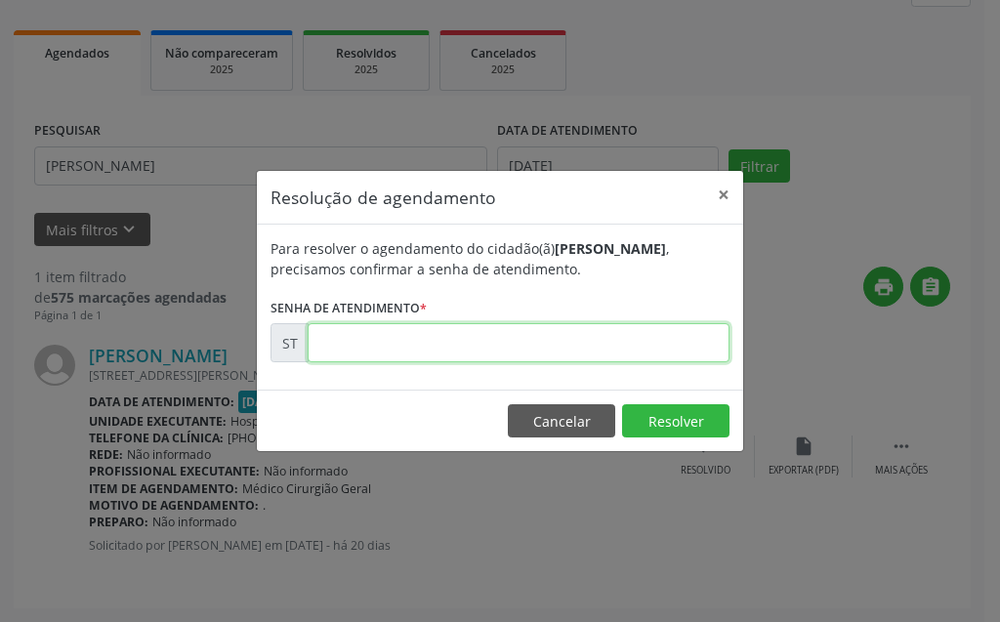
click at [590, 332] on input "text" at bounding box center [519, 342] width 422 height 39
type input "00019327"
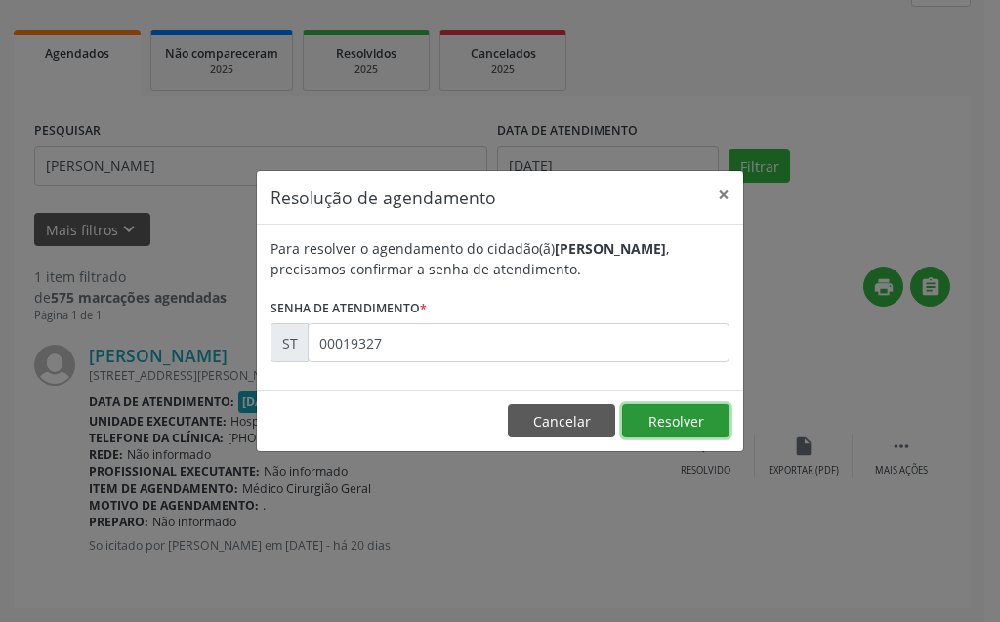
click at [661, 425] on button "Resolver" at bounding box center [675, 420] width 107 height 33
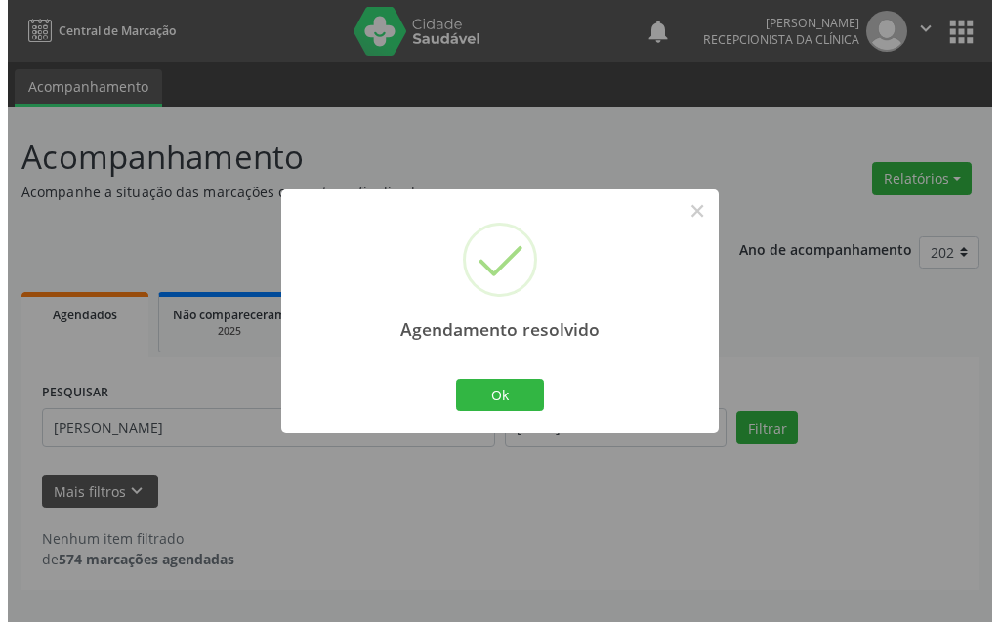
scroll to position [0, 0]
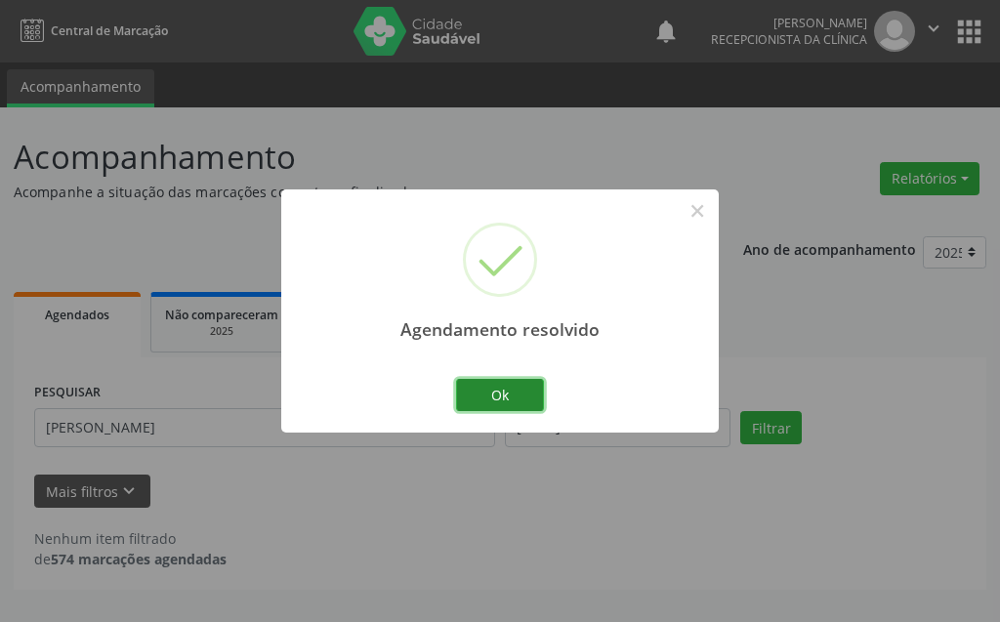
click at [521, 397] on button "Ok" at bounding box center [500, 395] width 88 height 33
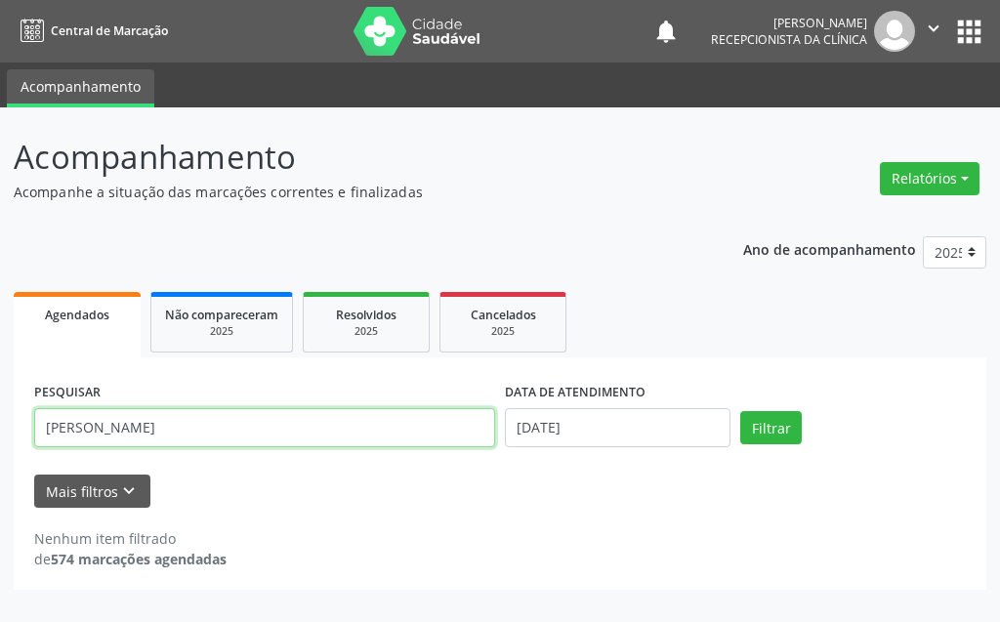
click at [307, 421] on input "[PERSON_NAME]" at bounding box center [264, 427] width 461 height 39
type input "V"
type input "LAURO"
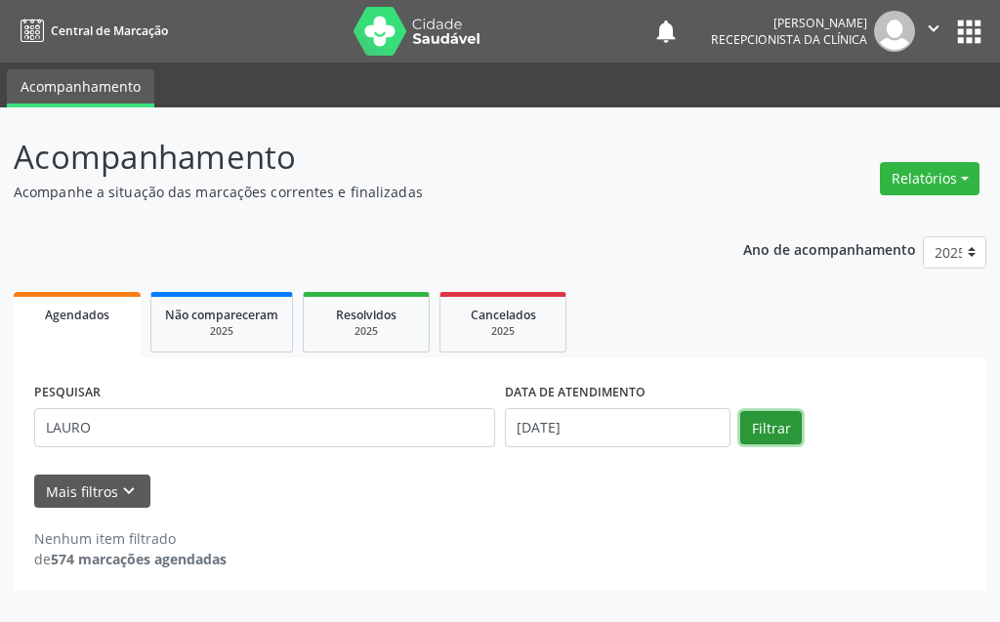
click at [777, 434] on button "Filtrar" at bounding box center [771, 427] width 62 height 33
click at [376, 327] on div "2025" at bounding box center [366, 331] width 98 height 15
select select "8"
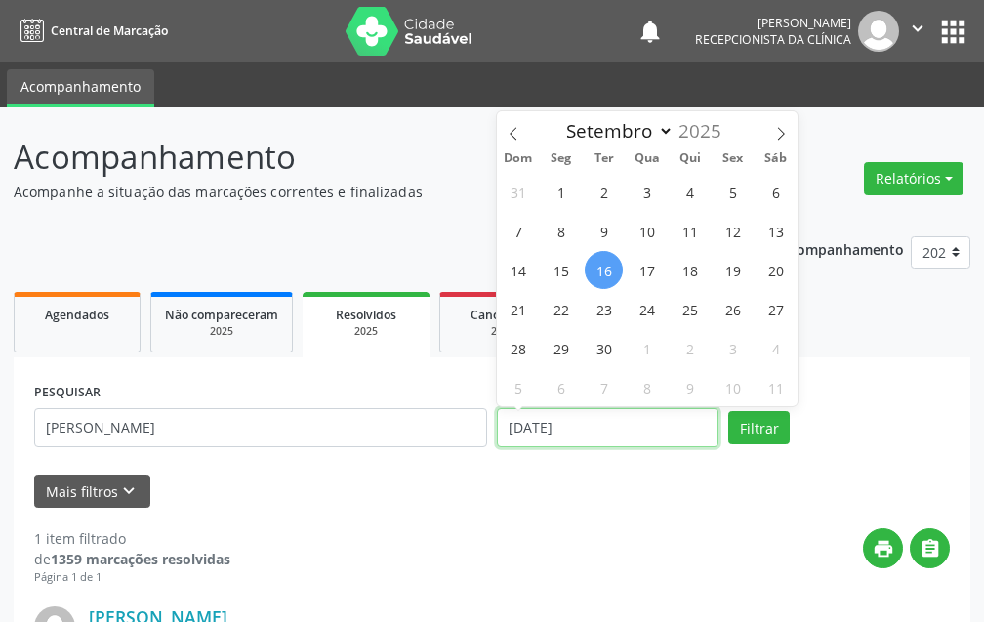
click at [575, 430] on input "[DATE]" at bounding box center [608, 427] width 222 height 39
click at [562, 277] on span "15" at bounding box center [561, 270] width 38 height 38
type input "[DATE]"
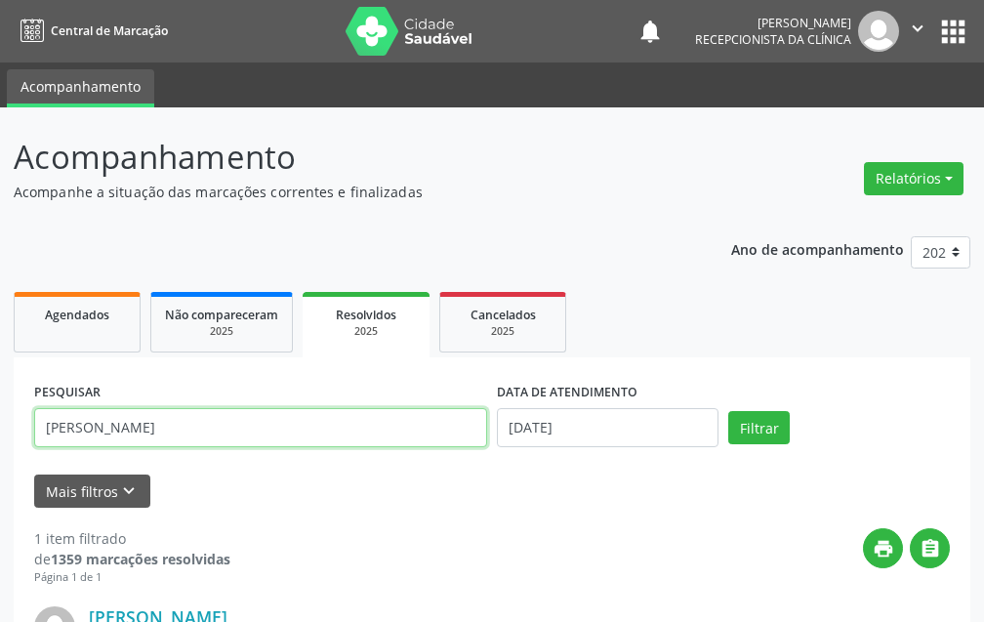
click at [363, 435] on input "[PERSON_NAME]" at bounding box center [260, 427] width 453 height 39
type input "S"
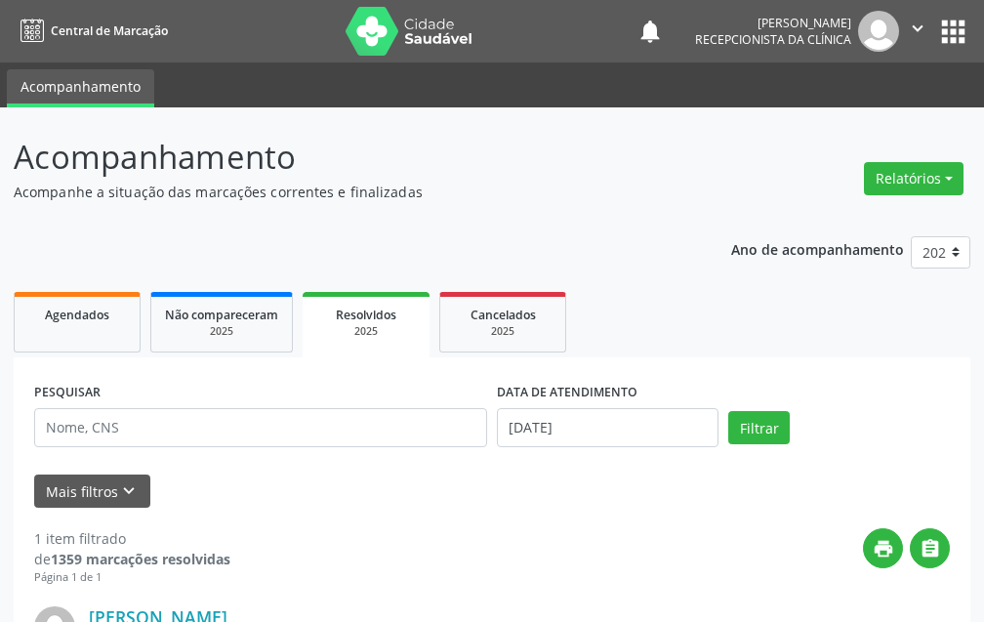
click at [801, 442] on div "Filtrar" at bounding box center [838, 427] width 231 height 33
click at [358, 463] on form "PESQUISAR DATA DE ATENDIMENTO [DATE] Filtrar UNIDADE DE REFERÊNCIA Selecione um…" at bounding box center [492, 443] width 916 height 130
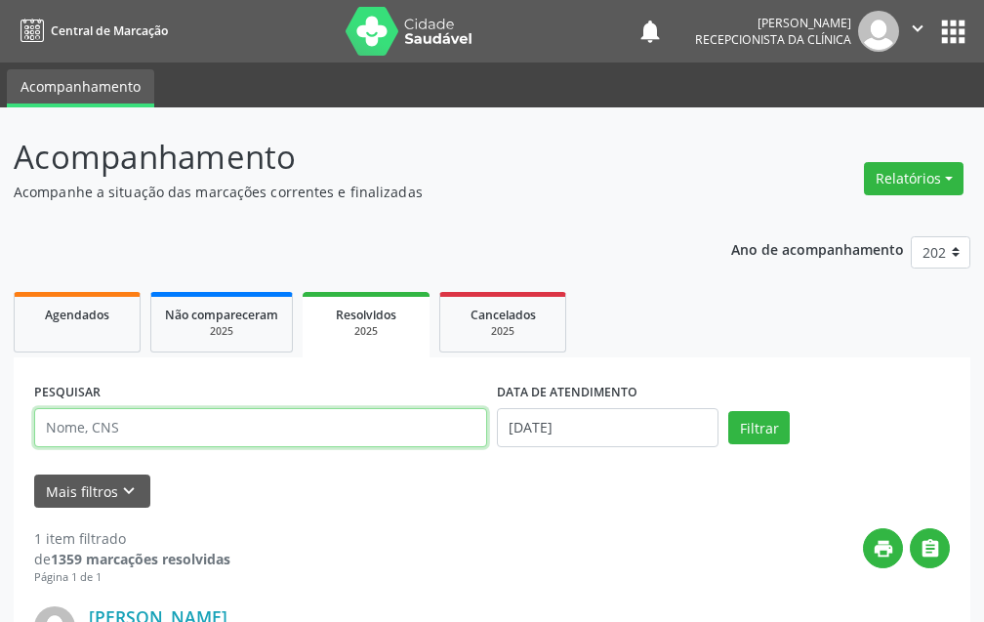
click at [346, 442] on input "text" at bounding box center [260, 427] width 453 height 39
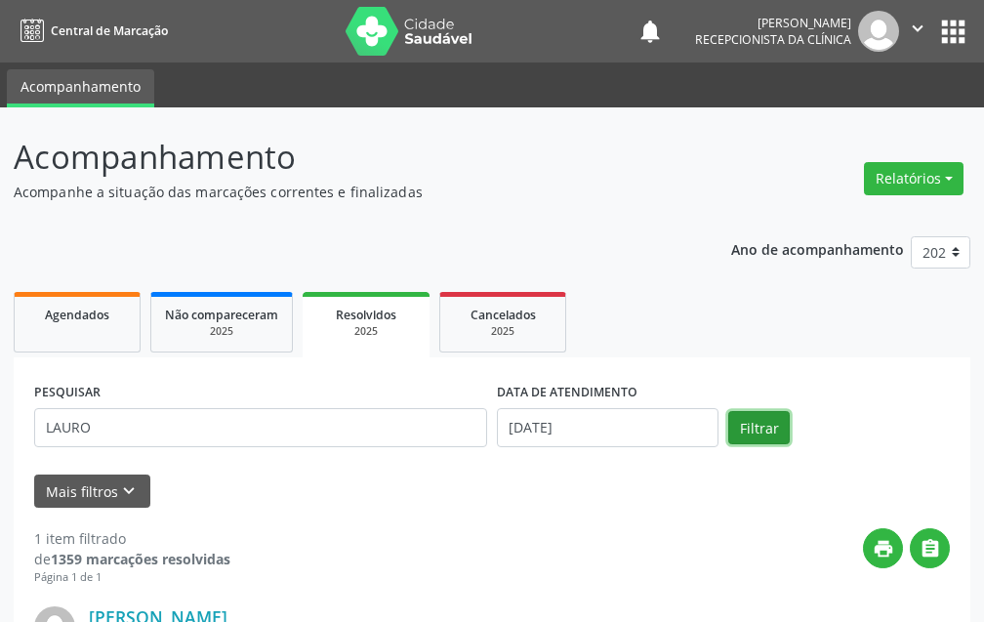
click at [778, 422] on button "Filtrar" at bounding box center [759, 427] width 62 height 33
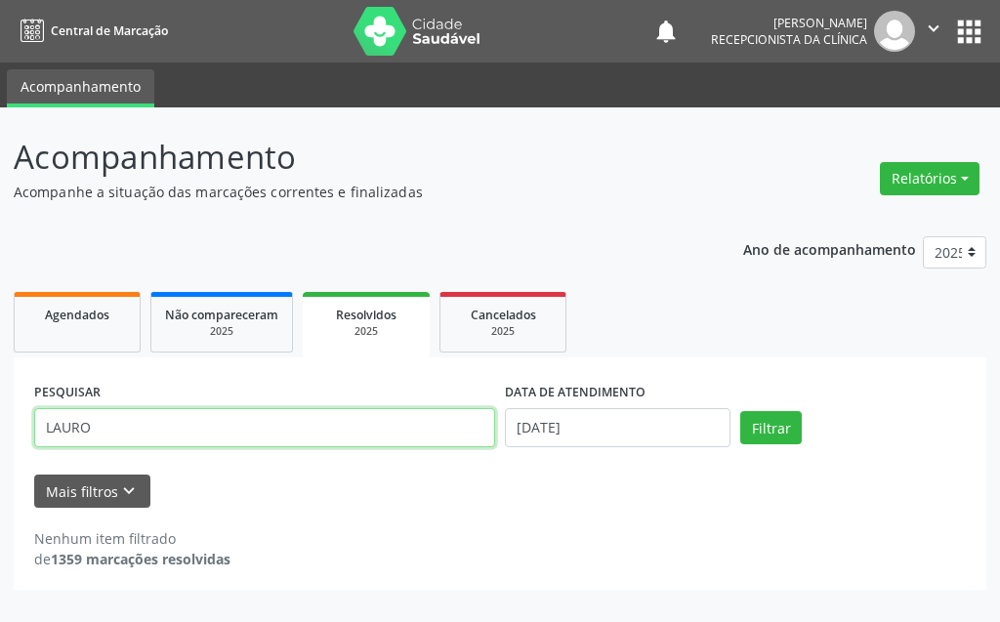
click at [346, 436] on input "LAURO" at bounding box center [264, 427] width 461 height 39
type input "LORE"
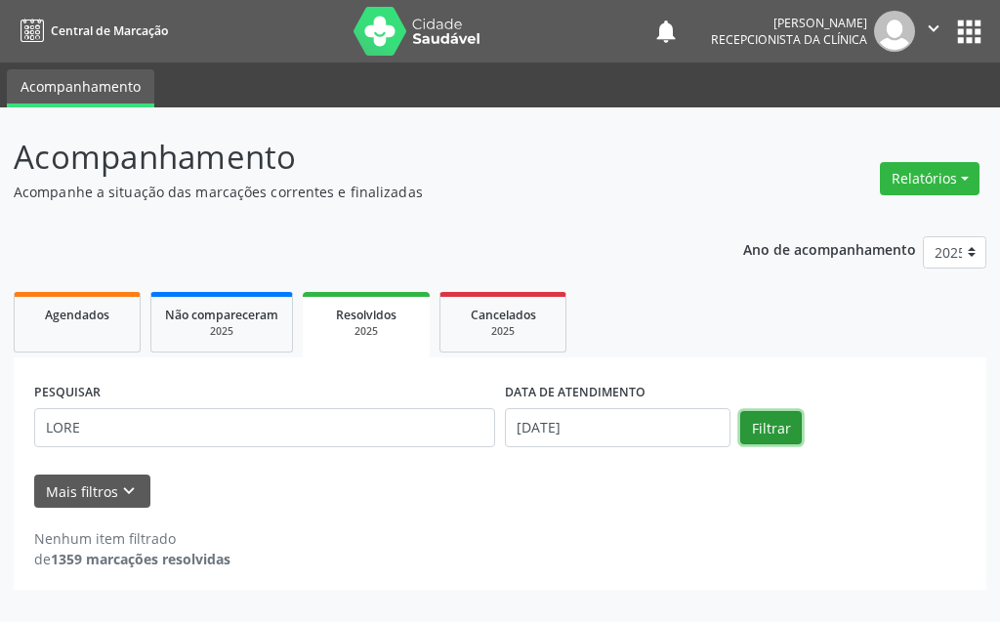
click at [744, 419] on button "Filtrar" at bounding box center [771, 427] width 62 height 33
